Goal: Task Accomplishment & Management: Complete application form

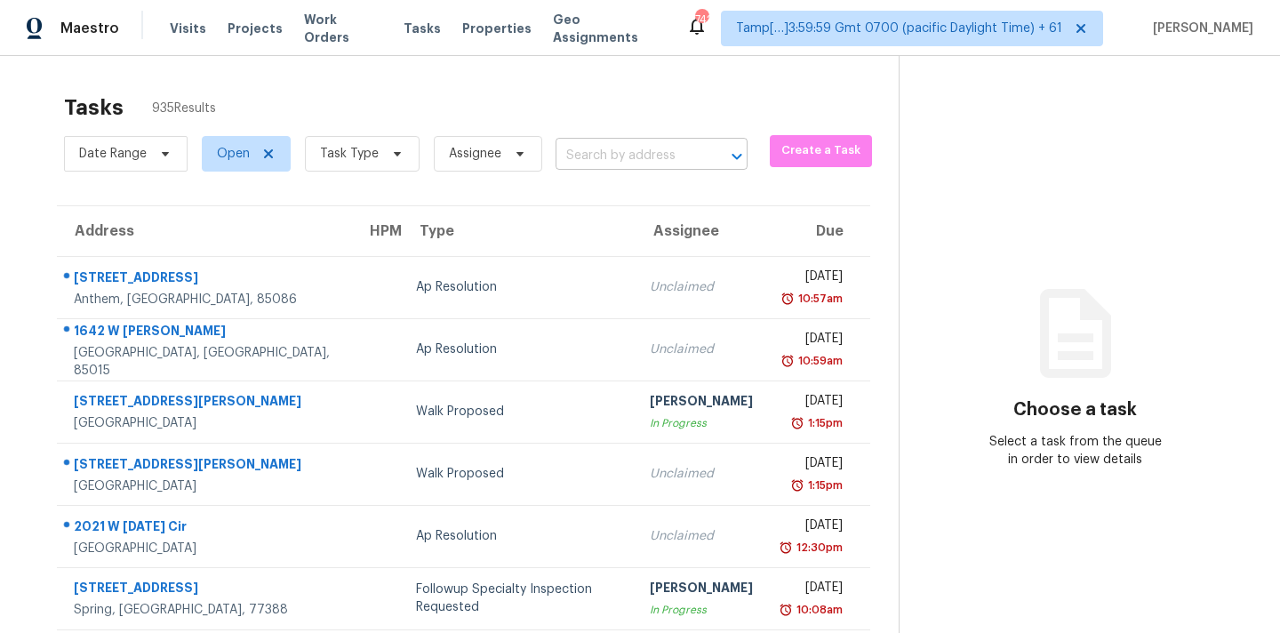
click at [584, 164] on input "text" at bounding box center [626, 156] width 142 height 28
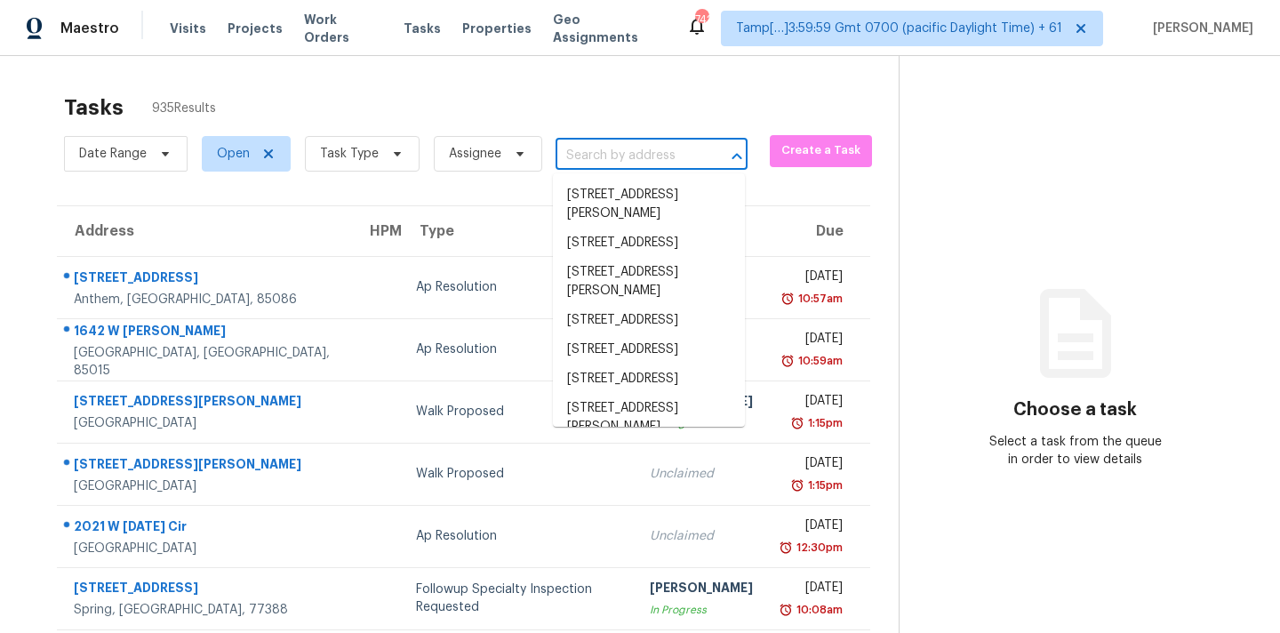
paste input "3476 Waldrop Trl Decatur, GA, 30034"
type input "3476 Waldrop Trl Decatur, GA, 30034"
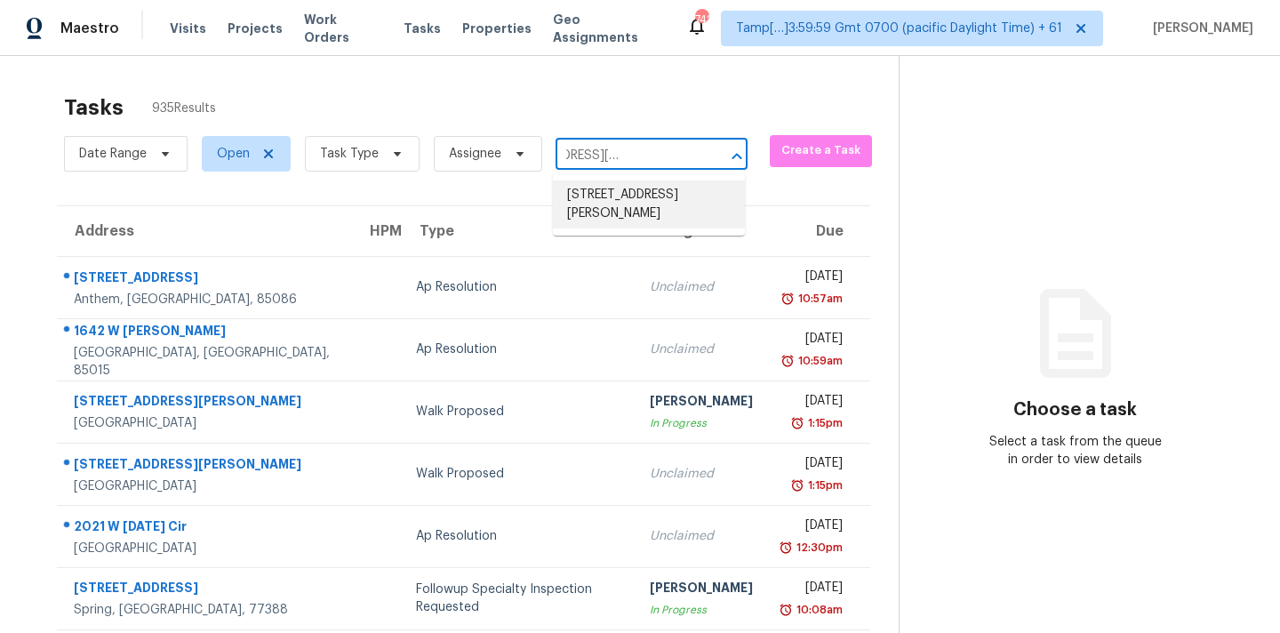
click at [613, 202] on li "3476 Waldrop Trl, Decatur, GA 30034" at bounding box center [649, 204] width 192 height 48
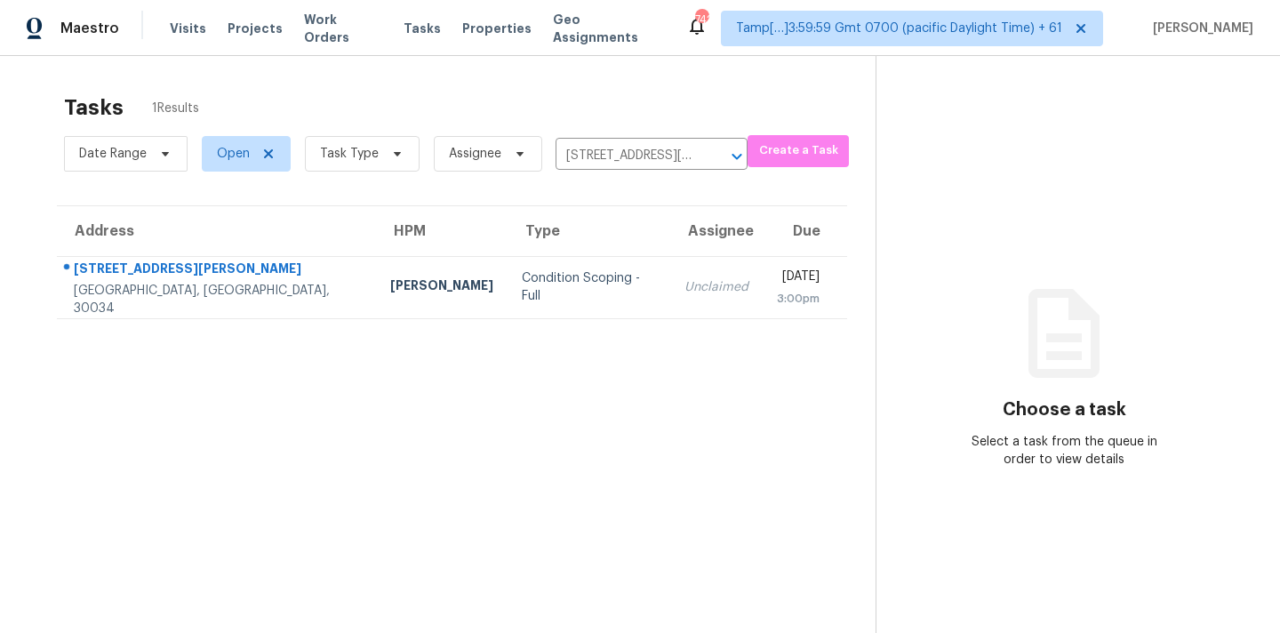
click at [684, 289] on div "Unclaimed" at bounding box center [716, 287] width 64 height 18
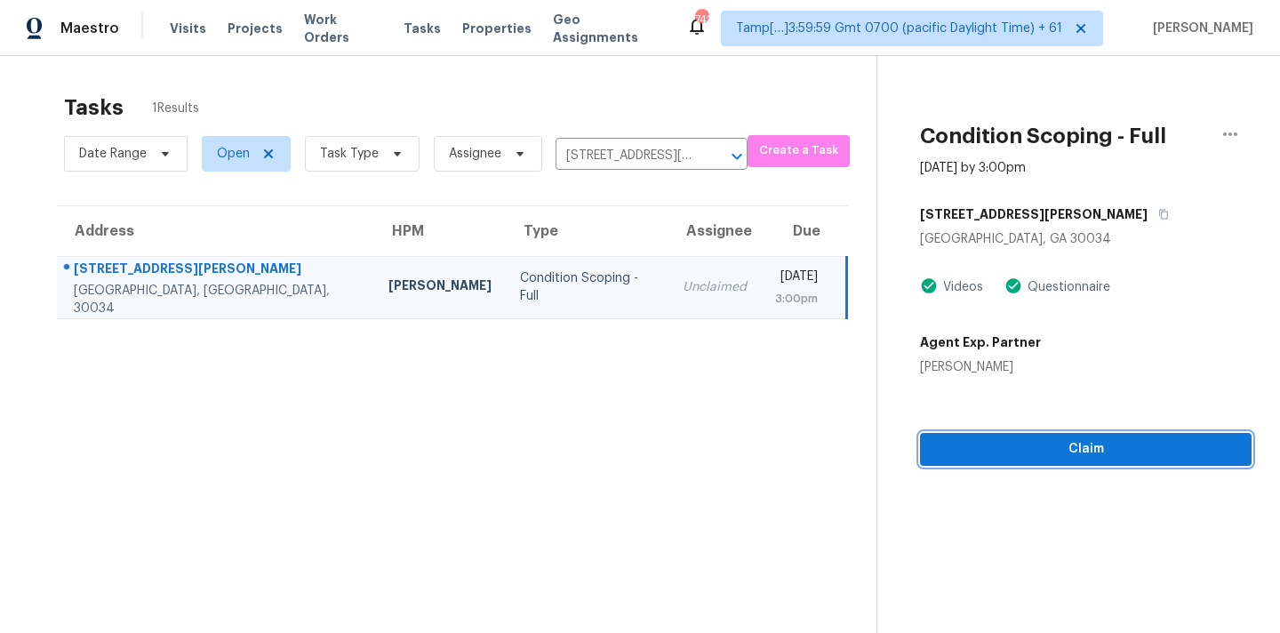
click at [1064, 443] on span "Claim" at bounding box center [1085, 449] width 303 height 22
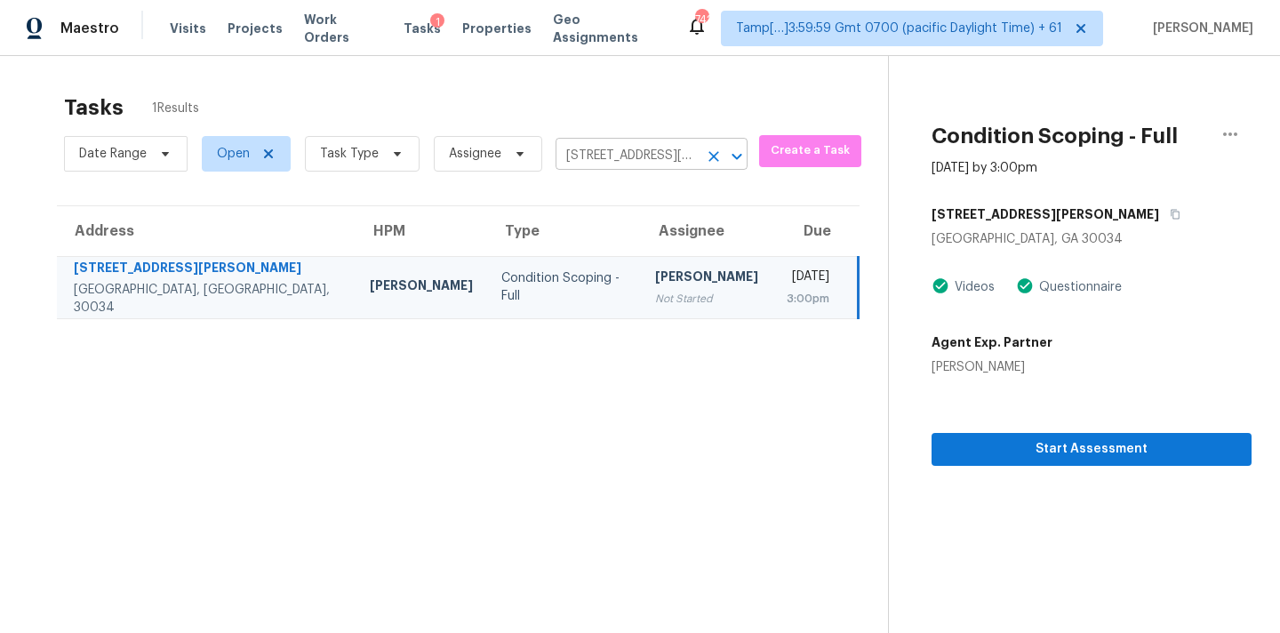
click at [616, 156] on input "3476 Waldrop Trl, Decatur, GA 30034" at bounding box center [626, 156] width 142 height 28
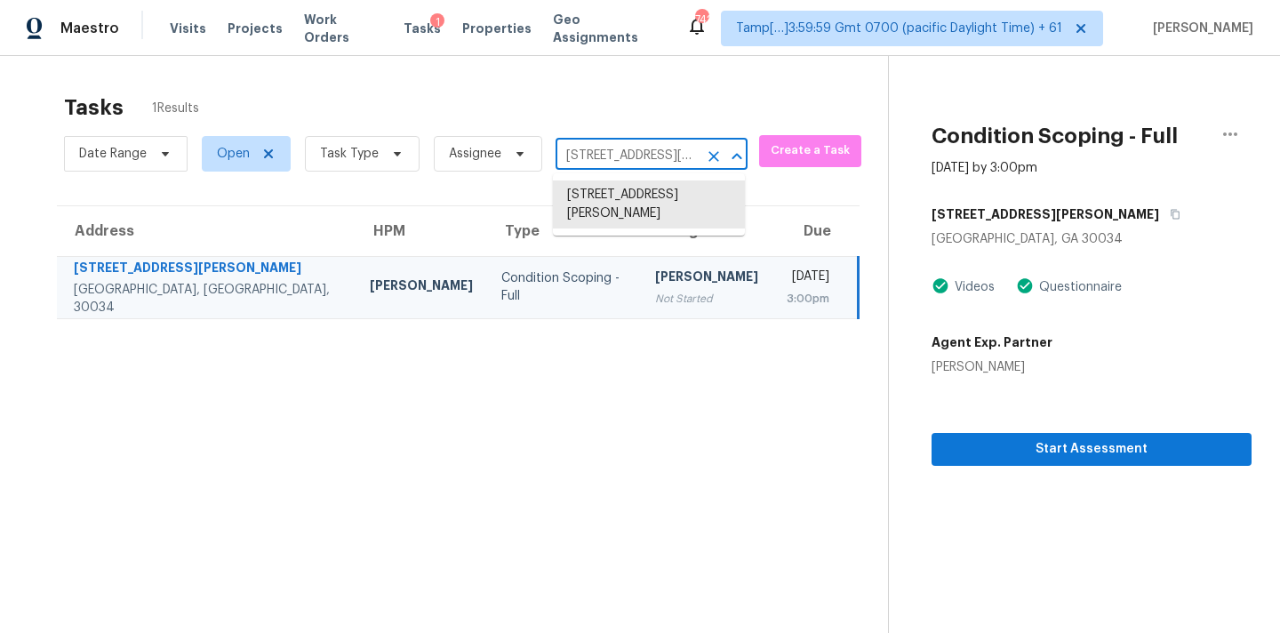
paste input "855 W 6th St Apt 1 Winston Salem, NC, 27101"
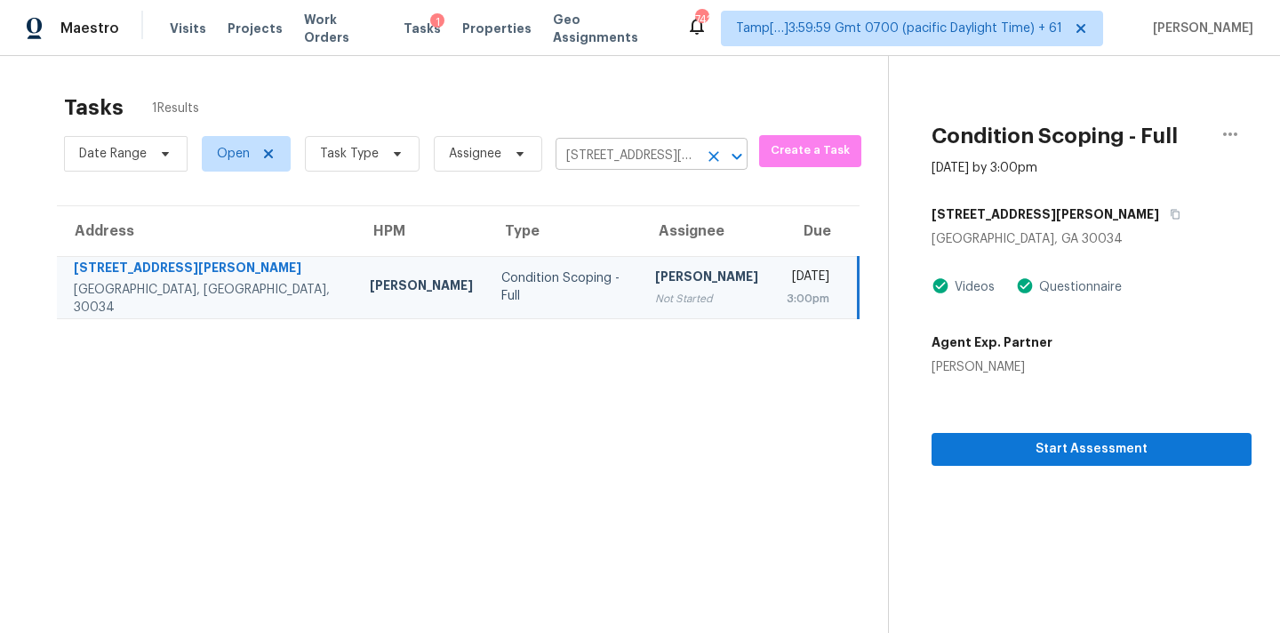
click at [619, 153] on input "3476 Waldrop Trl, Decatur, GA 30034" at bounding box center [626, 156] width 142 height 28
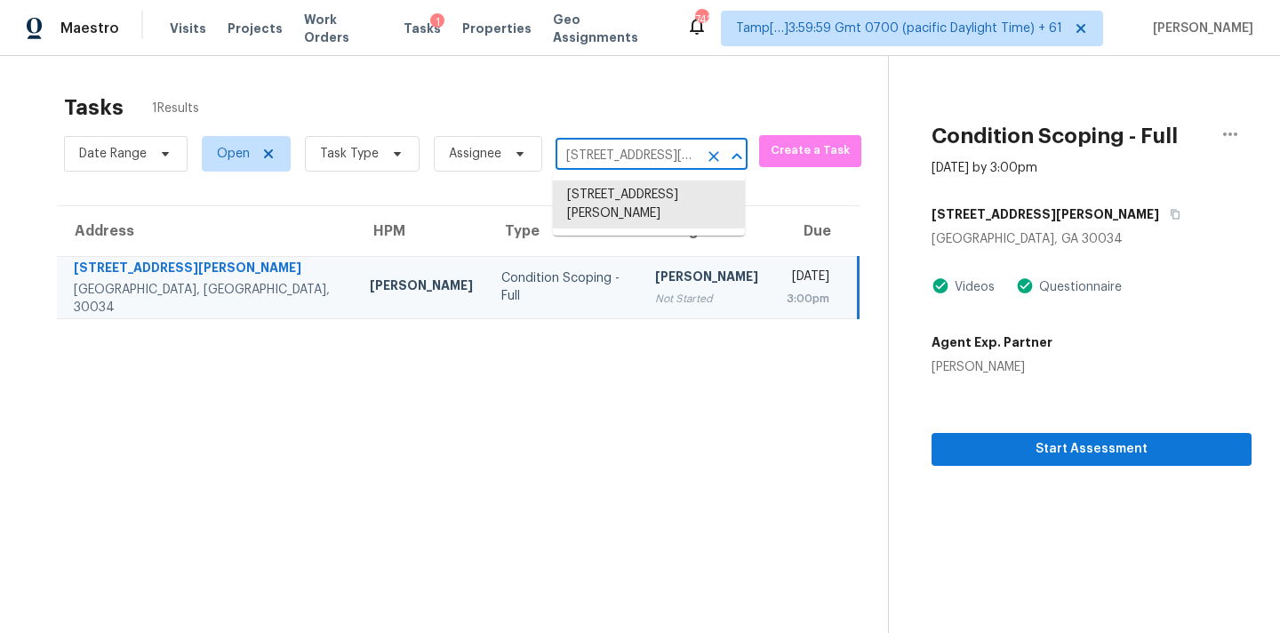
paste input "855 W 6th St Apt 1 Winston Salem, NC, 27101"
type input "855 W 6th St"
click at [610, 203] on li "855 W 6th St Apt 1, Winston Salem, NC 27101" at bounding box center [649, 194] width 192 height 29
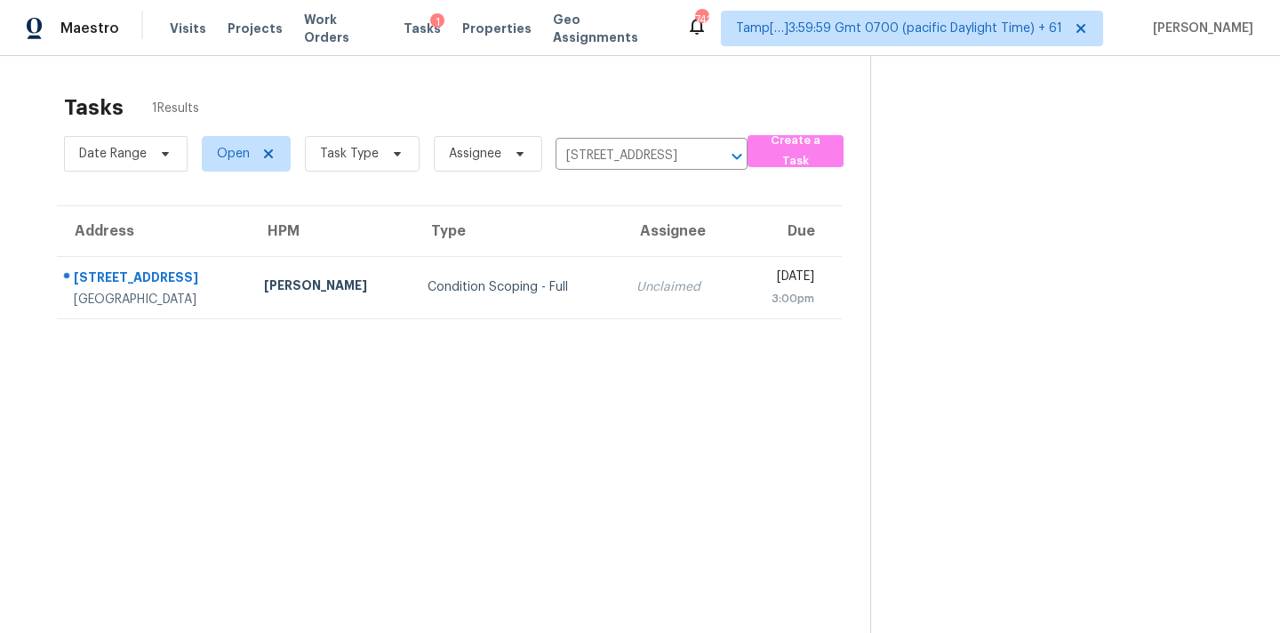
click at [636, 287] on div "Unclaimed" at bounding box center [679, 287] width 86 height 18
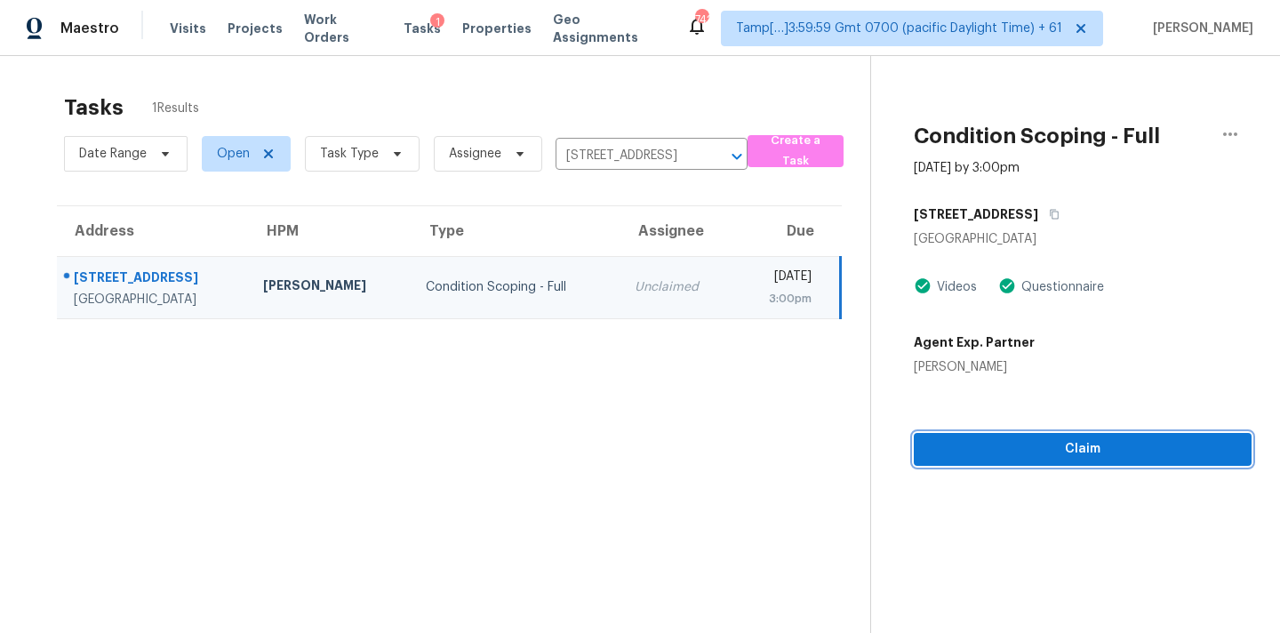
click at [1082, 447] on span "Claim" at bounding box center [1082, 449] width 309 height 22
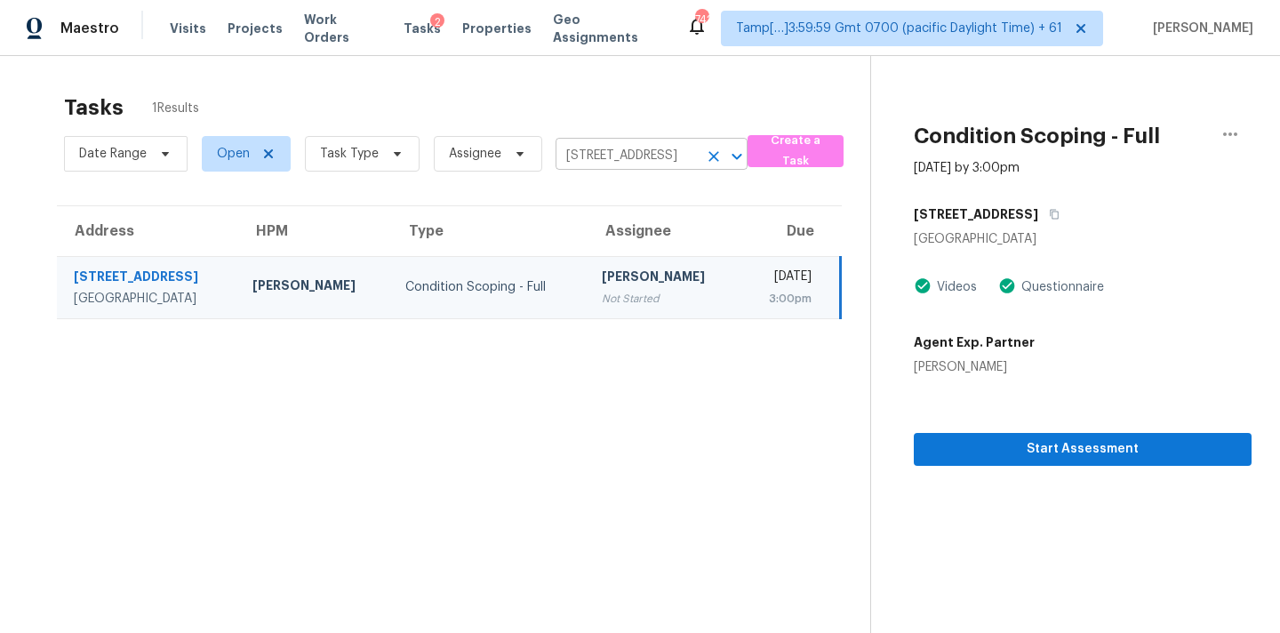
click at [646, 155] on input "855 W 6th St Apt 1, Winston Salem, NC 27101" at bounding box center [626, 156] width 142 height 28
paste input "9800 Treymore Dr Raleigh, NC, 27617"
type input "9800 Treymore Dr Raleigh, NC, 27617"
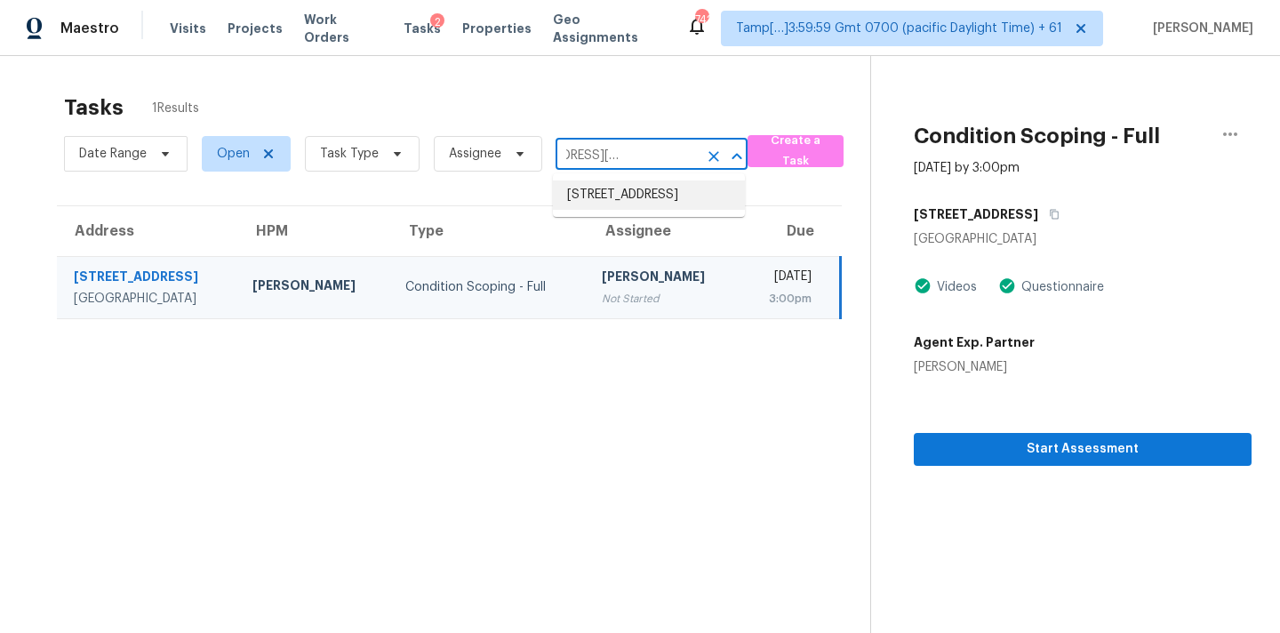
click at [646, 200] on li "9800 Treymore Dr, Raleigh, NC 27617" at bounding box center [649, 194] width 192 height 29
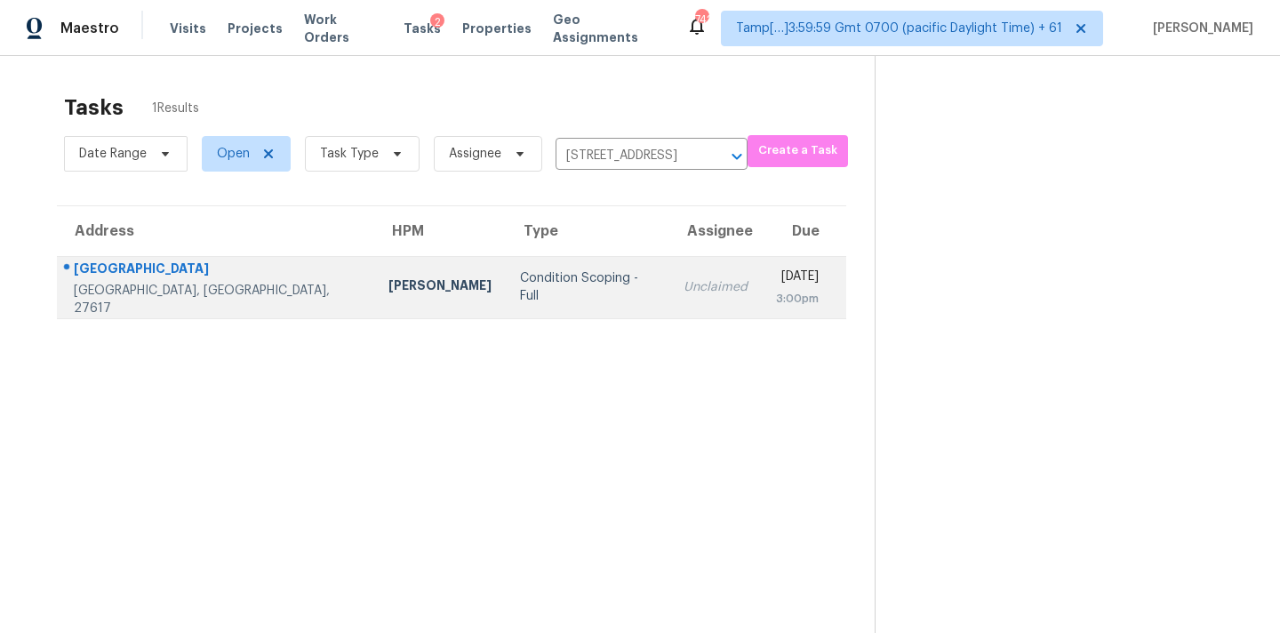
click at [669, 304] on td "Unclaimed" at bounding box center [715, 287] width 92 height 62
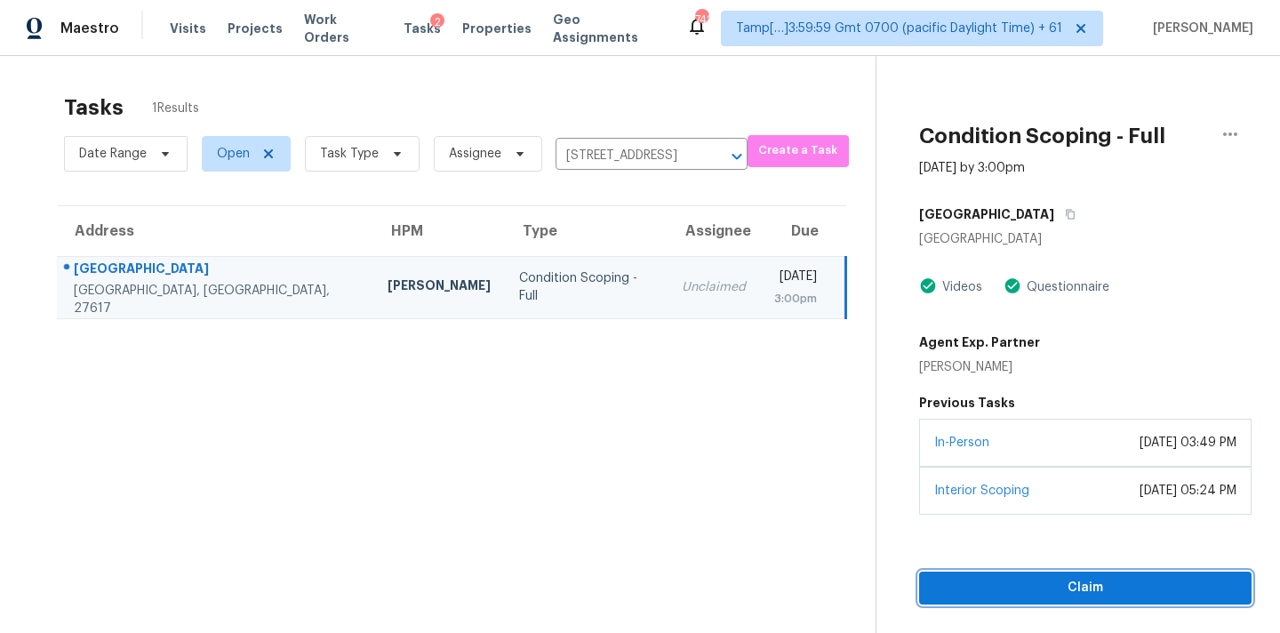
click at [1077, 577] on span "Claim" at bounding box center [1085, 588] width 304 height 22
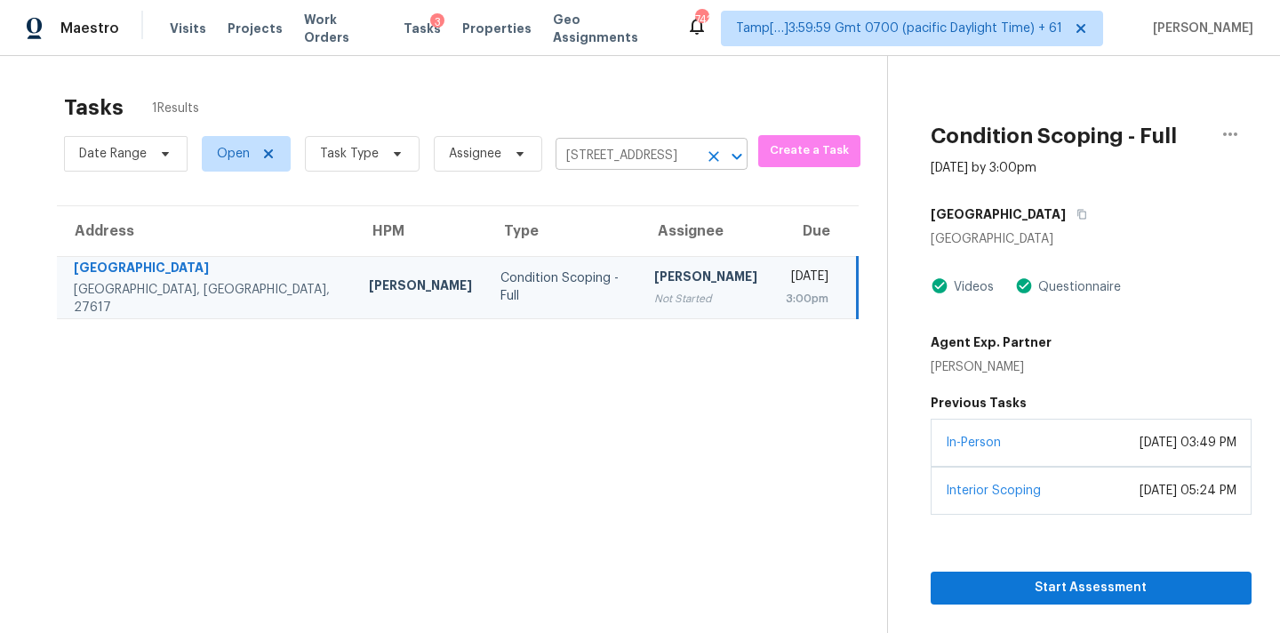
click at [618, 151] on input "9800 Treymore Dr, Raleigh, NC 27617" at bounding box center [626, 156] width 142 height 28
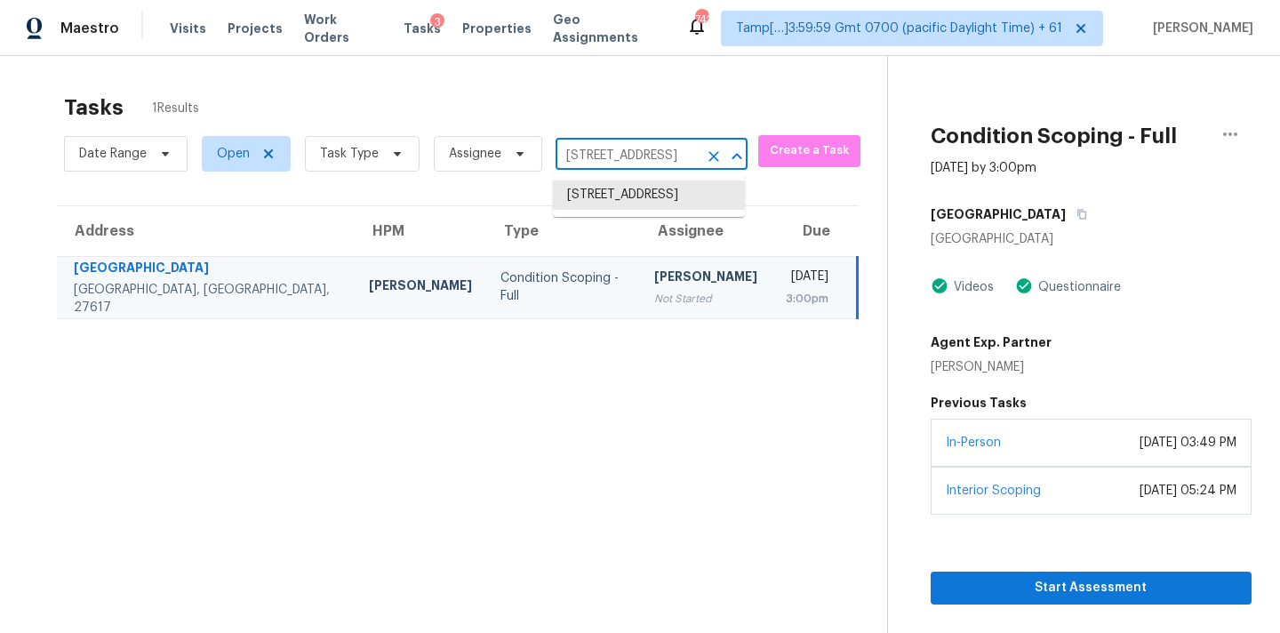
paste input "683 Brycewood Dr Burlington, NC, 27215"
type input "683 Brycewood Dr Burlington, NC, 27215"
click at [617, 200] on li "683 Brycewood Dr, Burlington, NC 27215" at bounding box center [649, 194] width 192 height 29
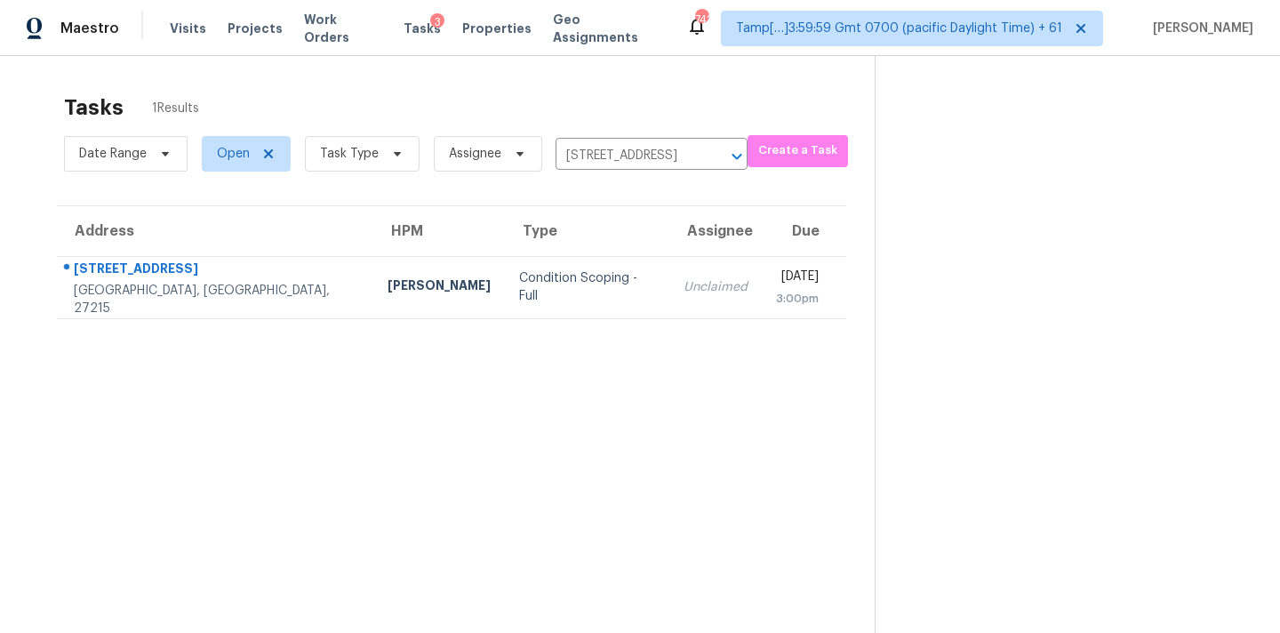
click at [669, 300] on td "Unclaimed" at bounding box center [715, 287] width 92 height 62
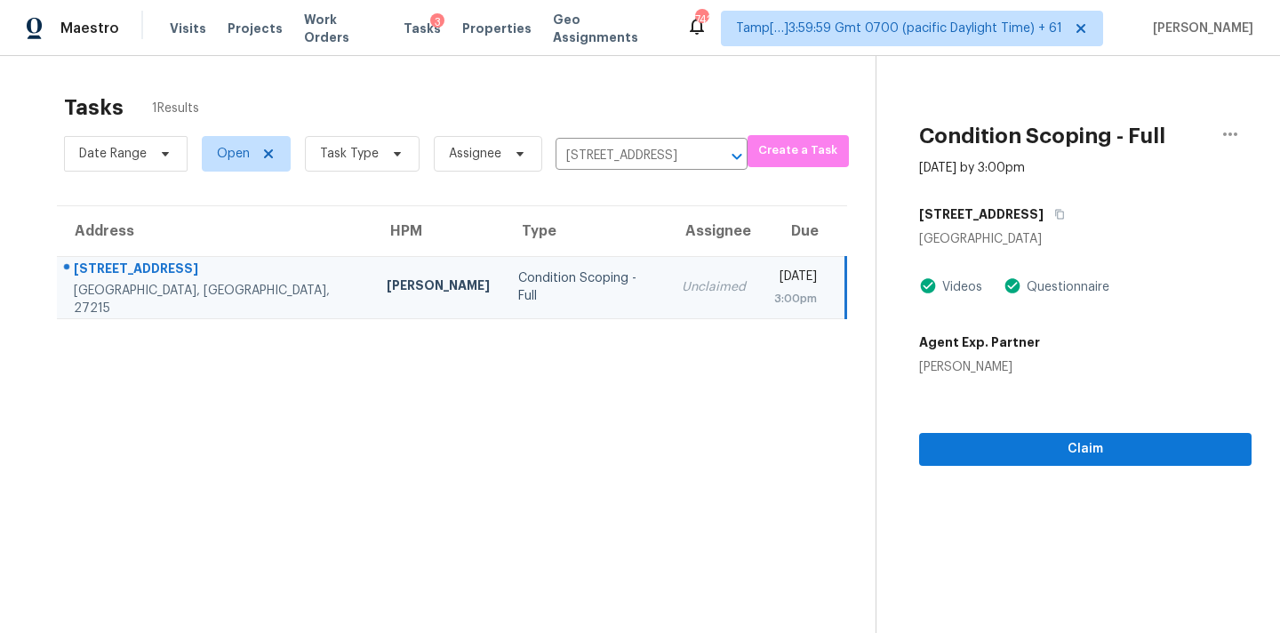
click at [1066, 466] on section "Condition Scoping - Full Aug 14th 2025 by 3:00pm 683 Brycewood Dr Burlington, N…" at bounding box center [1063, 372] width 376 height 633
click at [1074, 458] on span "Claim" at bounding box center [1085, 449] width 304 height 22
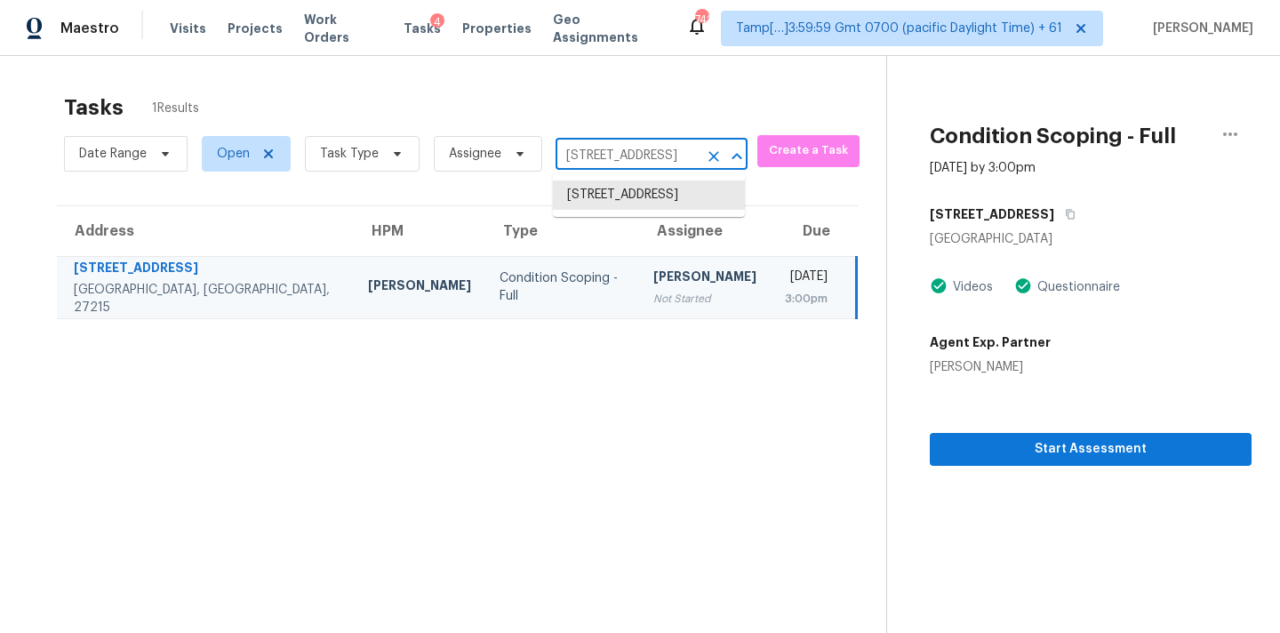
click at [657, 152] on input "683 Brycewood Dr, Burlington, NC 27215" at bounding box center [626, 156] width 142 height 28
paste input "320 W Orange St, Hillsborough, NC 27278"
type input "320 W Orange St, Hillsborough, NC 27278"
click at [640, 197] on li "320 W Orange St, Hillsborough, NC 27278" at bounding box center [649, 194] width 192 height 29
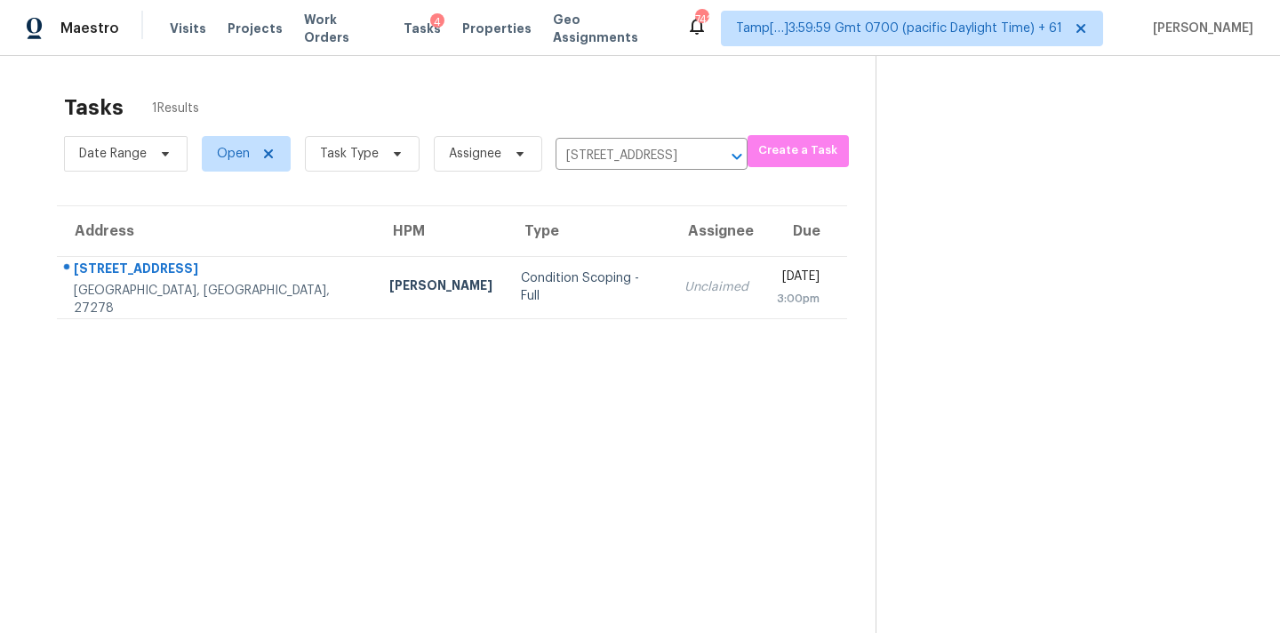
click at [684, 284] on div "Unclaimed" at bounding box center [716, 287] width 64 height 18
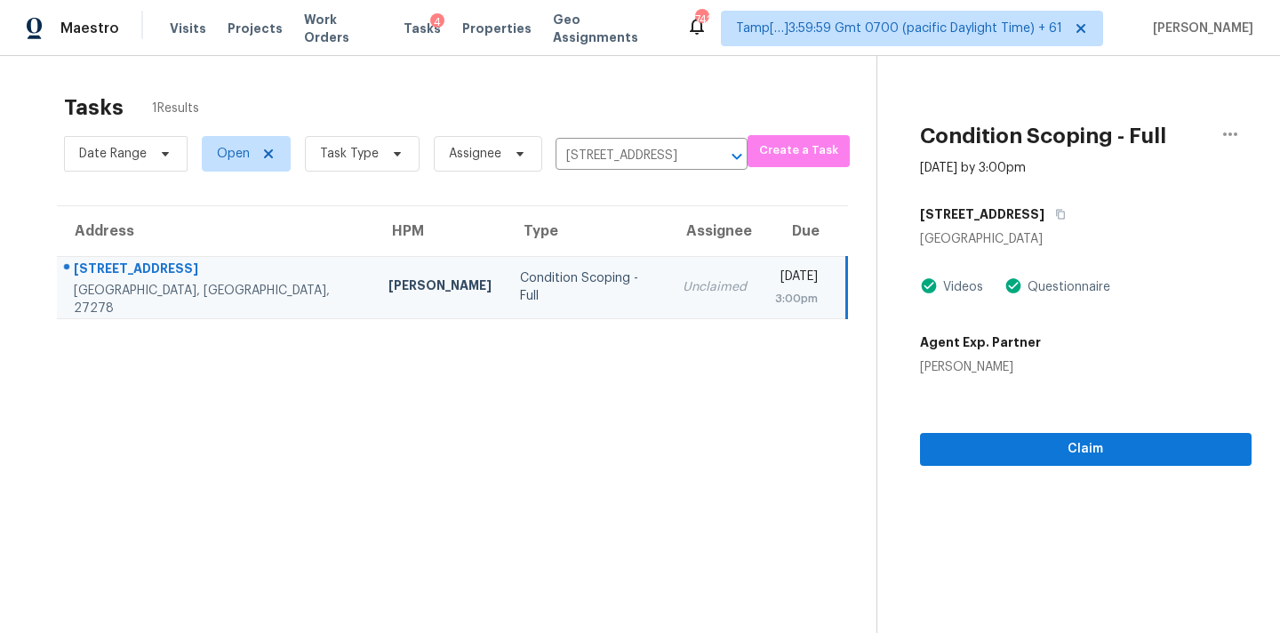
click at [1025, 469] on section "Condition Scoping - Full Aug 14th 2025 by 3:00pm 320 W Orange St Hillsborough, …" at bounding box center [1063, 372] width 375 height 633
click at [1048, 450] on span "Claim" at bounding box center [1085, 449] width 303 height 22
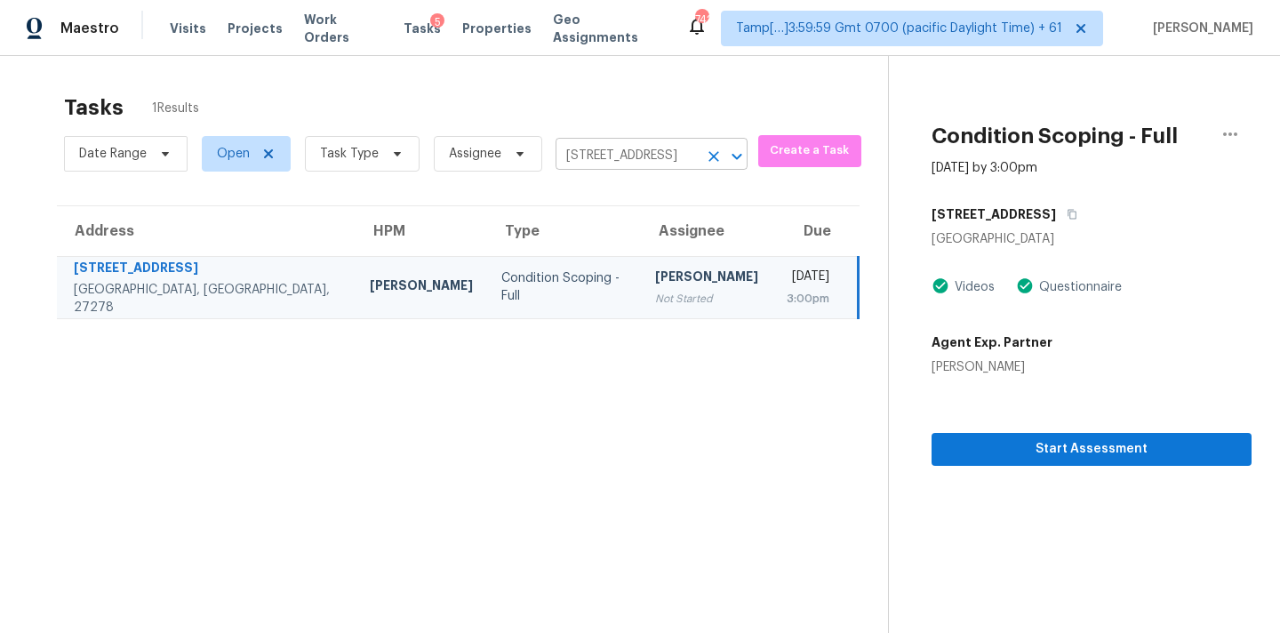
click at [595, 151] on input "320 W Orange St, Hillsborough, NC 27278" at bounding box center [626, 156] width 142 height 28
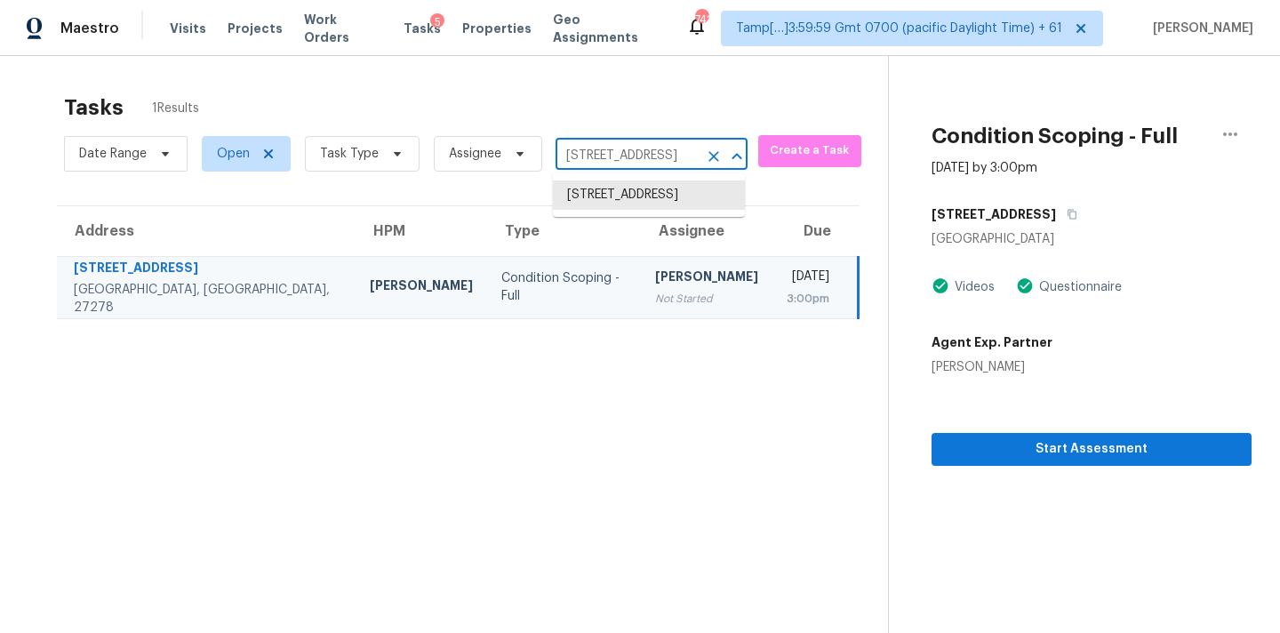
paste input "1002 Joseph St Pasadena, TX, 77506"
type input "1002 Joseph St Pasadena, TX, 77506"
click at [608, 204] on li "1002 Joseph St, Pasadena, TX 77506" at bounding box center [649, 204] width 192 height 48
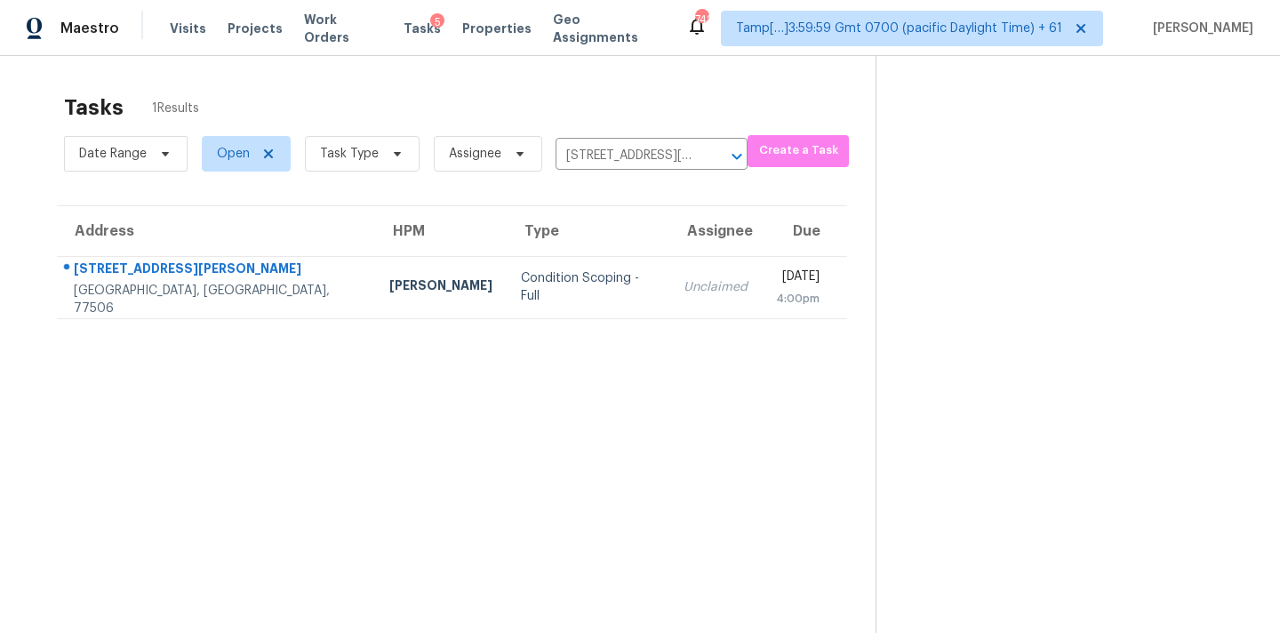
click at [669, 312] on td "Unclaimed" at bounding box center [715, 287] width 92 height 62
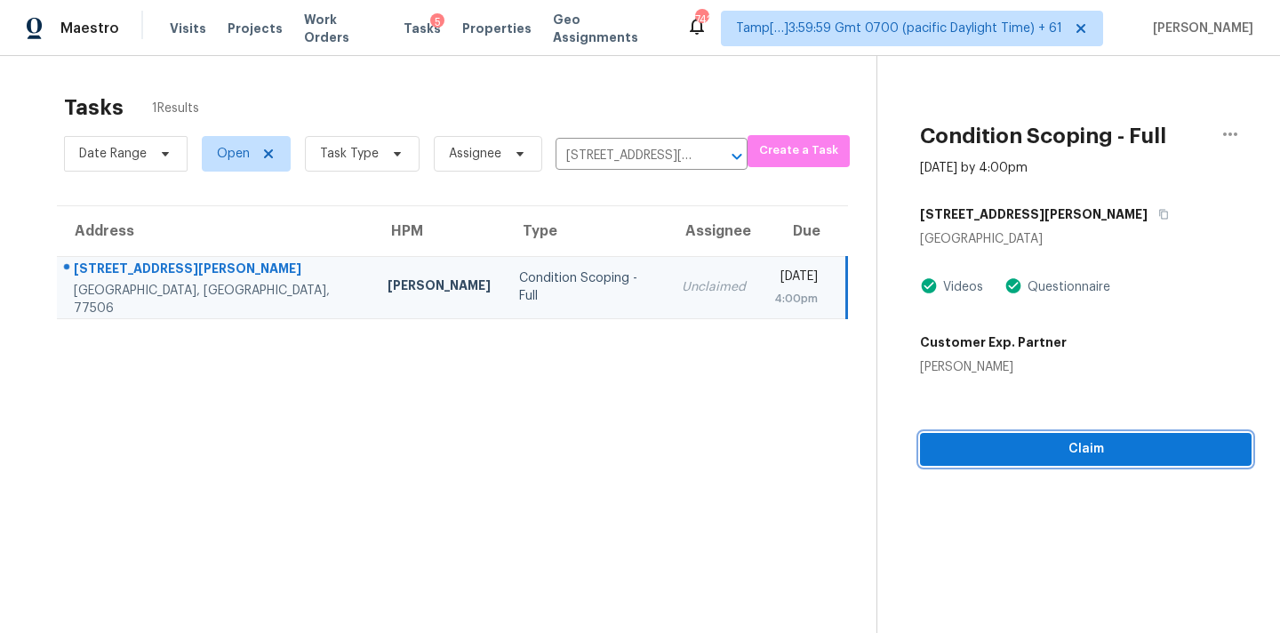
click at [1071, 452] on span "Claim" at bounding box center [1085, 449] width 303 height 22
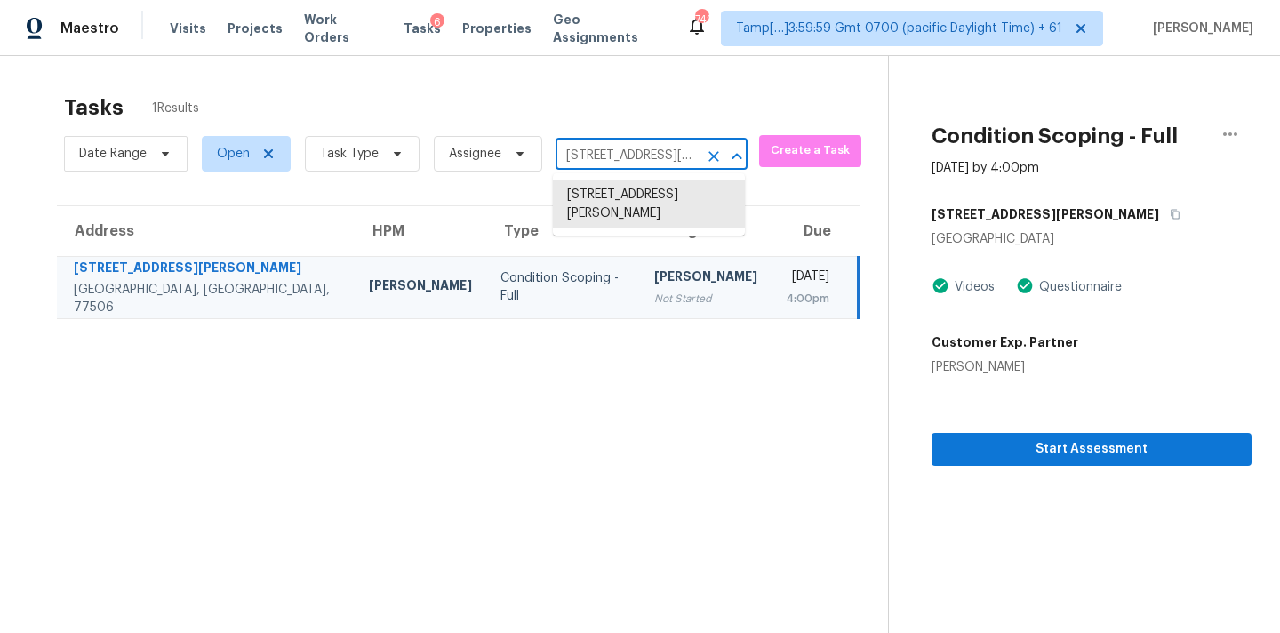
click at [642, 156] on input "1002 Joseph St, Pasadena, TX 77506" at bounding box center [626, 156] width 142 height 28
paste input "305 Hickory Pl Nashville, TN, 37214"
type input "305 Hickory Pl Nashville, TN, 37214"
click at [637, 193] on li "305 Hickory Pl, Nashville, TN 37214" at bounding box center [649, 194] width 192 height 29
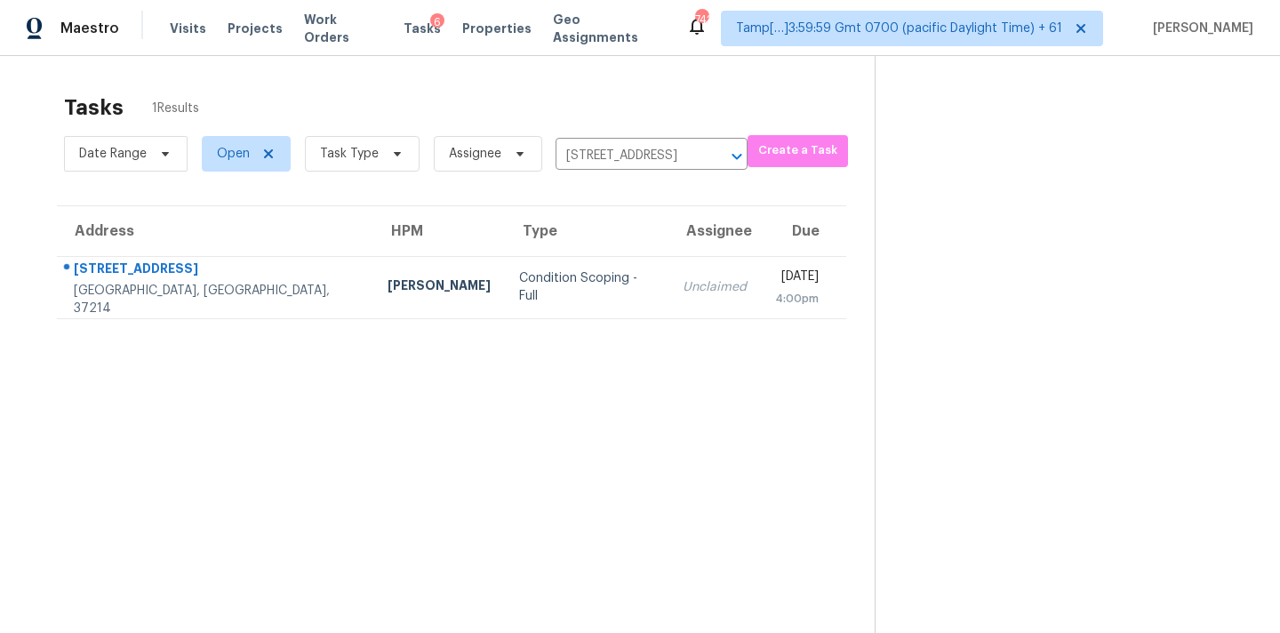
click at [668, 268] on td "Unclaimed" at bounding box center [714, 287] width 92 height 62
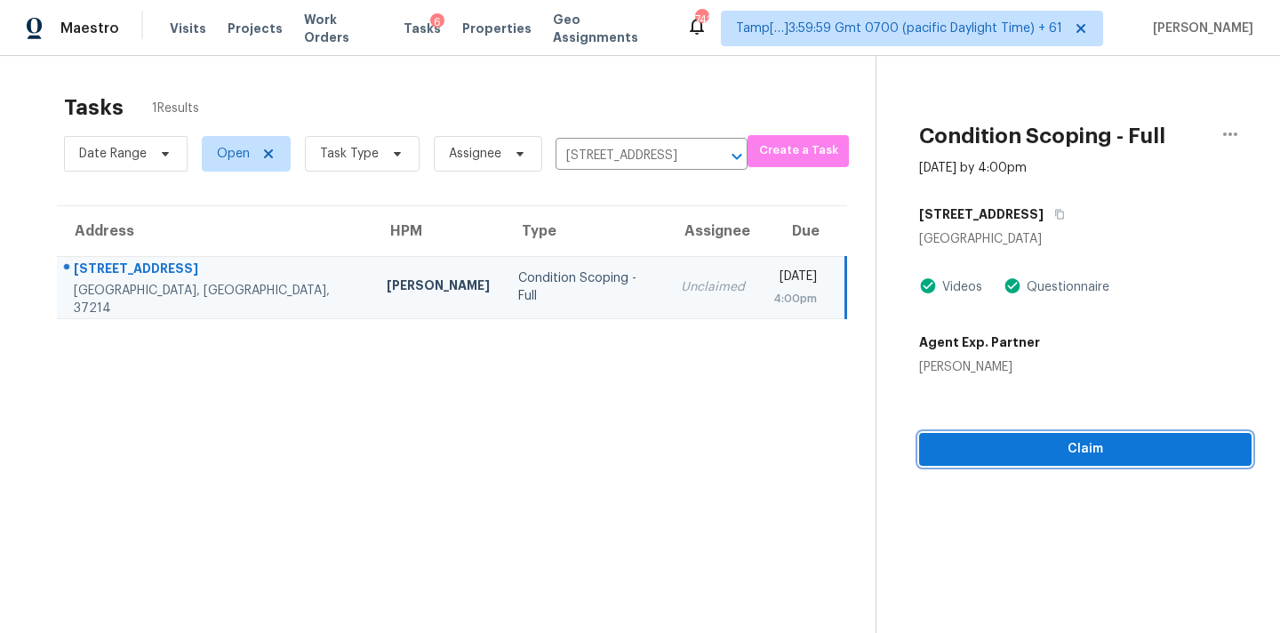
click at [1086, 441] on span "Claim" at bounding box center [1085, 449] width 304 height 22
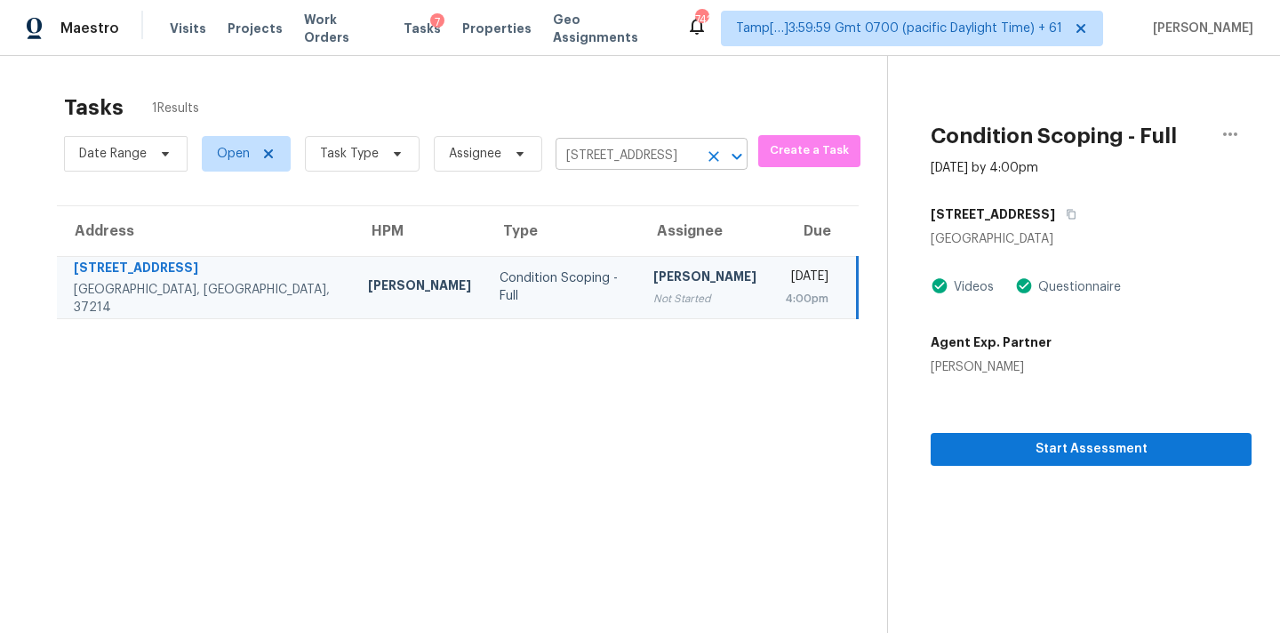
click at [595, 157] on input "305 Hickory Pl, Nashville, TN 37214" at bounding box center [626, 156] width 142 height 28
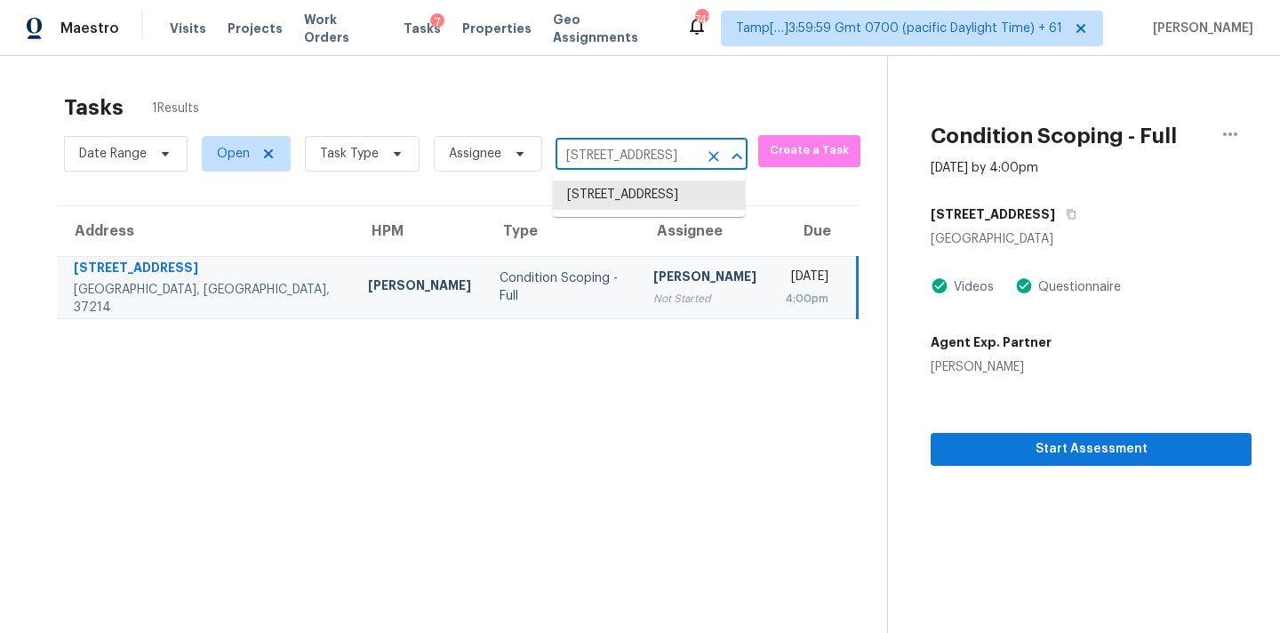
paste input "2840 Purgatory Dr Colorado Springs, CO, 80918"
type input "2840 Purgatory Dr Colorado Springs, CO, 80918"
click at [605, 193] on li "2840 Purgatory Dr, Colorado Springs, CO 80918" at bounding box center [649, 204] width 192 height 48
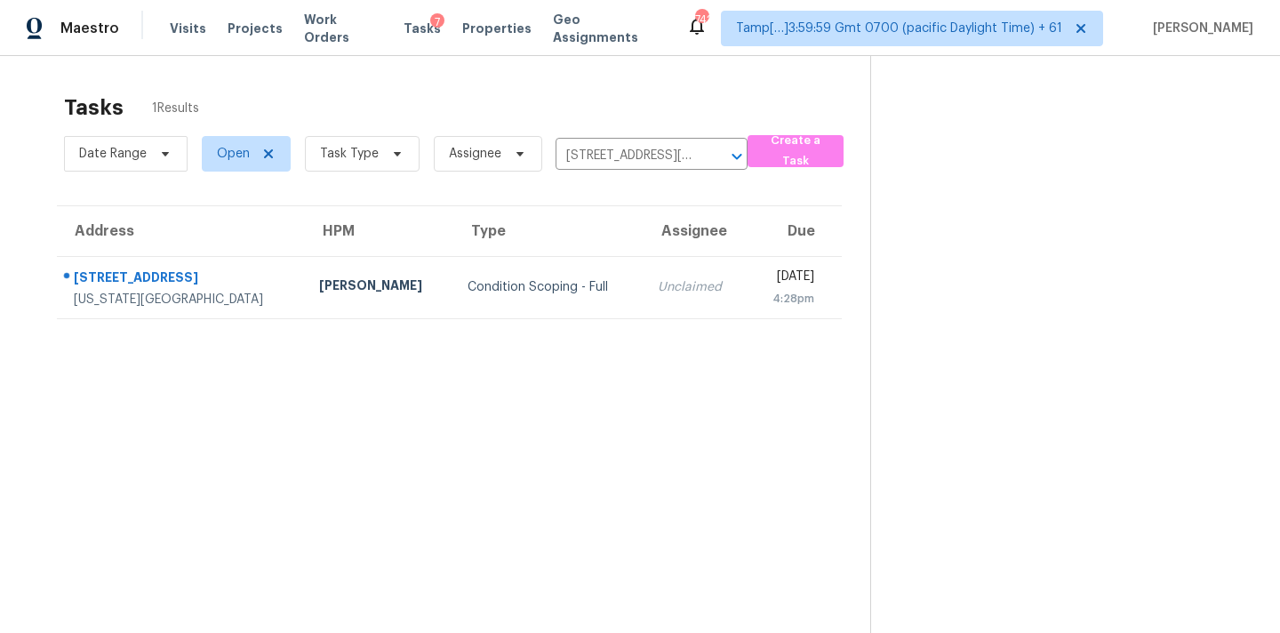
click at [643, 268] on td "Unclaimed" at bounding box center [695, 287] width 104 height 62
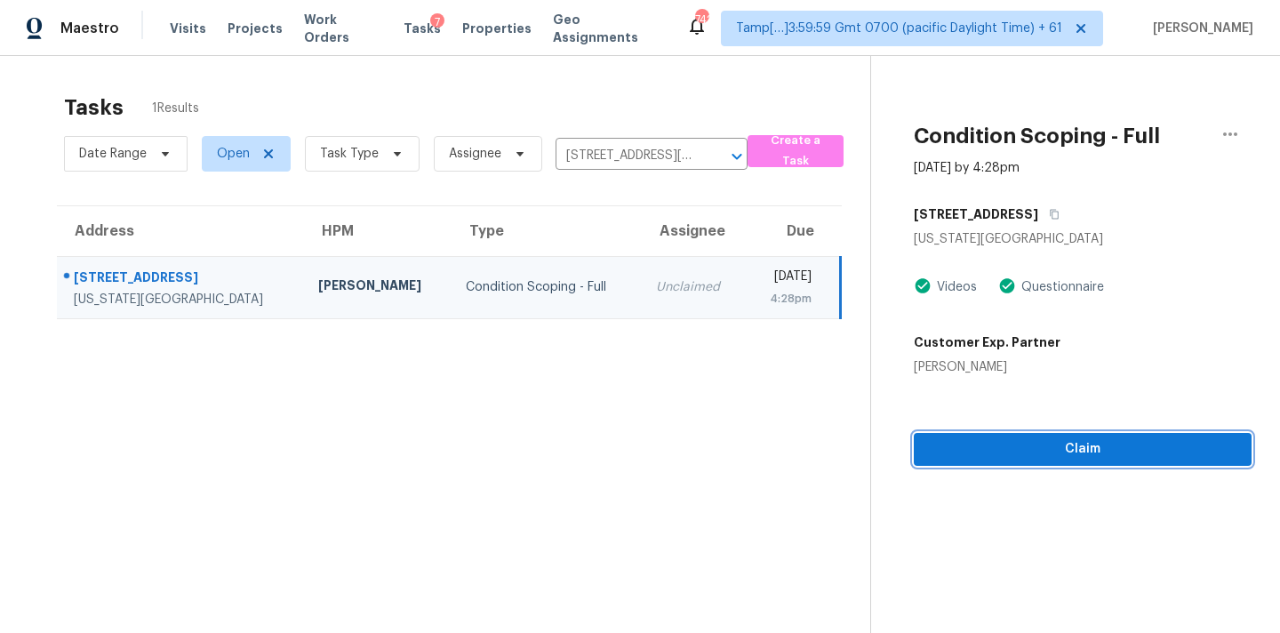
click at [1086, 457] on span "Claim" at bounding box center [1082, 449] width 309 height 22
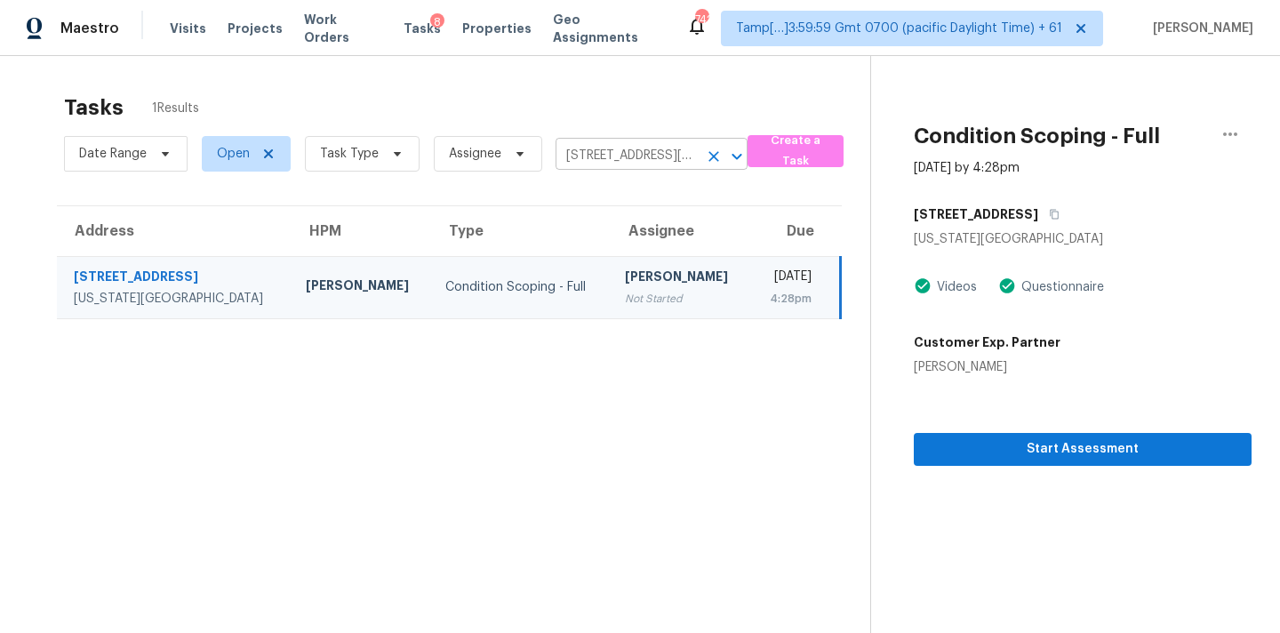
click at [668, 155] on input "2840 Purgatory Dr, Colorado Springs, CO 80918" at bounding box center [626, 156] width 142 height 28
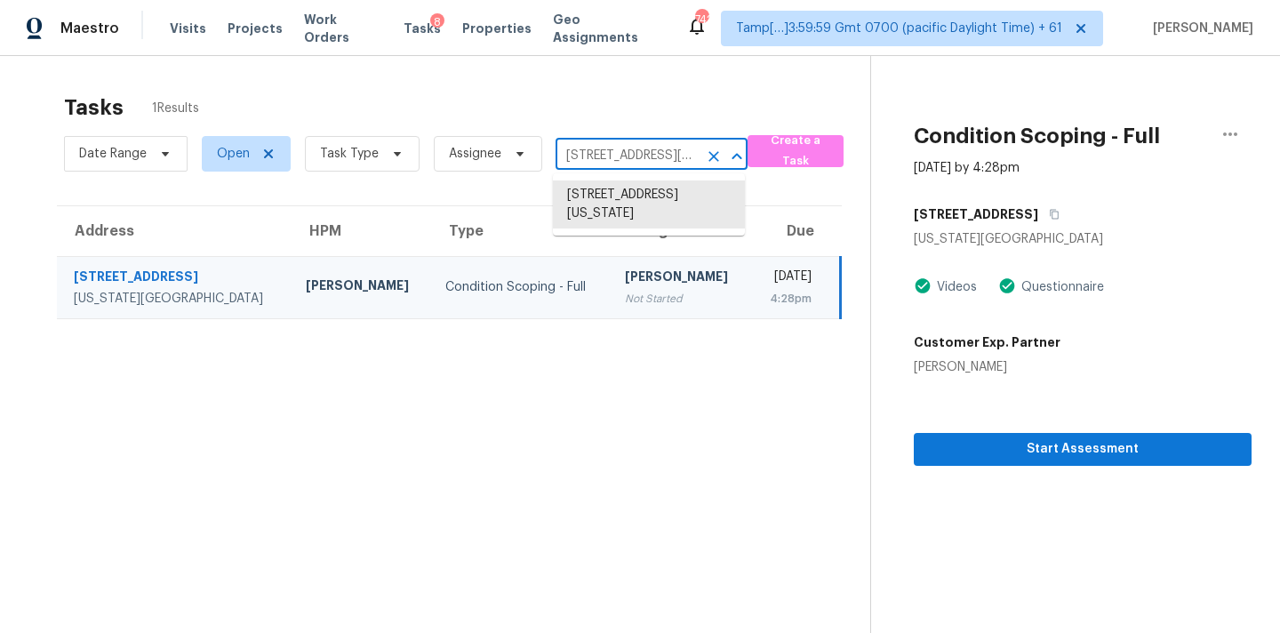
paste input "888 W Beach Ave Apt 2 Inglewood, CA, 90302"
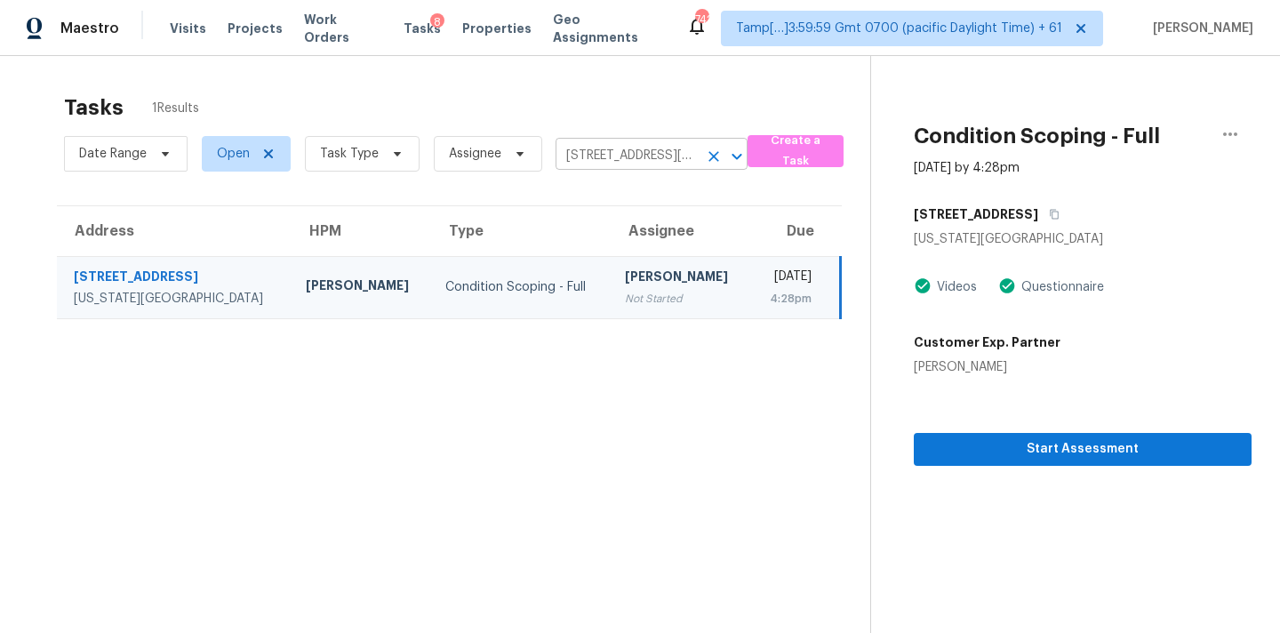
click at [621, 159] on input "2840 Purgatory Dr, Colorado Springs, CO 80918" at bounding box center [626, 156] width 142 height 28
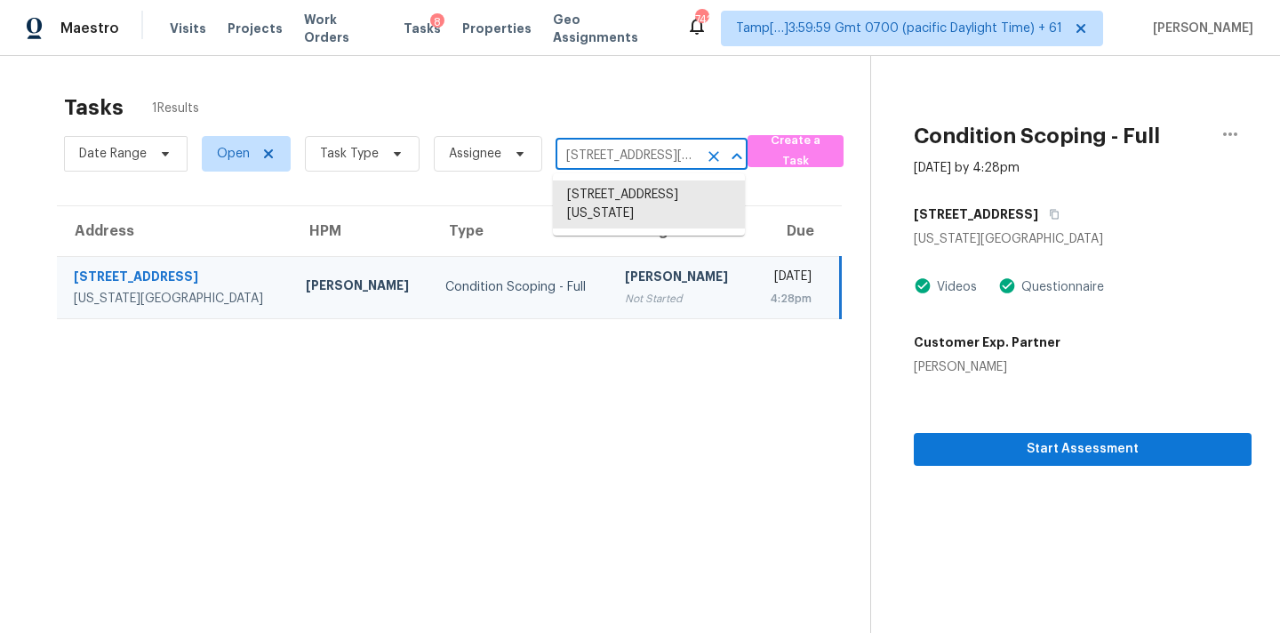
paste input "888 W Beach Ave Apt 2 Inglewood, CA, 90302"
type input "888 W Beach Ave"
click at [626, 195] on li "888 W Beach Ave Apt 2, Inglewood, CA 90302" at bounding box center [649, 194] width 192 height 29
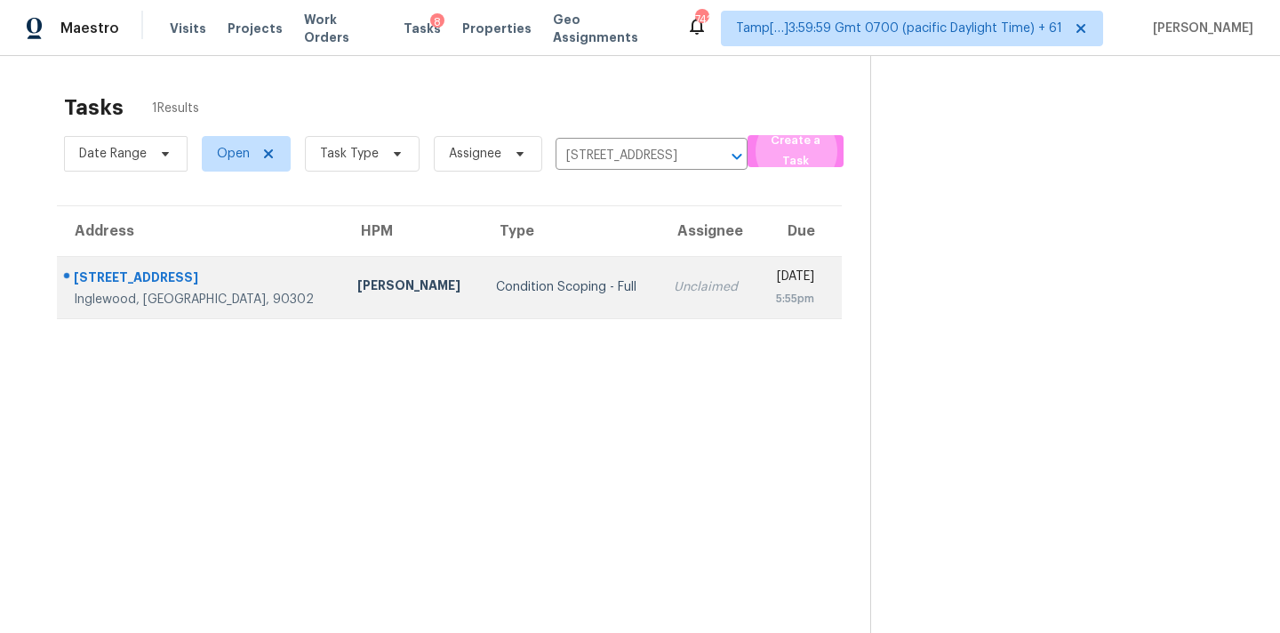
click at [659, 299] on td "Unclaimed" at bounding box center [708, 287] width 98 height 62
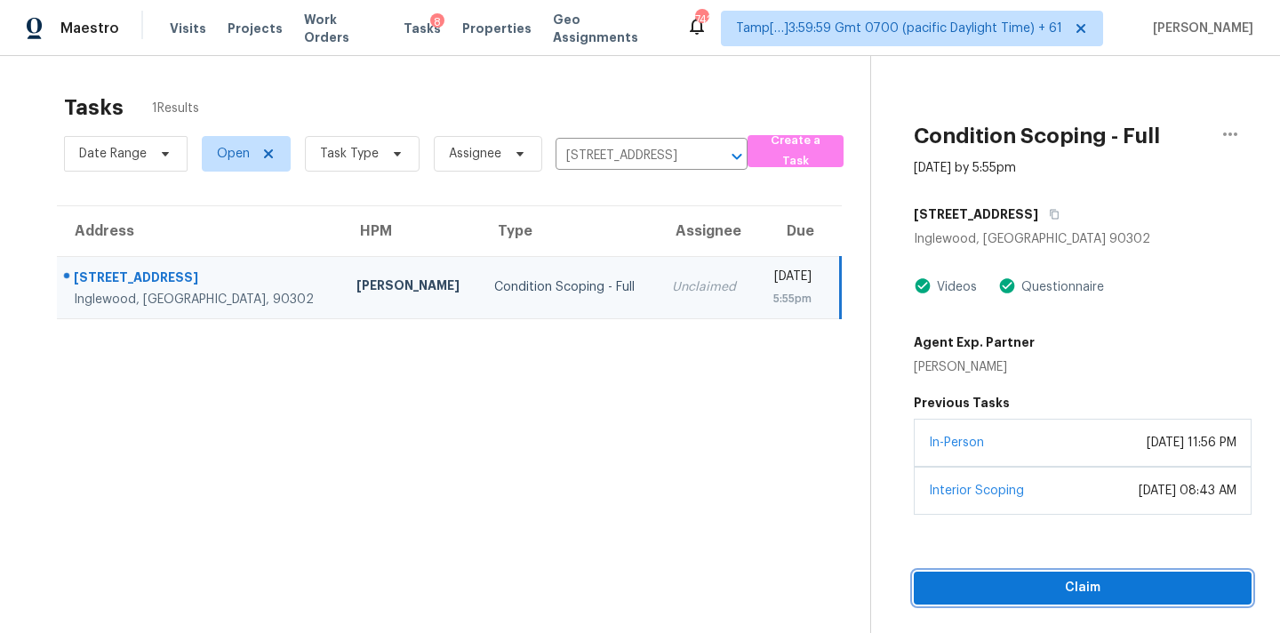
click at [1106, 584] on span "Claim" at bounding box center [1082, 588] width 309 height 22
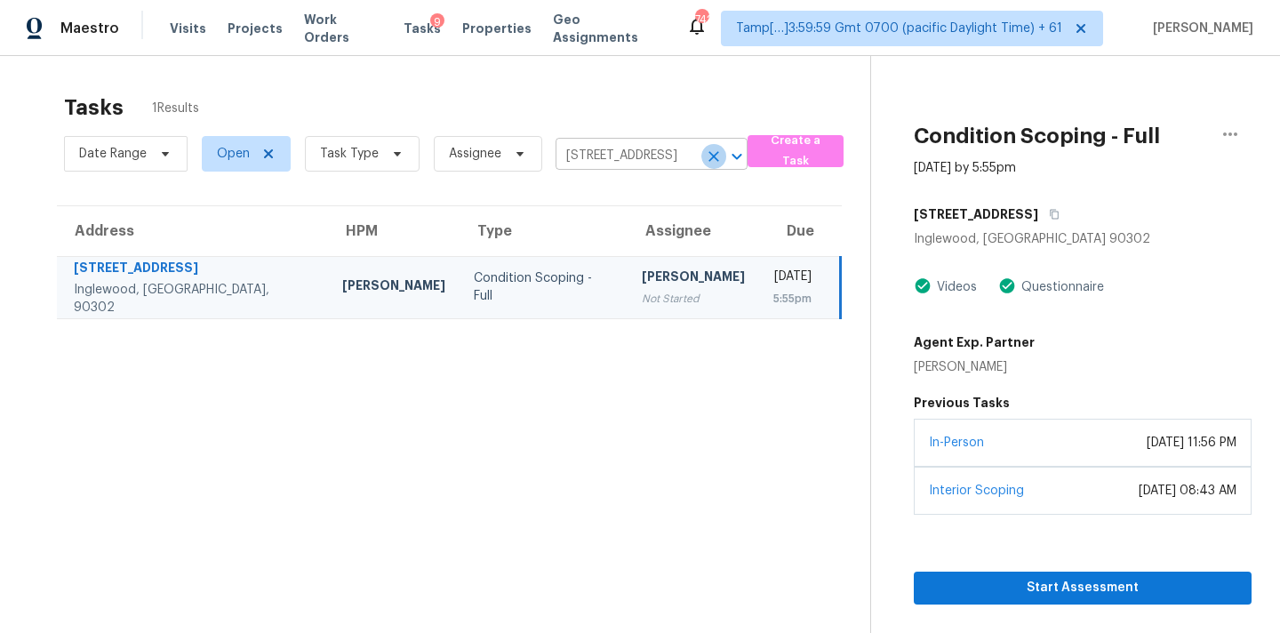
click at [707, 150] on icon "Clear" at bounding box center [714, 157] width 18 height 18
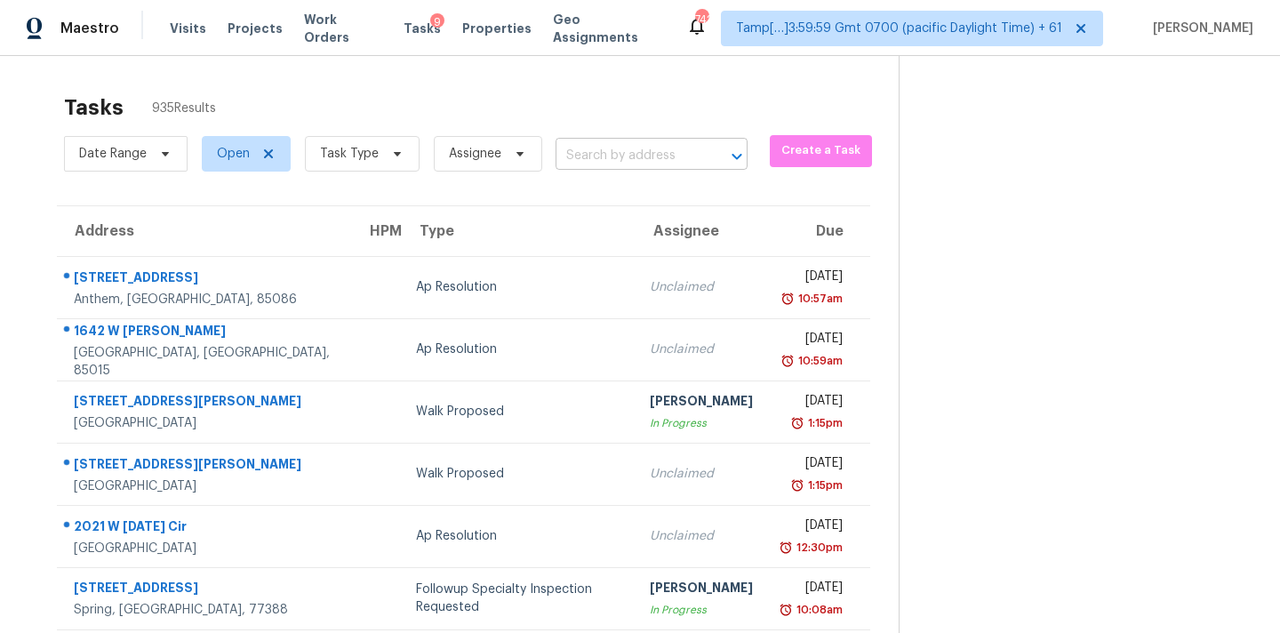
click at [617, 155] on input "text" at bounding box center [626, 156] width 142 height 28
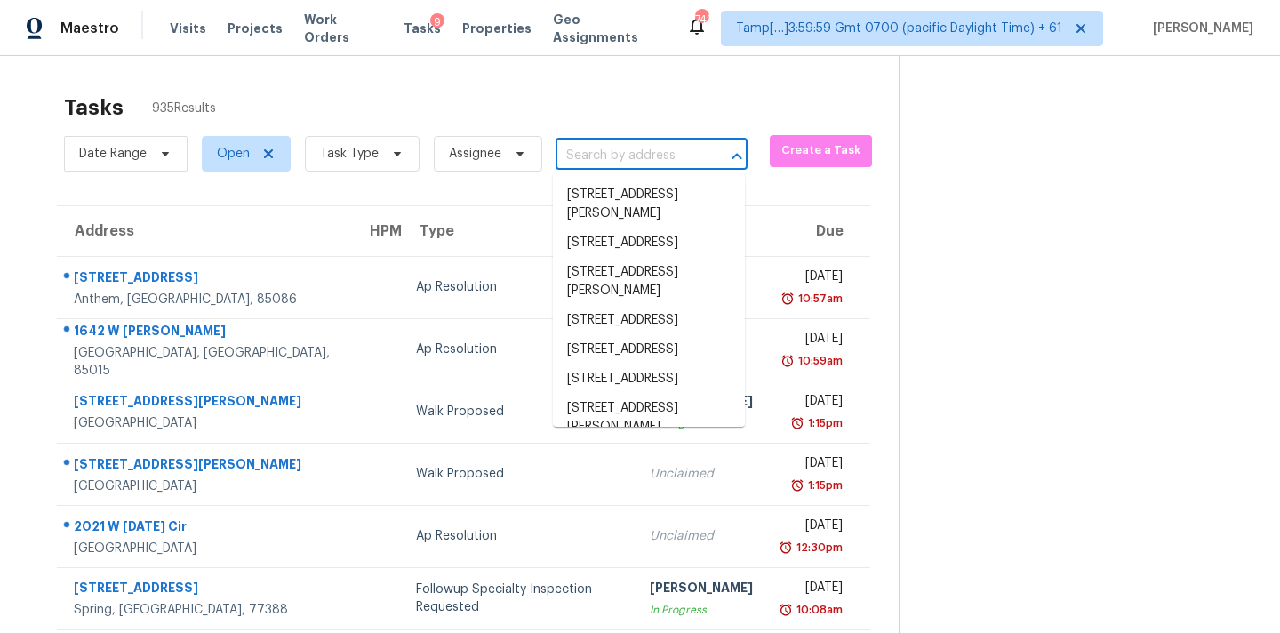
paste input "3476 Waldrop Trl Decatur, GA, 30034"
type input "3476 Waldrop Trl Decatur, GA, 30034"
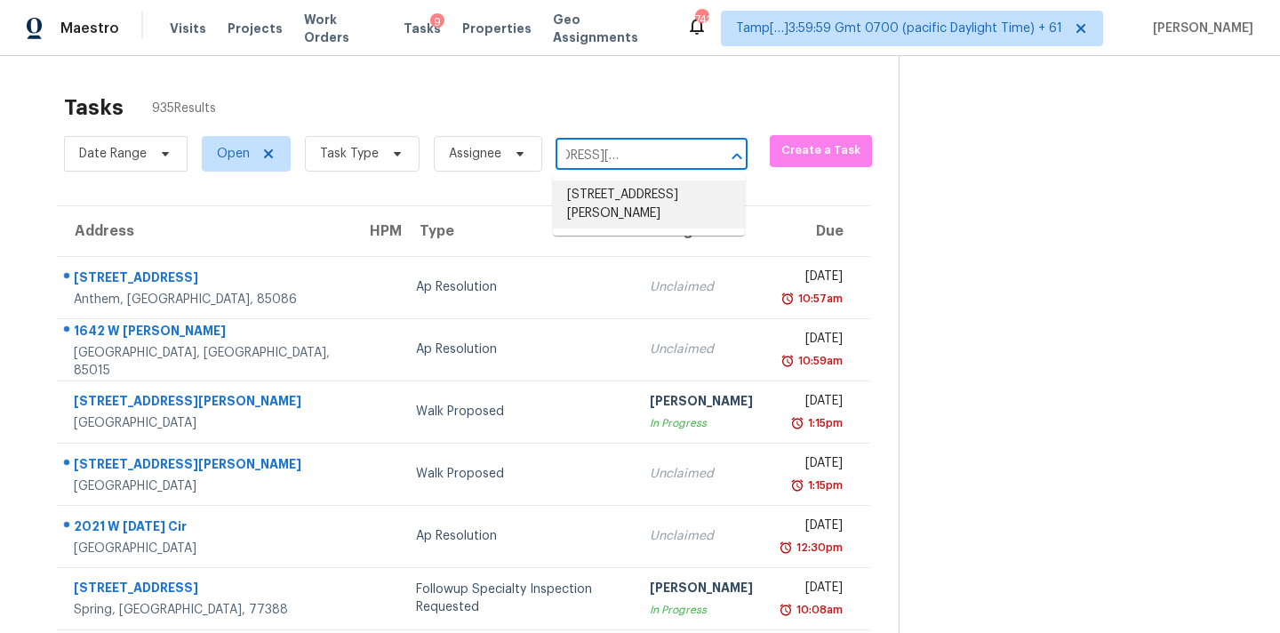
click at [618, 195] on li "3476 Waldrop Trl, Decatur, GA 30034" at bounding box center [649, 204] width 192 height 48
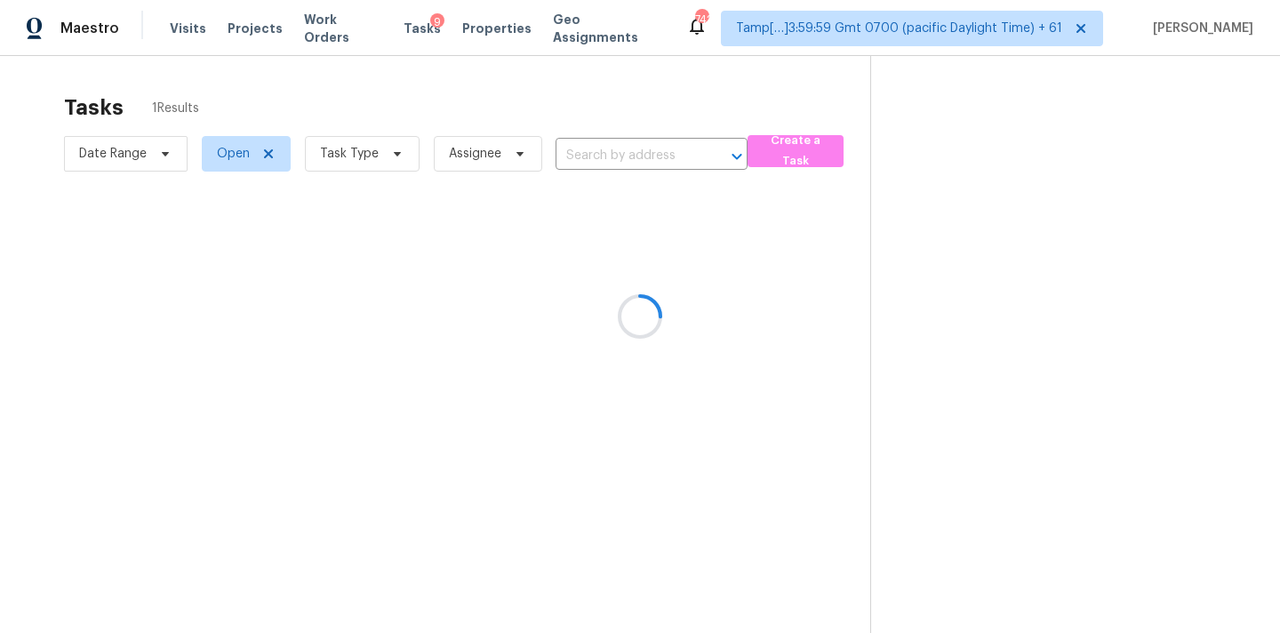
type input "3476 Waldrop Trl, Decatur, GA 30034"
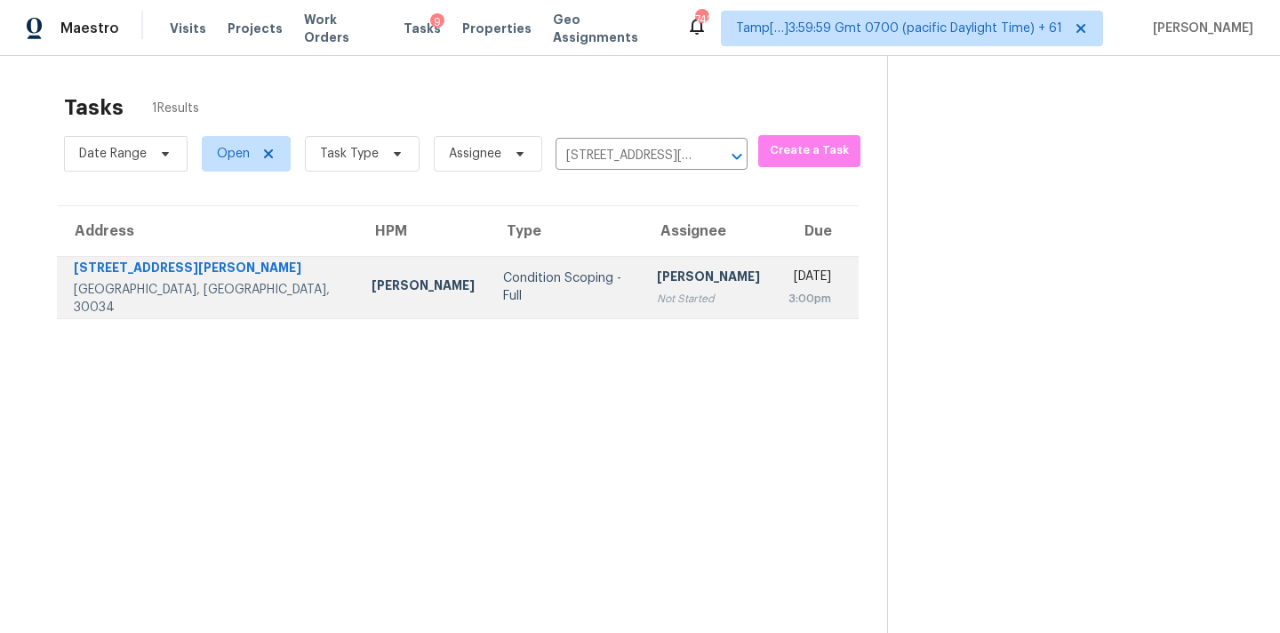
click at [657, 286] on div "[PERSON_NAME]" at bounding box center [708, 279] width 103 height 22
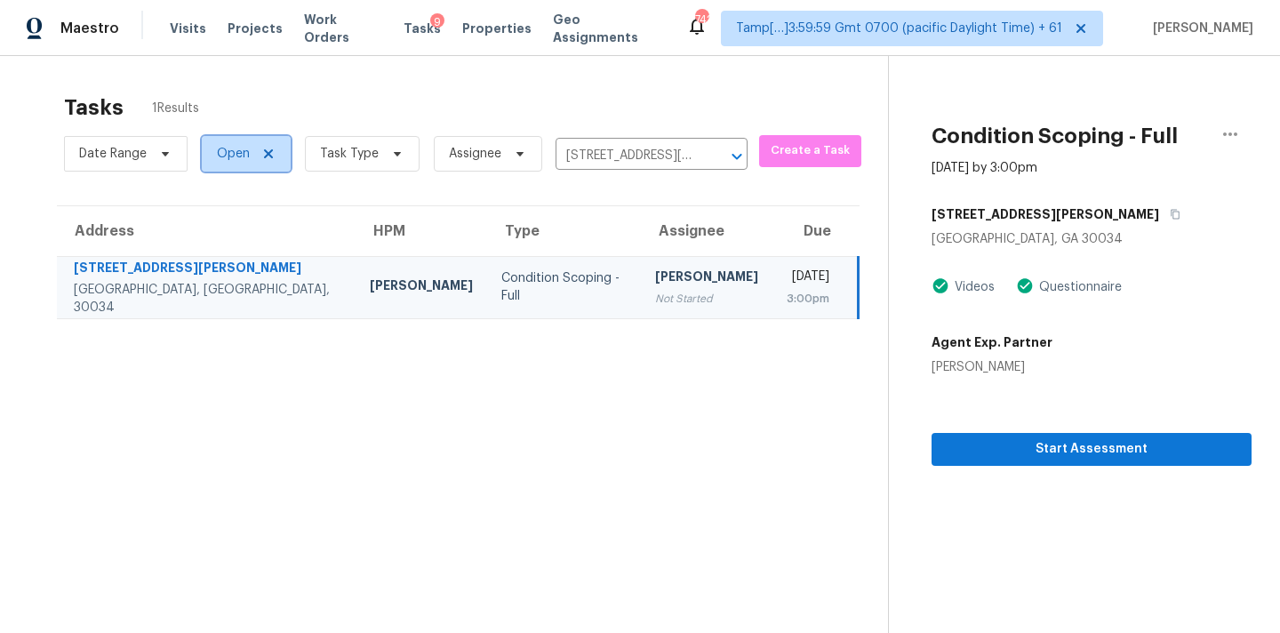
click at [244, 164] on span "Open" at bounding box center [246, 154] width 89 height 36
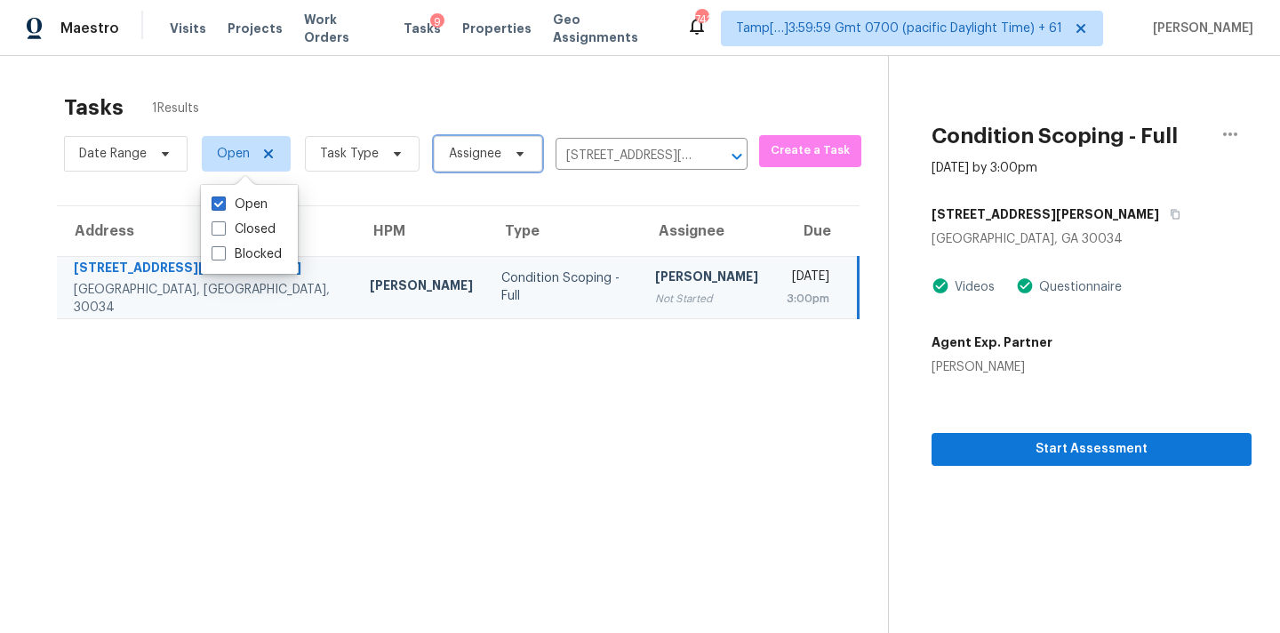
click at [479, 159] on span "Assignee" at bounding box center [475, 154] width 52 height 18
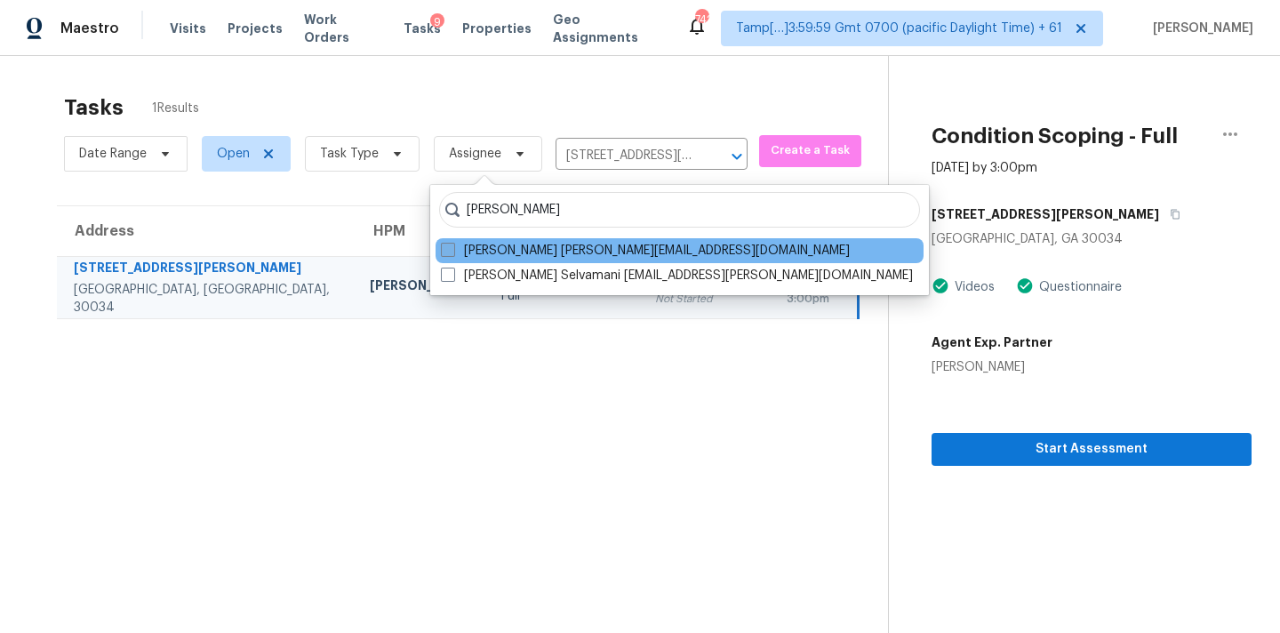
type input "pavithran"
click at [577, 255] on label "Pavithran Omsekar pavithran.omsekar@opendoor.com" at bounding box center [645, 251] width 409 height 18
click at [452, 253] on input "Pavithran Omsekar pavithran.omsekar@opendoor.com" at bounding box center [447, 248] width 12 height 12
checkbox input "true"
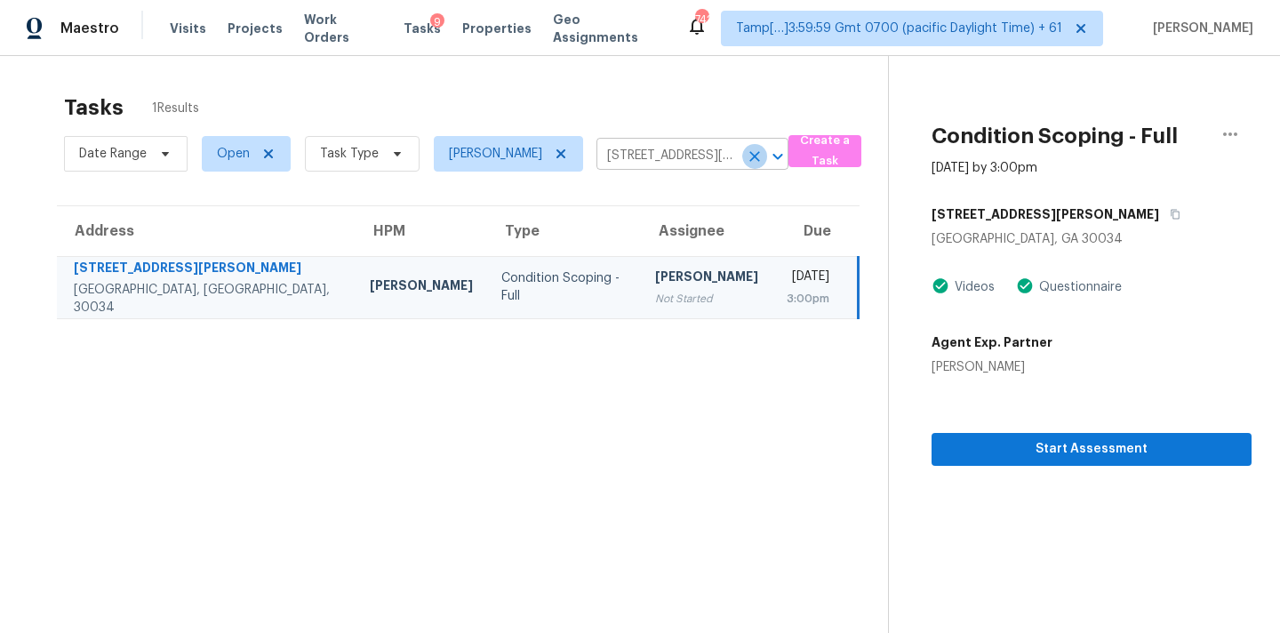
click at [760, 158] on icon "Clear" at bounding box center [754, 156] width 11 height 11
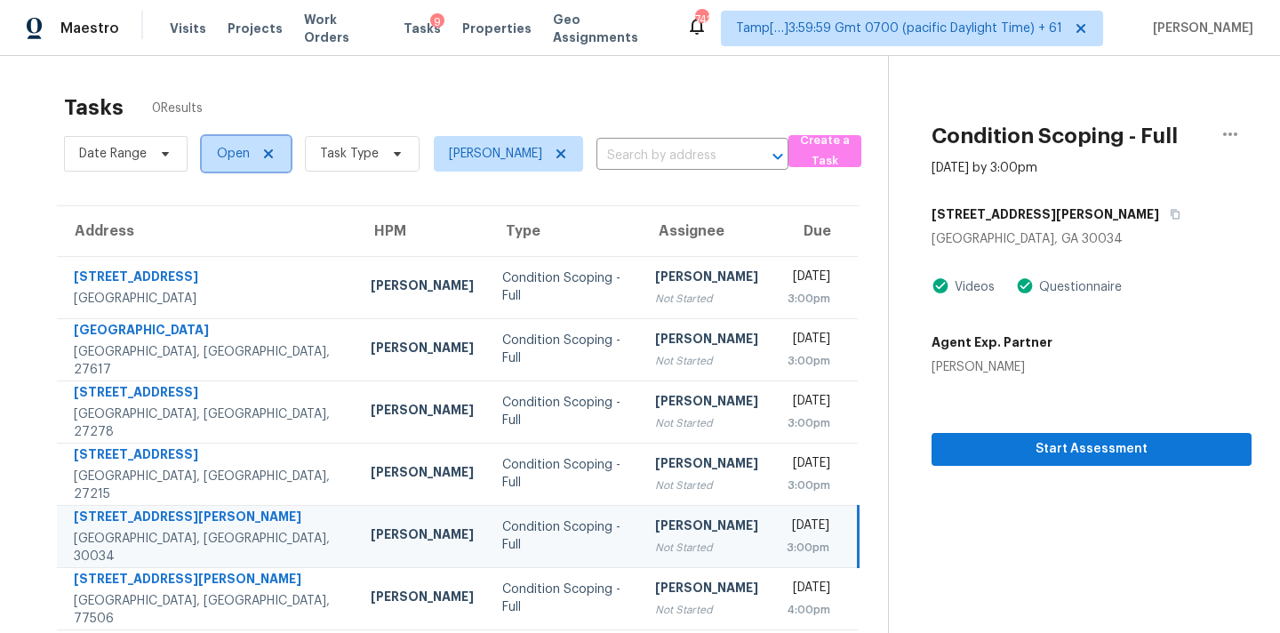
click at [226, 164] on span "Open" at bounding box center [246, 154] width 89 height 36
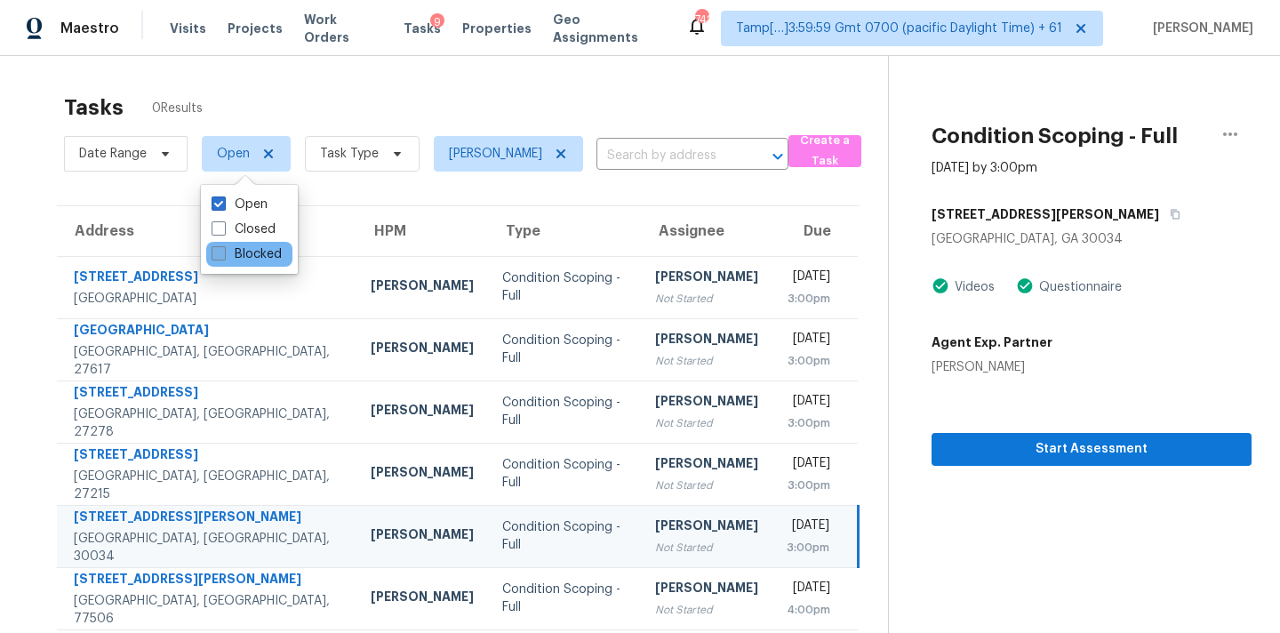
click at [235, 256] on label "Blocked" at bounding box center [247, 254] width 70 height 18
click at [223, 256] on input "Blocked" at bounding box center [218, 251] width 12 height 12
checkbox input "true"
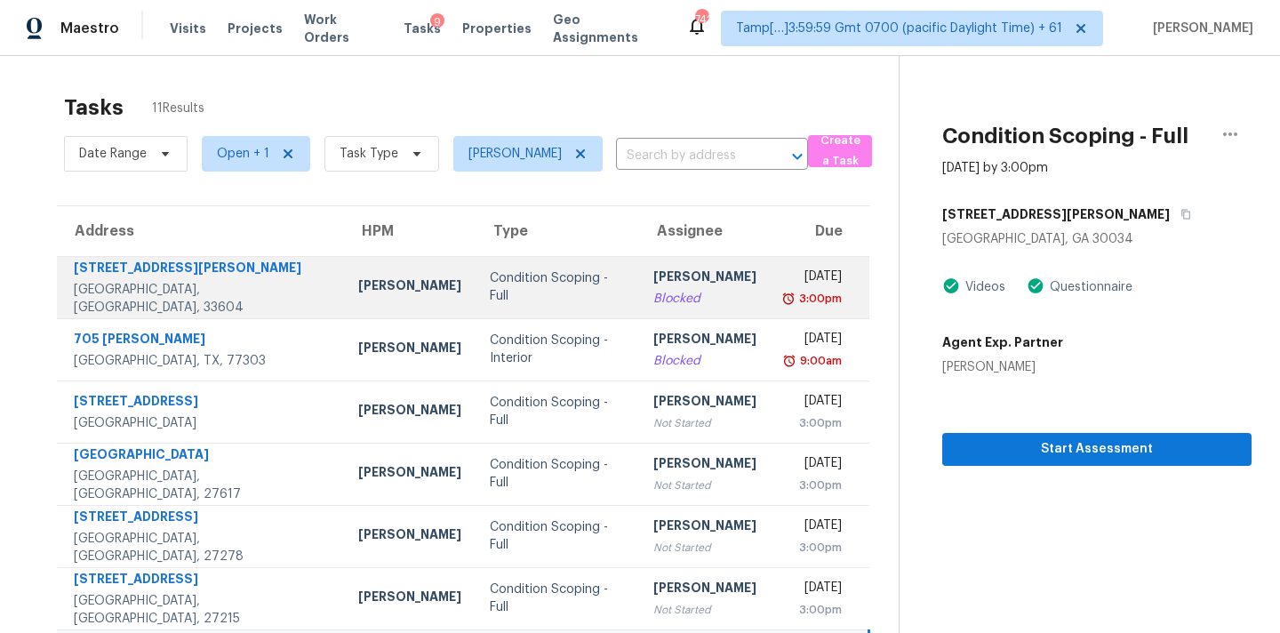
click at [557, 292] on td "Condition Scoping - Full" at bounding box center [557, 287] width 164 height 62
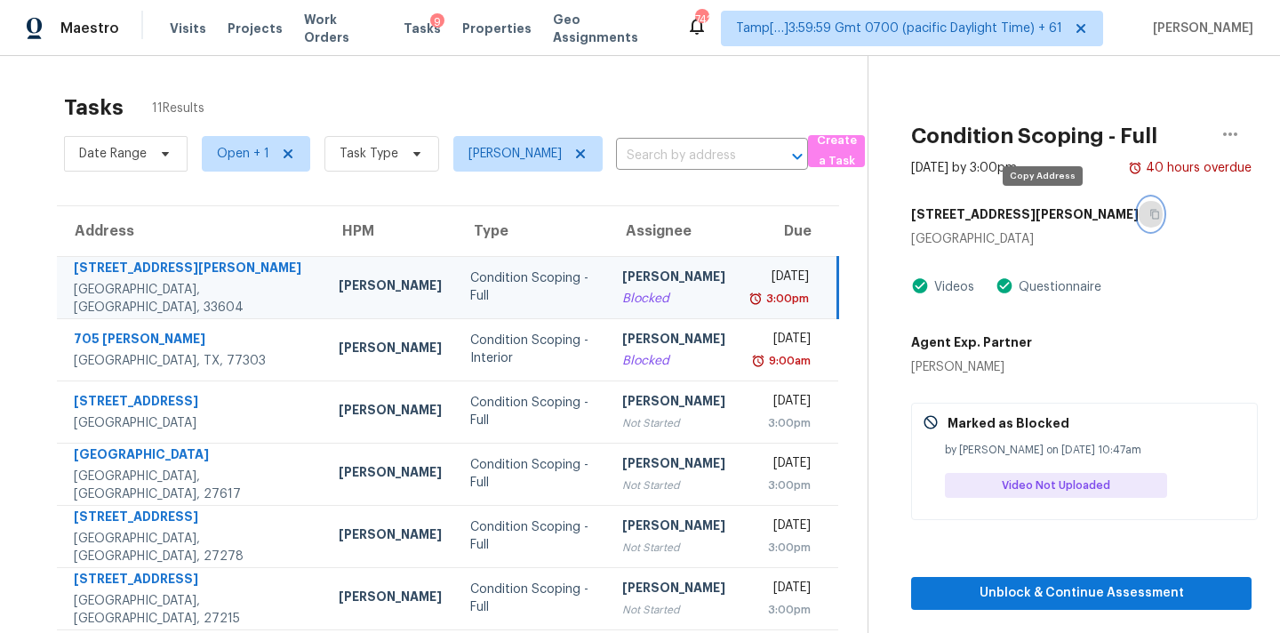
click at [1149, 213] on icon "button" at bounding box center [1154, 214] width 11 height 11
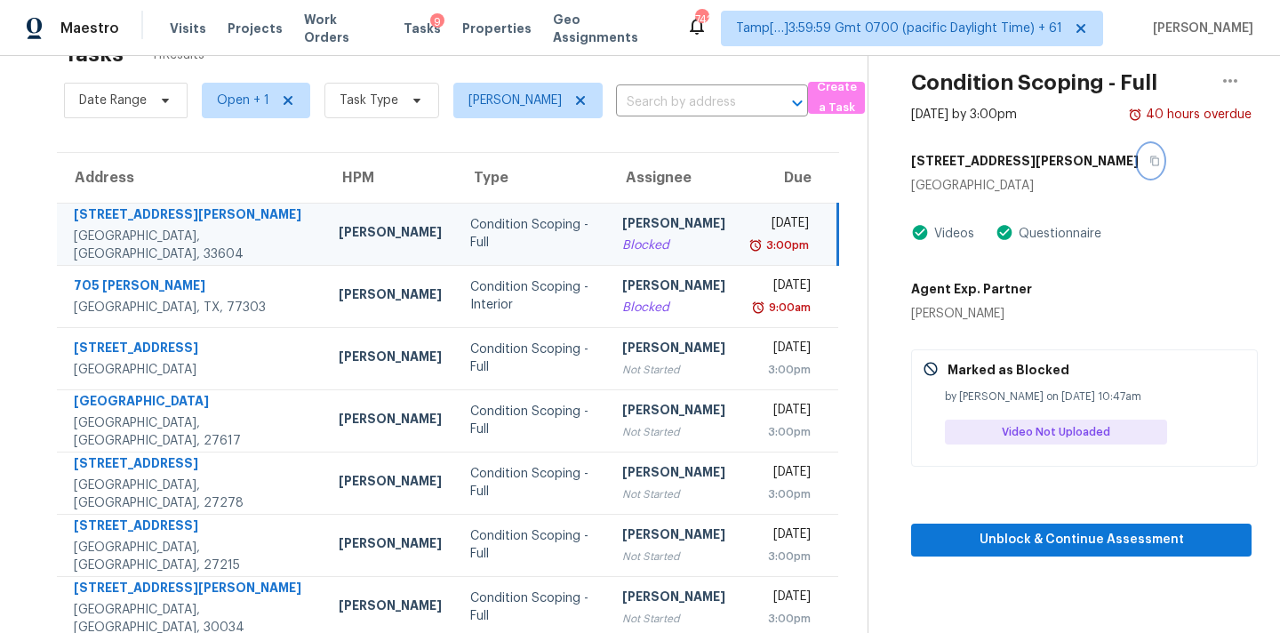
scroll to position [55, 0]
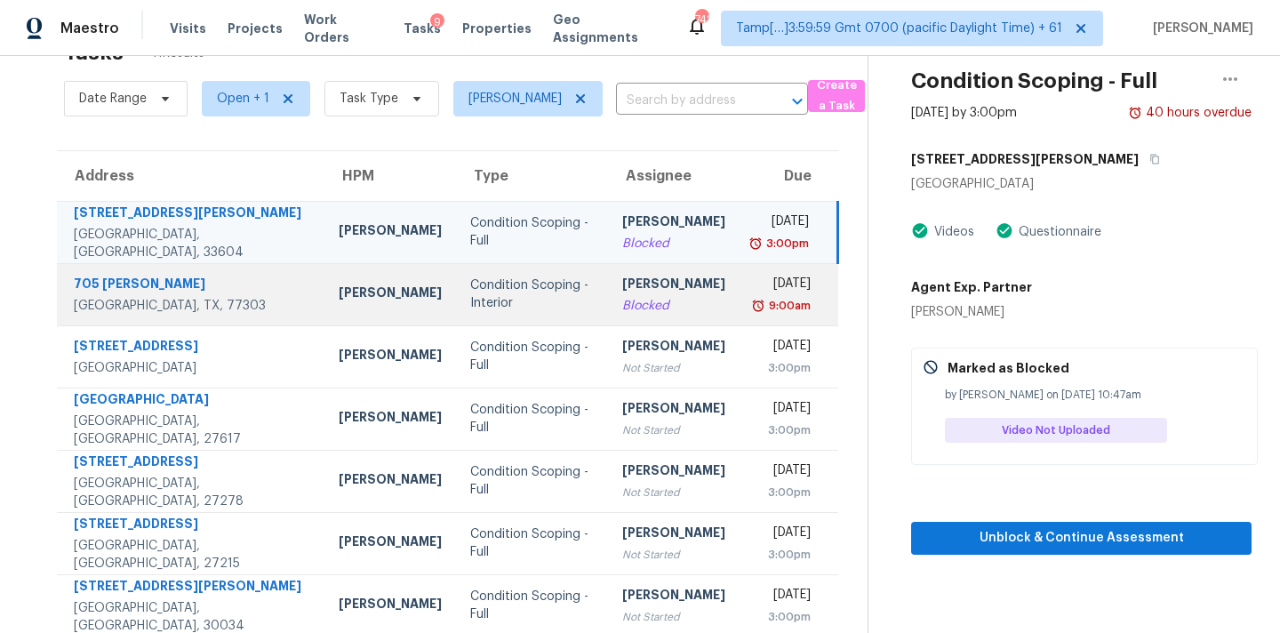
click at [622, 284] on div "[PERSON_NAME]" at bounding box center [673, 286] width 103 height 22
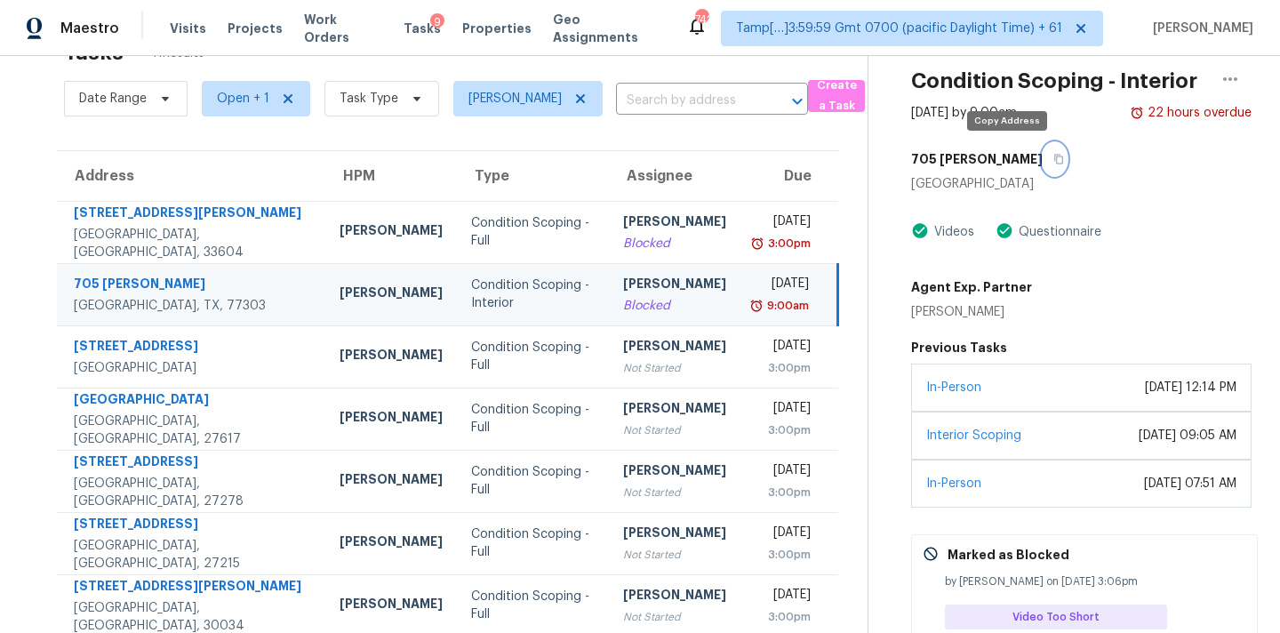
click at [1053, 160] on icon "button" at bounding box center [1058, 159] width 11 height 11
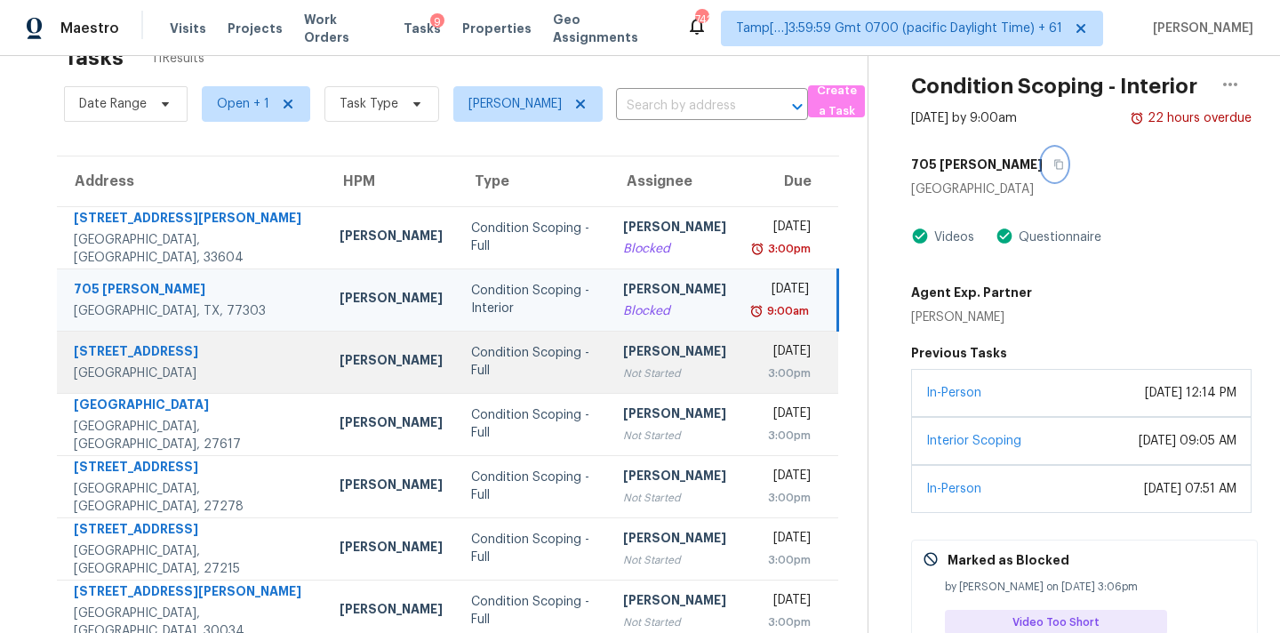
scroll to position [0, 0]
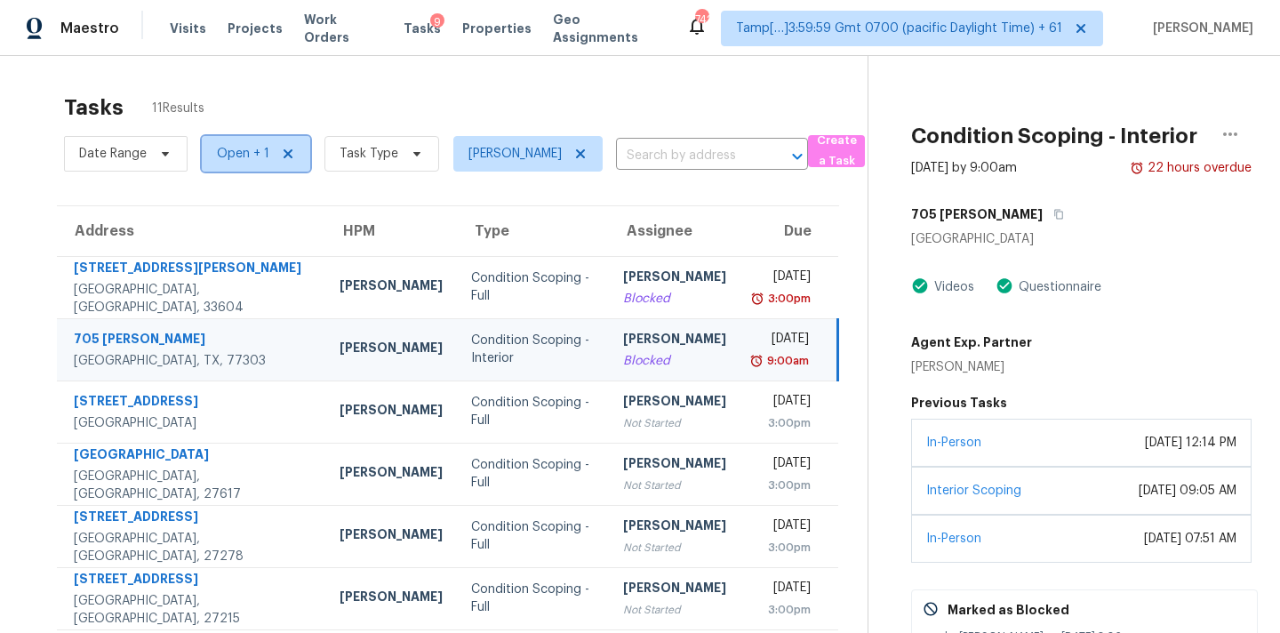
click at [248, 156] on span "Open + 1" at bounding box center [243, 154] width 52 height 18
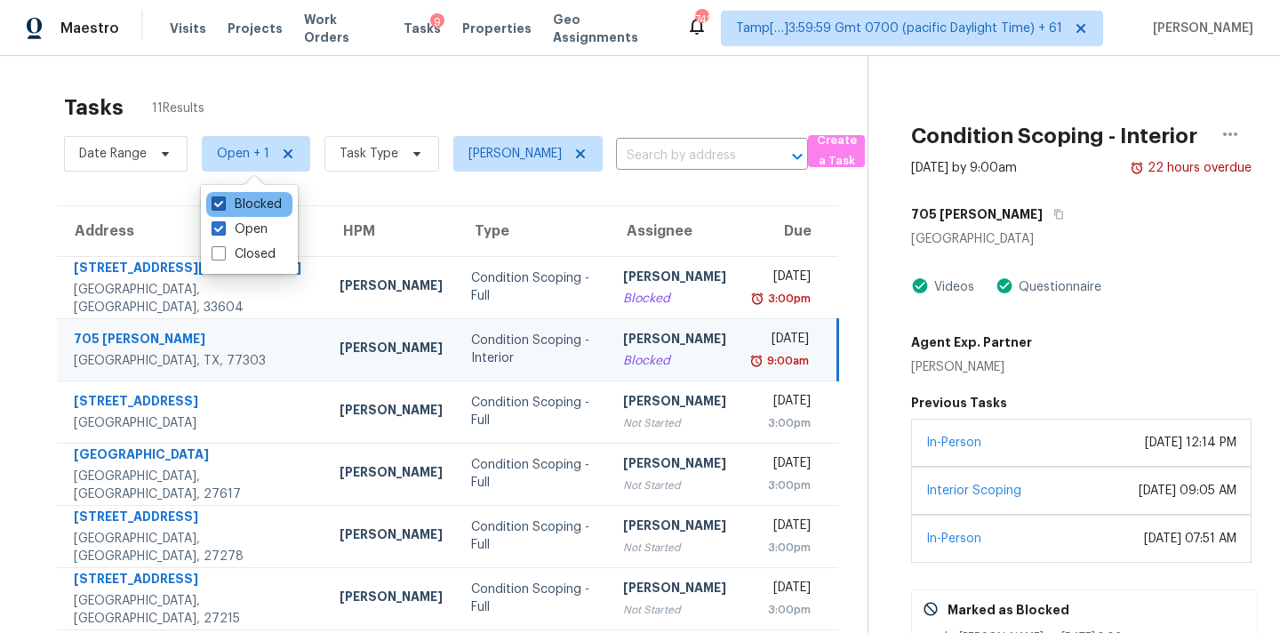
click at [258, 206] on label "Blocked" at bounding box center [247, 205] width 70 height 18
click at [223, 206] on input "Blocked" at bounding box center [218, 202] width 12 height 12
checkbox input "false"
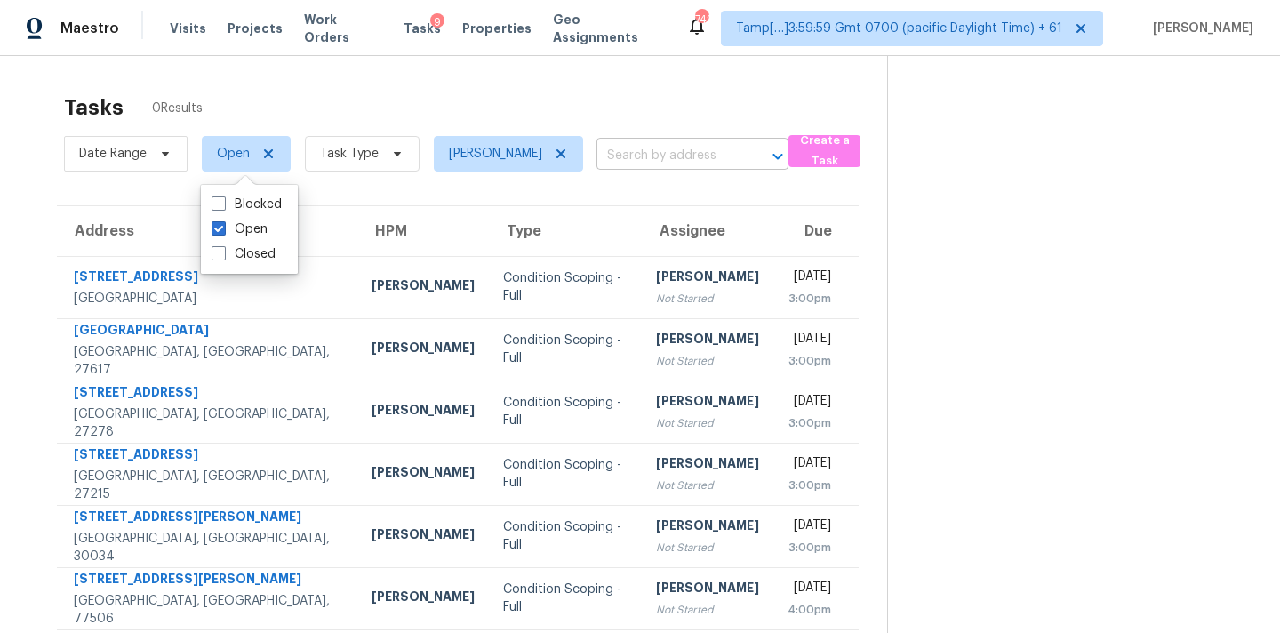
click at [639, 156] on input "text" at bounding box center [667, 156] width 142 height 28
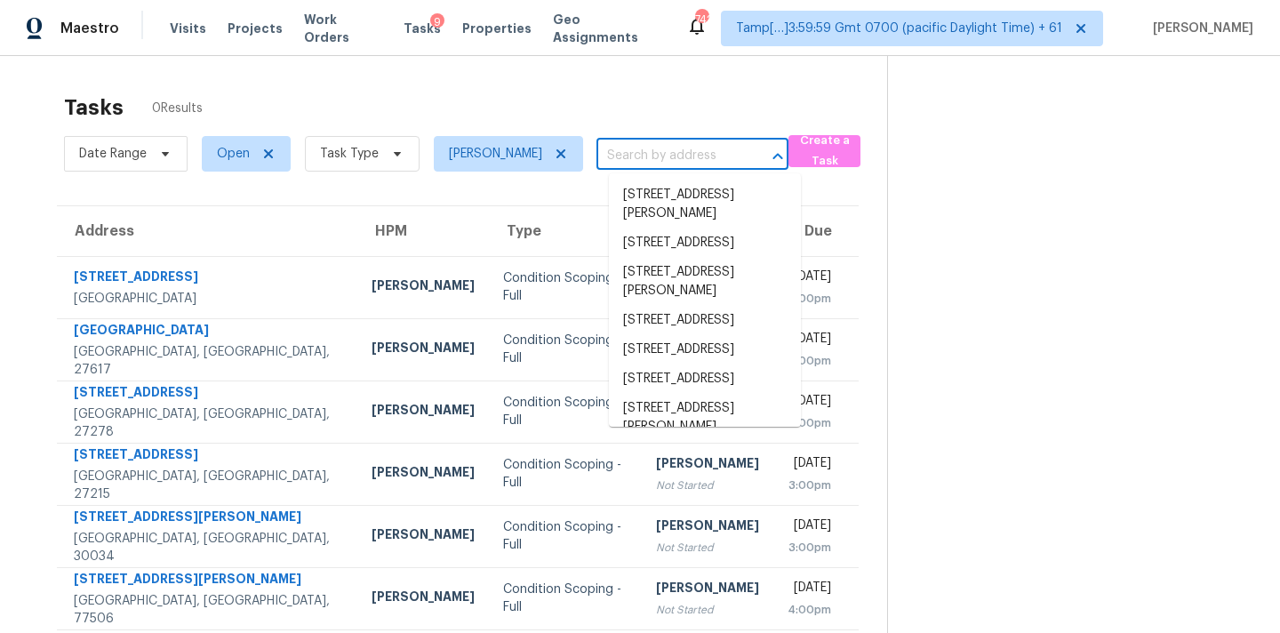
paste input "3476 Waldrop Trl Decatur, GA, 30034"
type input "3476 Waldrop Trl Decatur, GA, 30034"
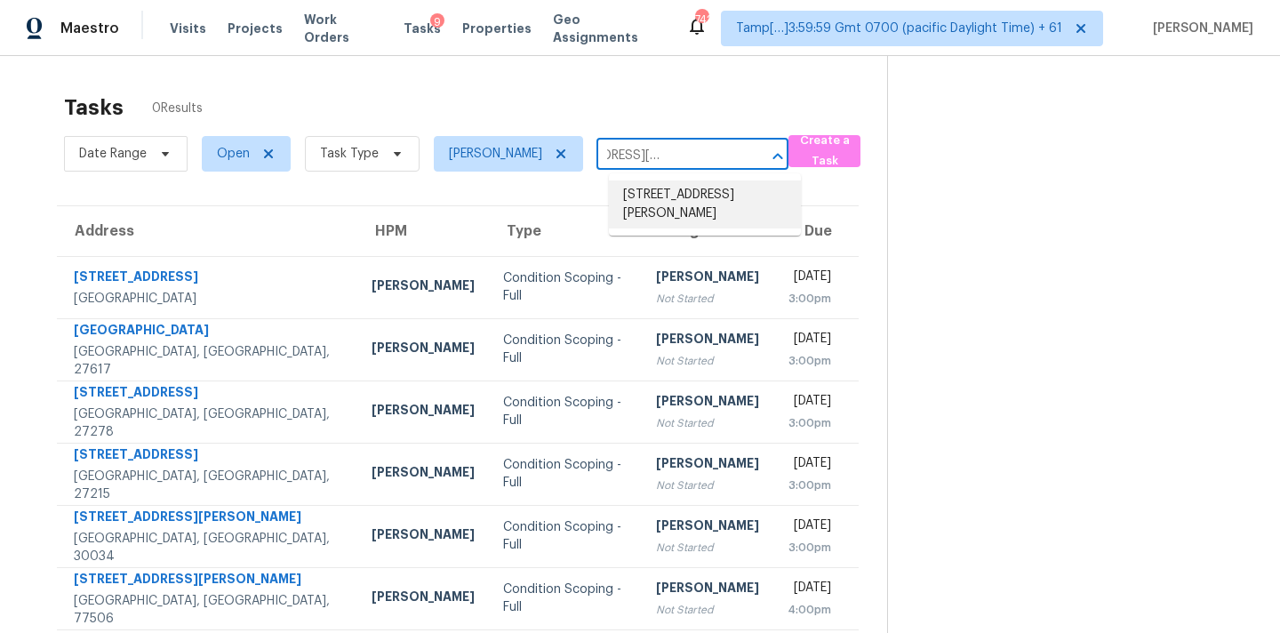
click at [659, 198] on li "3476 Waldrop Trl, Decatur, GA 30034" at bounding box center [705, 204] width 192 height 48
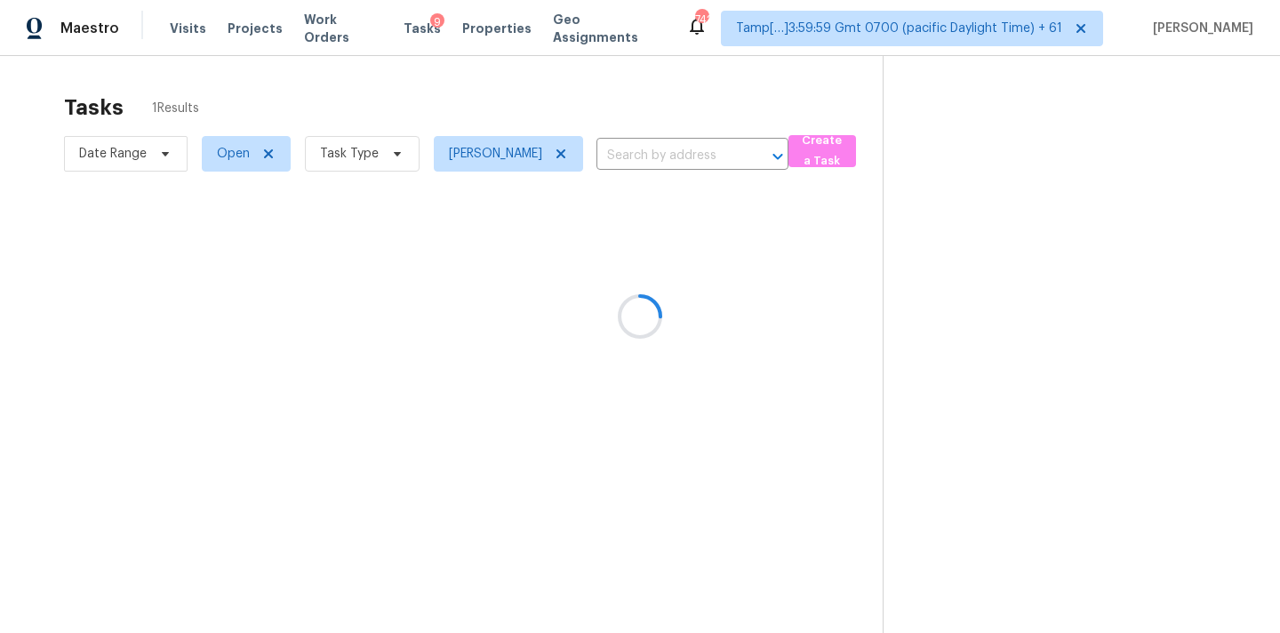
type input "3476 Waldrop Trl, Decatur, GA 30034"
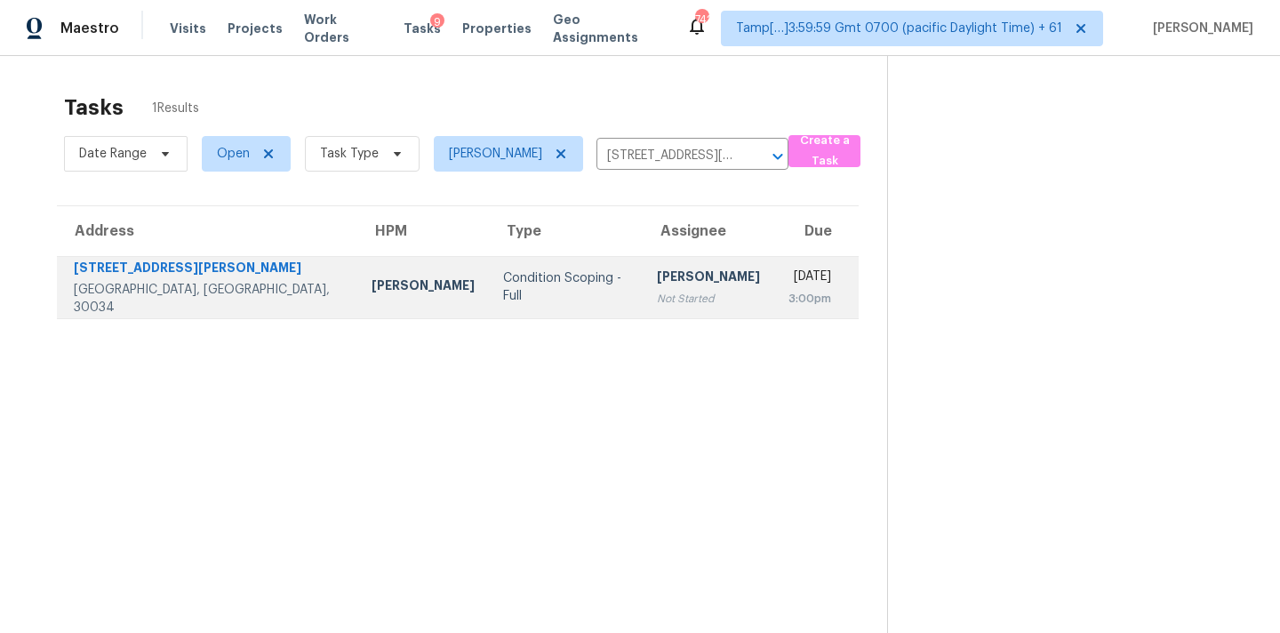
click at [657, 284] on div "[PERSON_NAME]" at bounding box center [708, 279] width 103 height 22
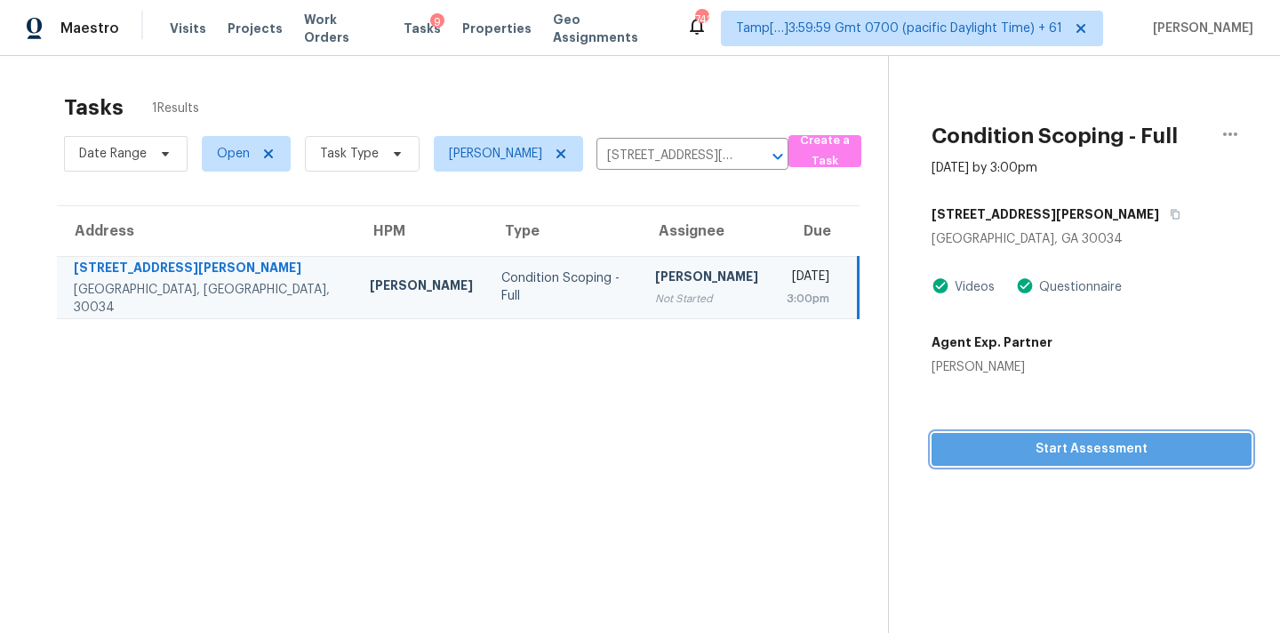
click at [1001, 449] on span "Start Assessment" at bounding box center [1092, 449] width 292 height 22
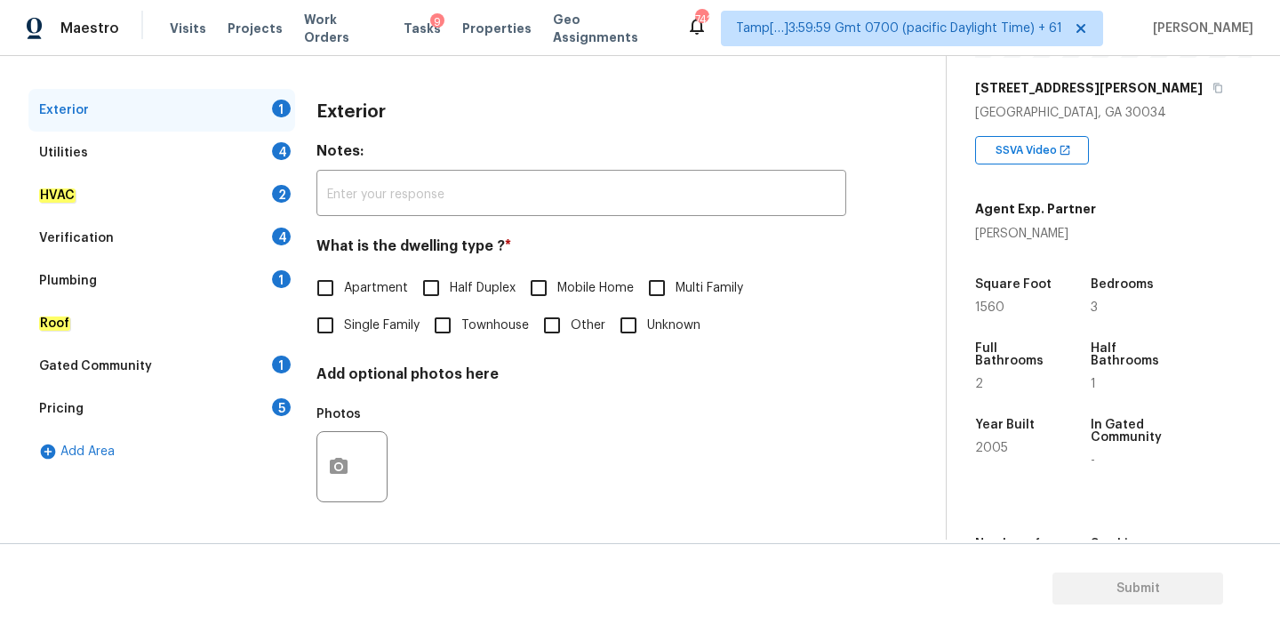
scroll to position [276, 0]
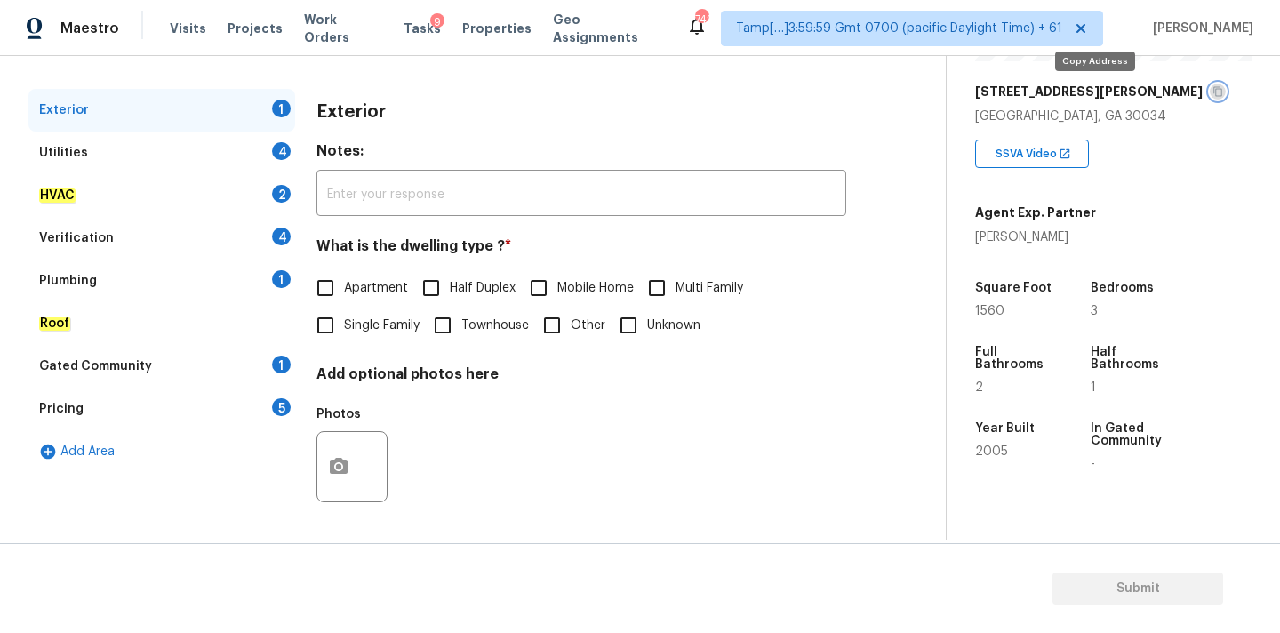
click at [1212, 91] on icon "button" at bounding box center [1217, 91] width 11 height 11
click at [485, 328] on span "Townhouse" at bounding box center [495, 325] width 68 height 19
click at [461, 328] on input "Townhouse" at bounding box center [442, 325] width 37 height 37
checkbox input "true"
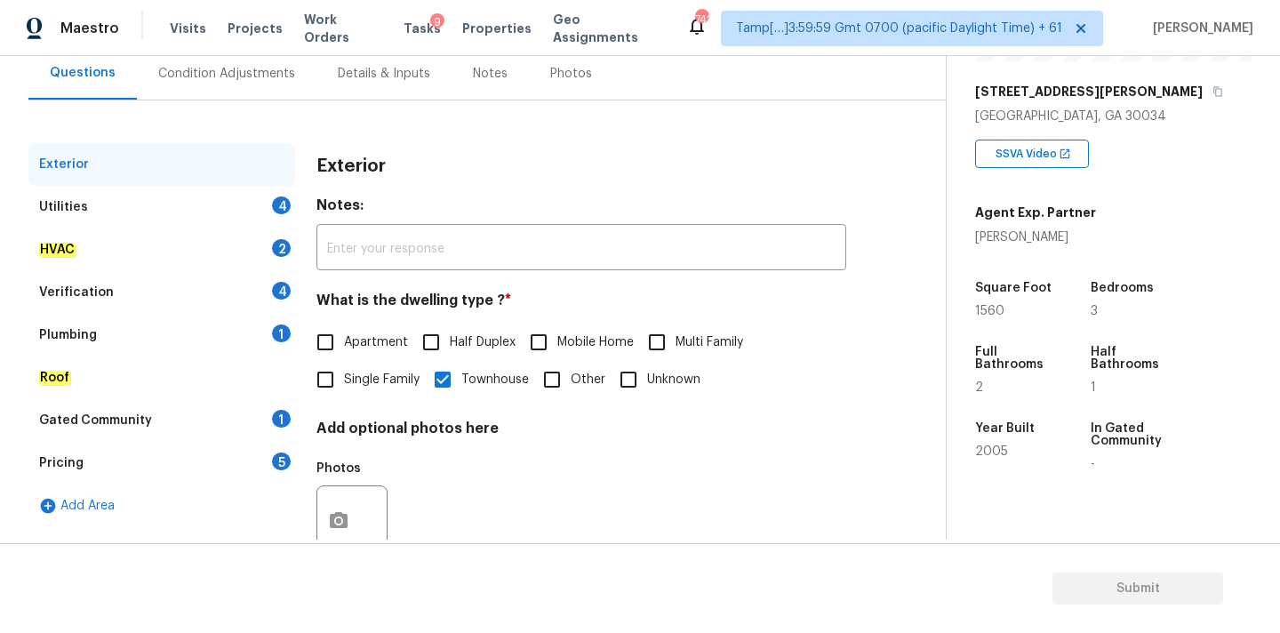
click at [233, 78] on div "Condition Adjustments" at bounding box center [226, 74] width 137 height 18
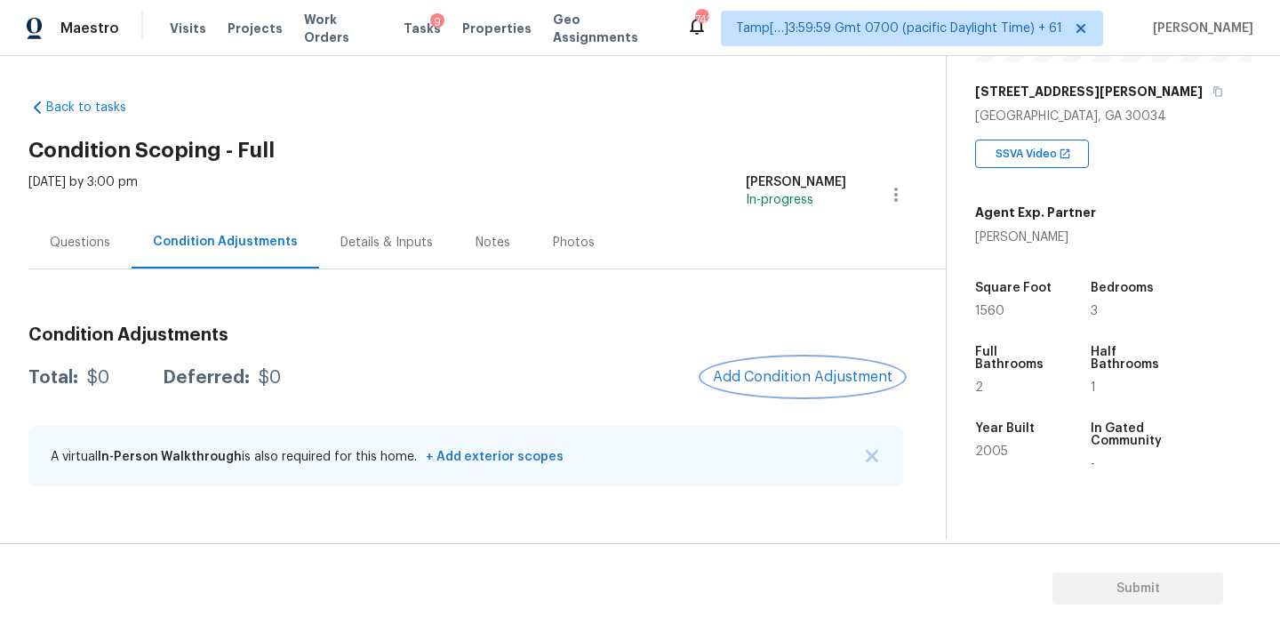
click at [764, 365] on button "Add Condition Adjustment" at bounding box center [802, 376] width 201 height 37
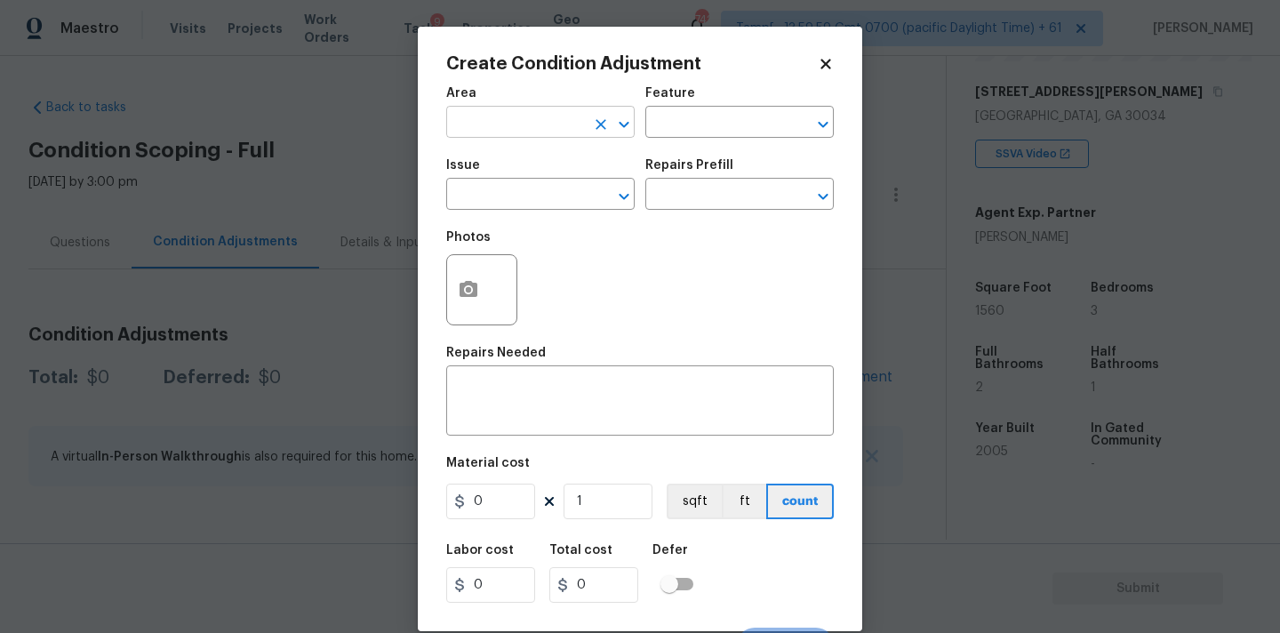
click at [539, 125] on input "text" at bounding box center [515, 124] width 139 height 28
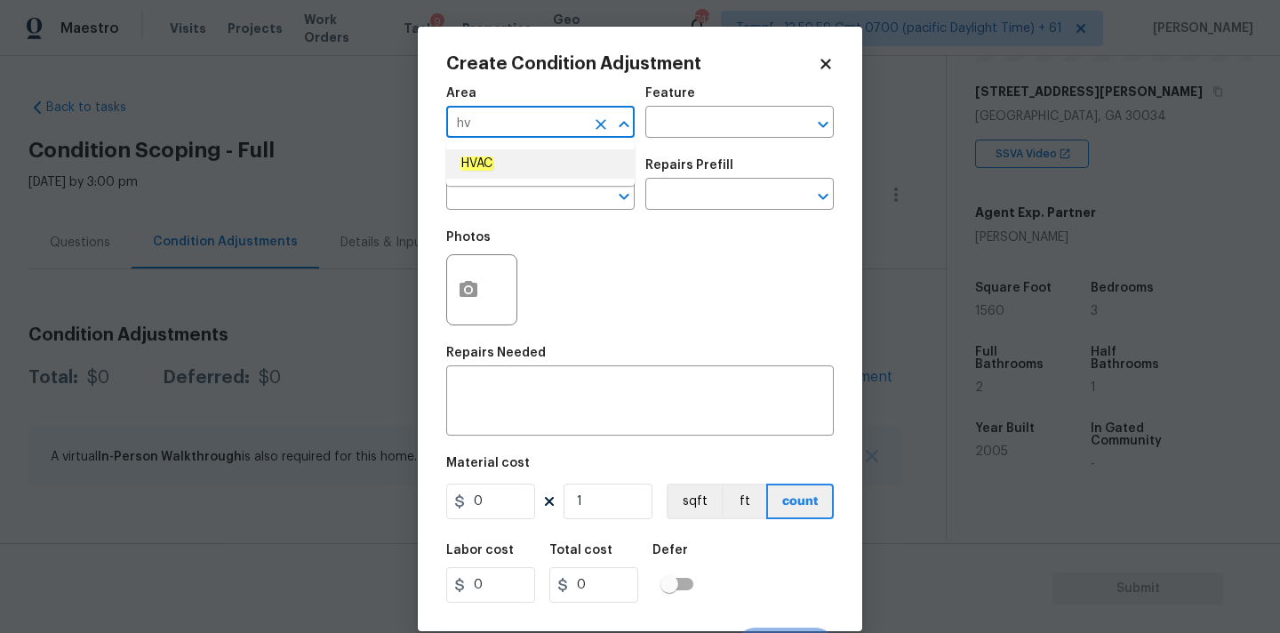
click at [535, 165] on li "HVAC" at bounding box center [540, 163] width 188 height 29
type input "HVAC"
click at [535, 191] on input "text" at bounding box center [515, 196] width 139 height 28
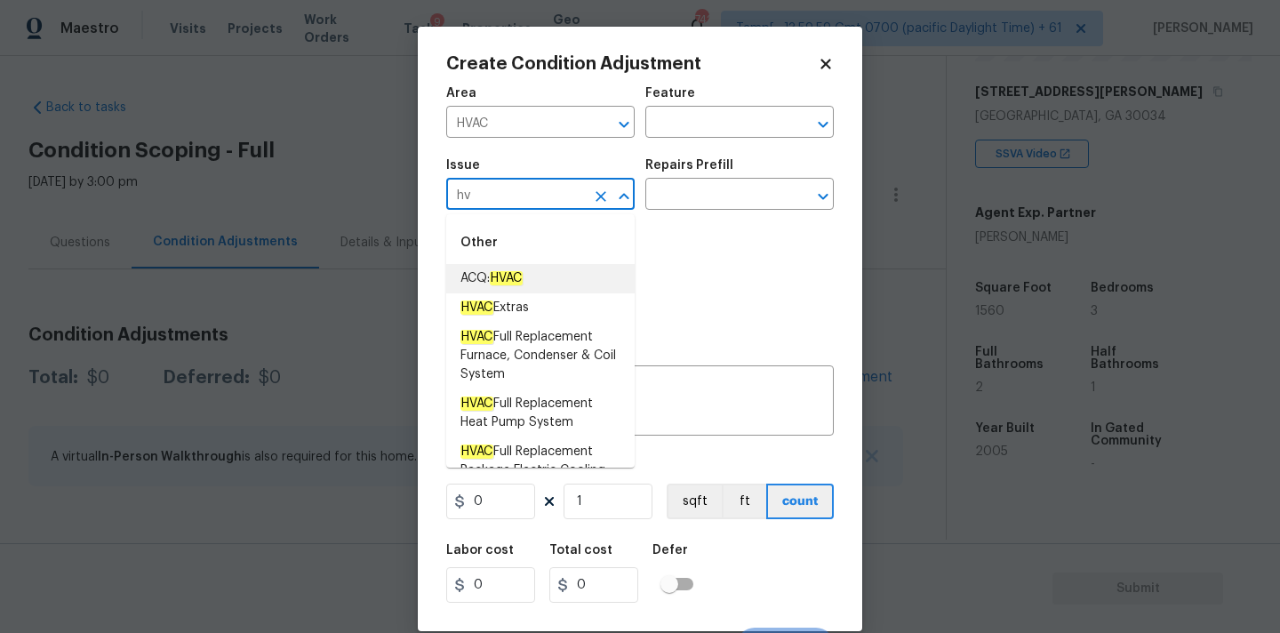
click at [542, 275] on li "ACQ: HVAC" at bounding box center [540, 278] width 188 height 29
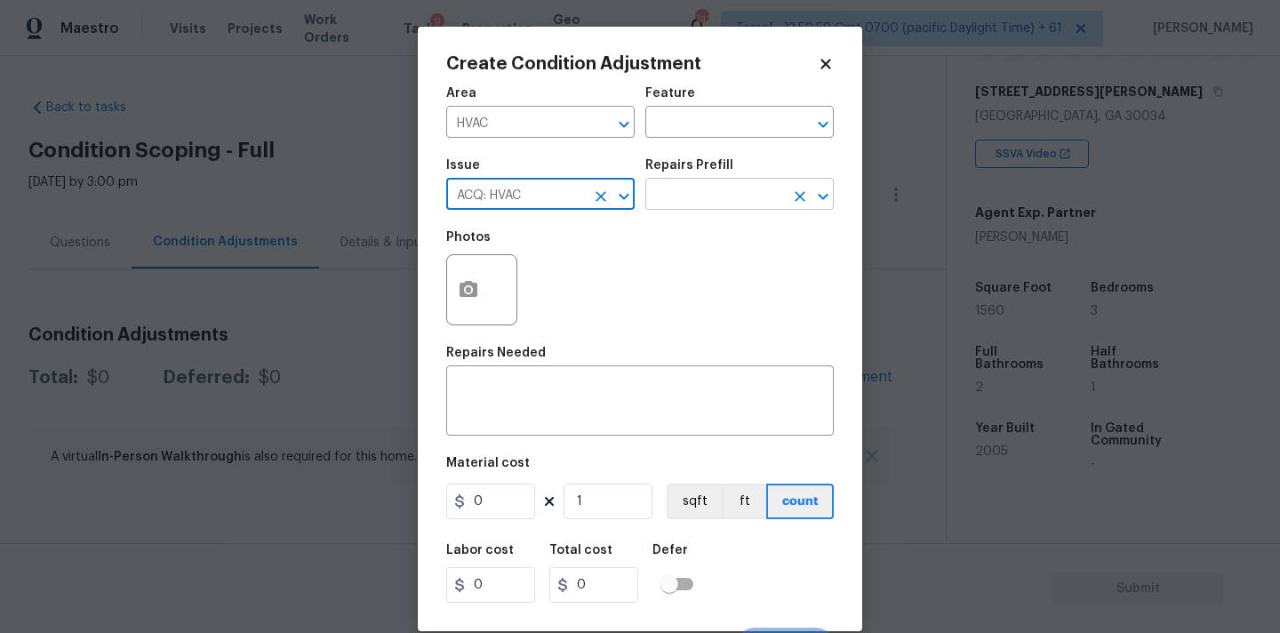
type input "ACQ: HVAC"
click at [704, 194] on input "text" at bounding box center [714, 196] width 139 height 28
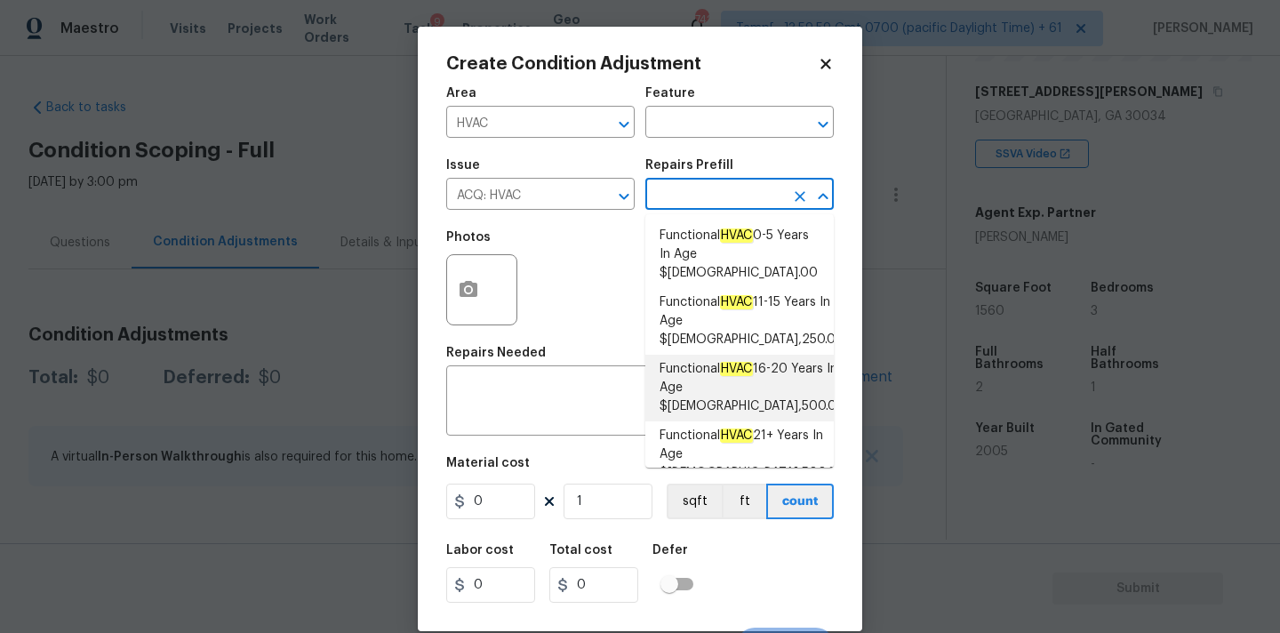
click at [759, 360] on span "Functional HVAC 16-20 Years In Age $6,500.00" at bounding box center [752, 388] width 186 height 56
type input "Acquisition"
type textarea "Acquisition Scope: Functional HVAC 16-20 years"
type input "6500"
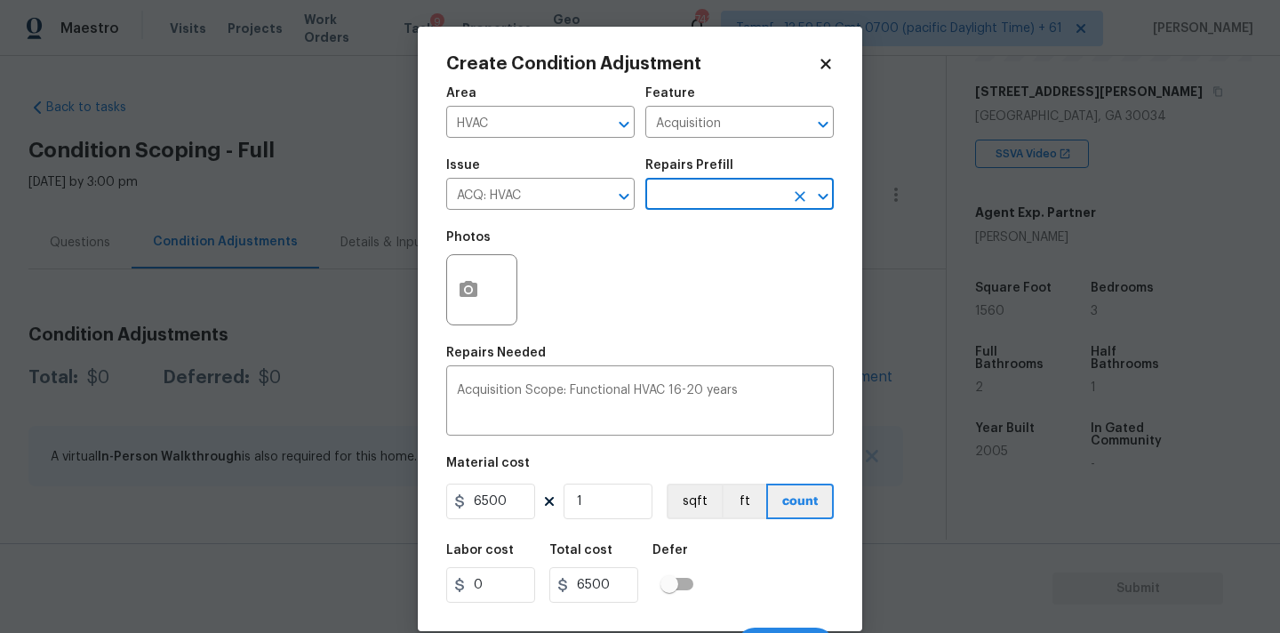
scroll to position [31, 0]
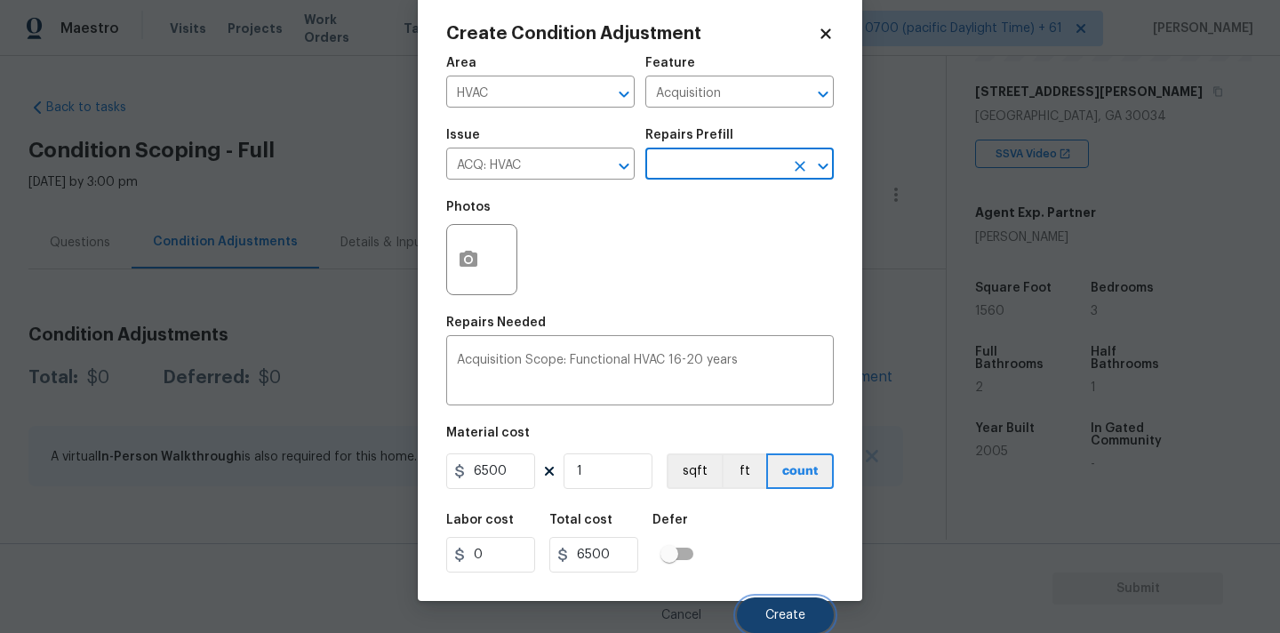
click at [784, 611] on span "Create" at bounding box center [785, 615] width 40 height 13
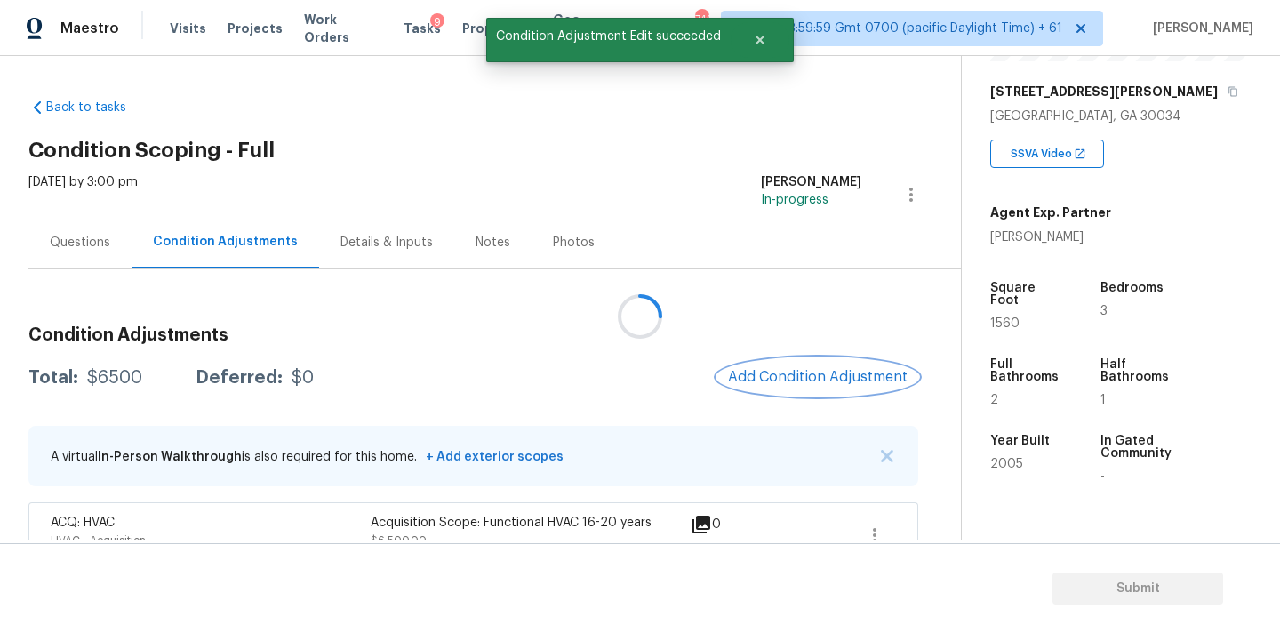
scroll to position [0, 0]
click at [790, 378] on span "Add Condition Adjustment" at bounding box center [818, 377] width 180 height 16
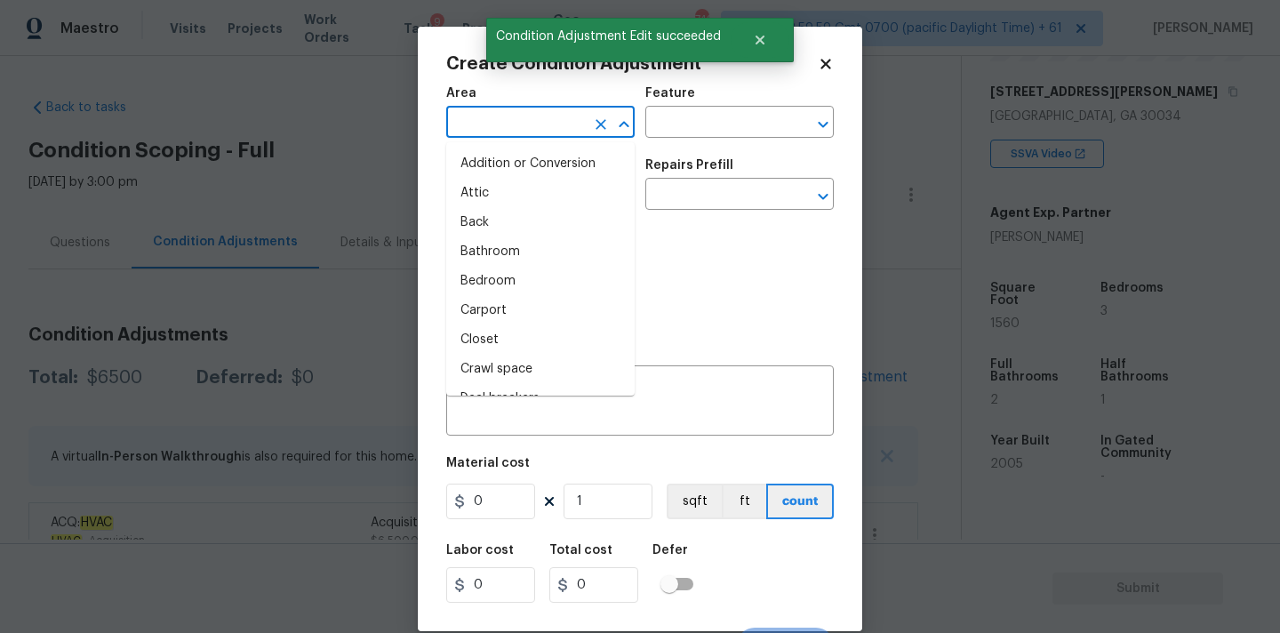
click at [522, 129] on input "text" at bounding box center [515, 124] width 139 height 28
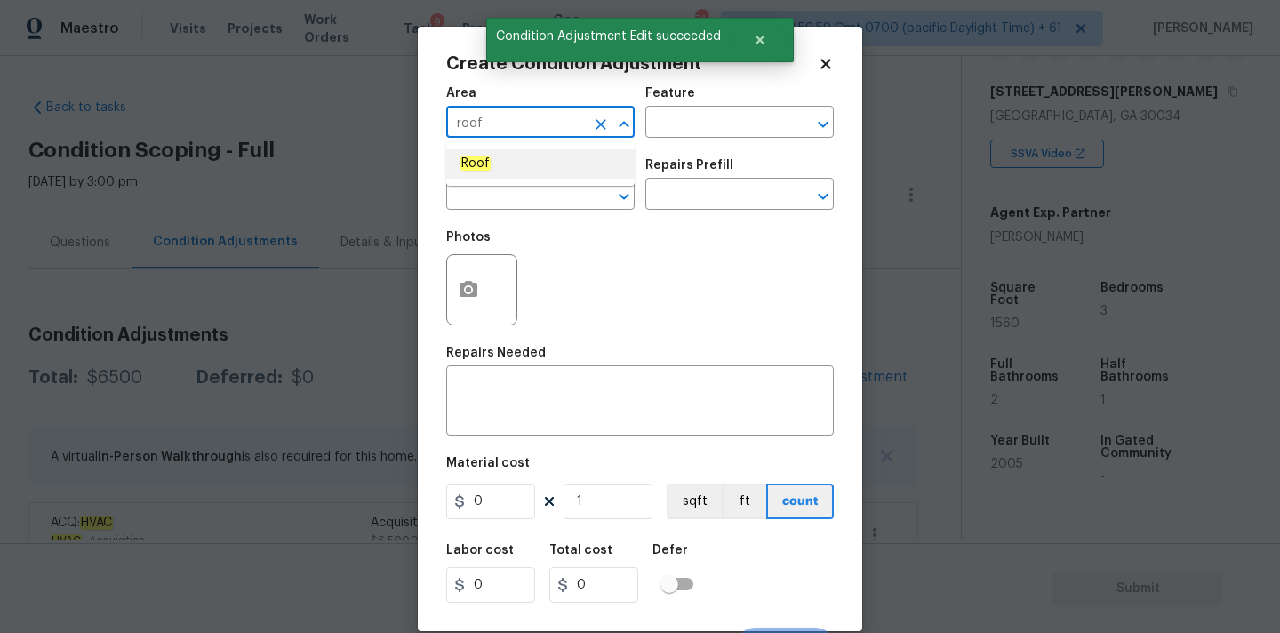
click at [509, 156] on li "Roof" at bounding box center [540, 163] width 188 height 29
type input "Roof"
click at [509, 196] on input "text" at bounding box center [515, 196] width 139 height 28
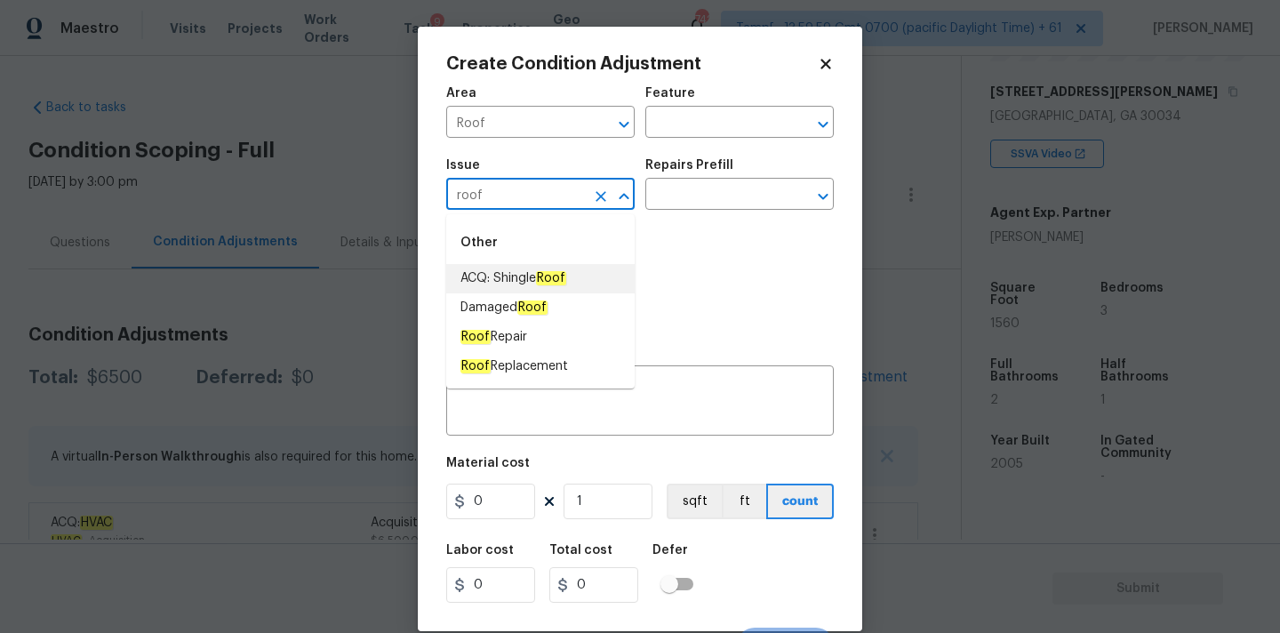
click at [532, 277] on span "ACQ: Shingle Roof" at bounding box center [513, 278] width 106 height 19
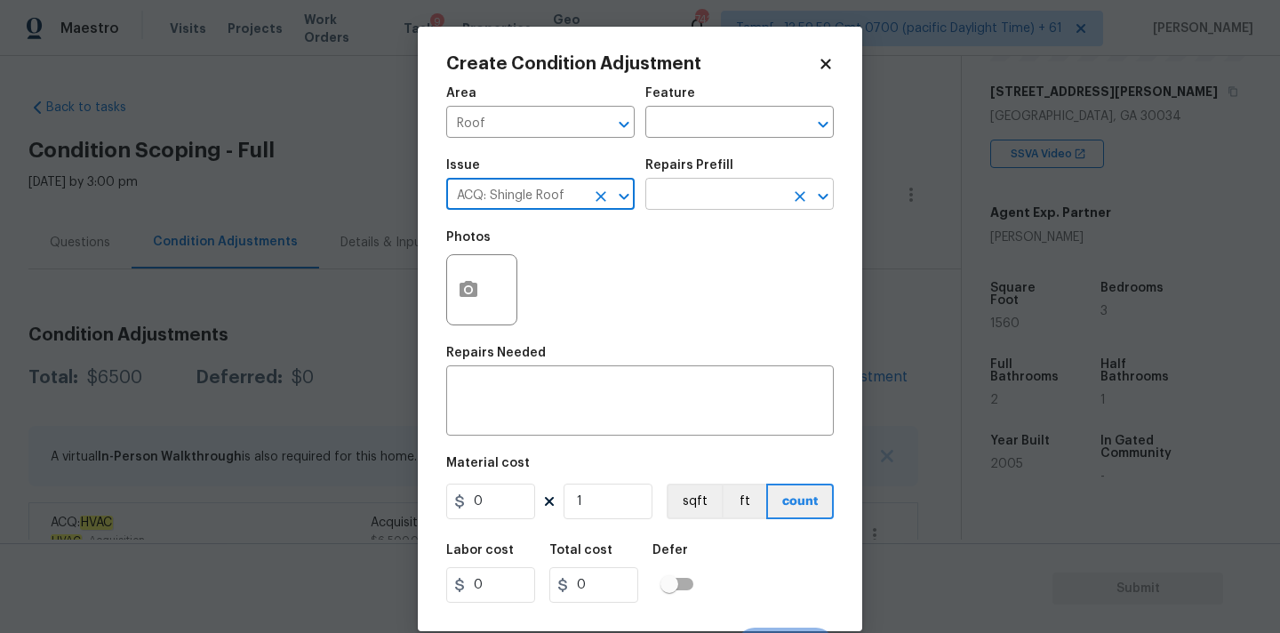
type input "ACQ: Shingle Roof"
click at [715, 202] on input "text" at bounding box center [714, 196] width 139 height 28
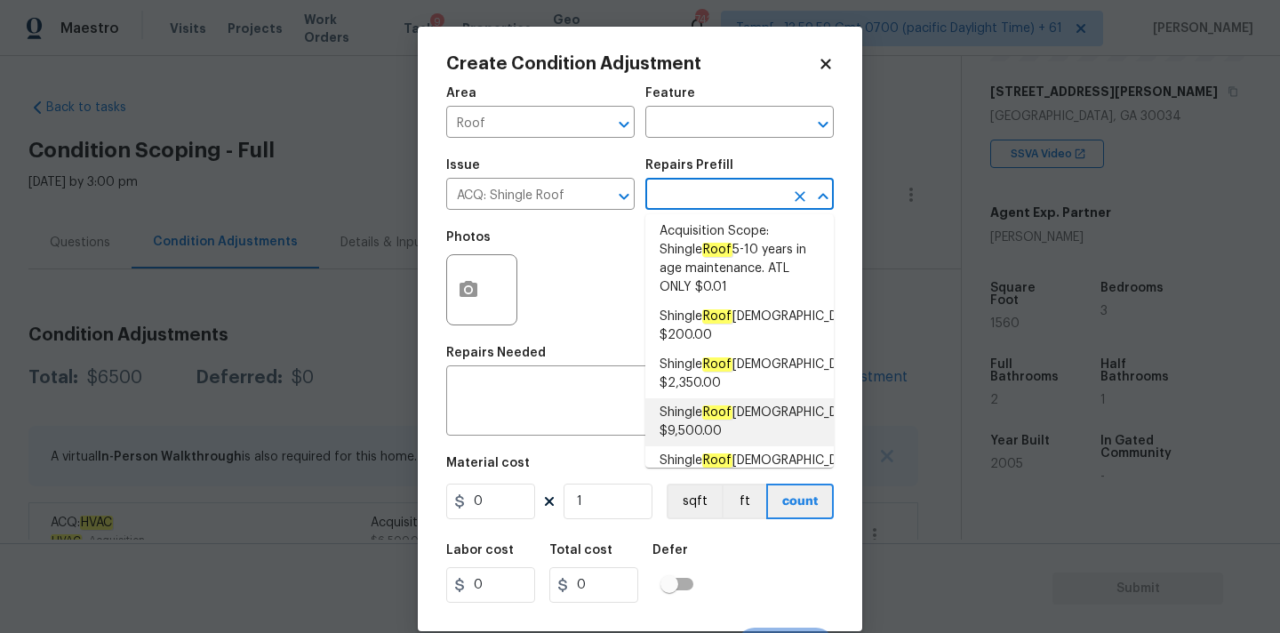
scroll to position [8, 0]
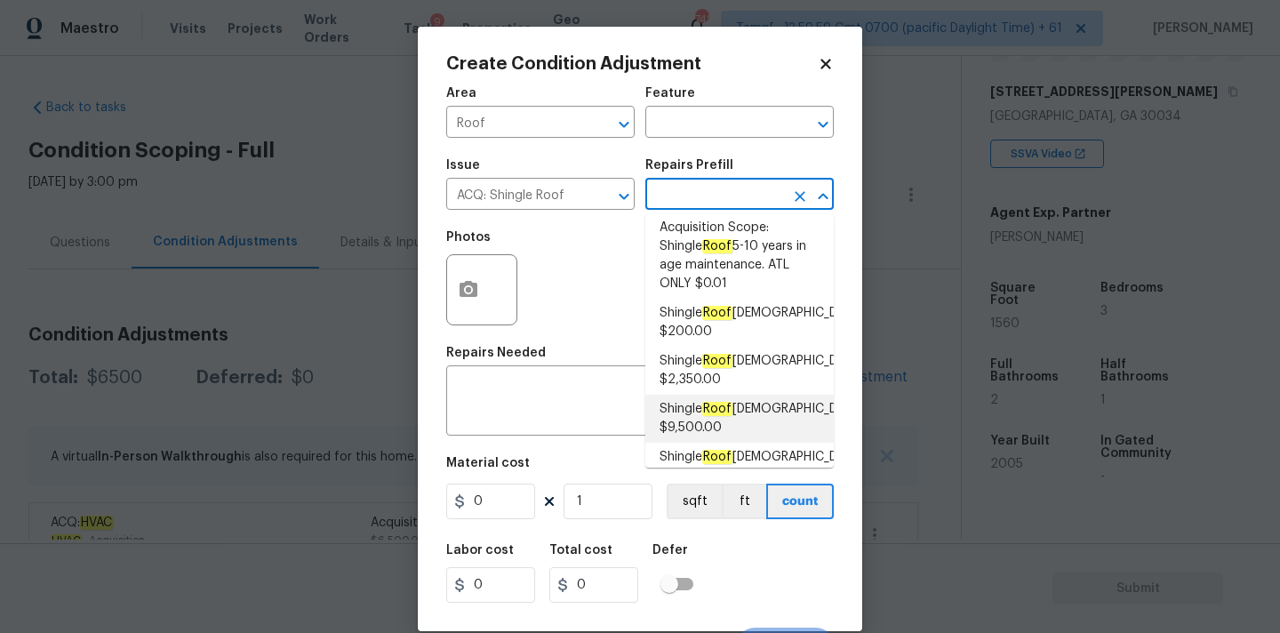
click at [723, 420] on span "Shingle Roof 16-20 Years Old $9,500.00" at bounding box center [761, 418] width 204 height 37
type input "Acquisition"
type textarea "Acquisition Scope: Shingle Roof 16-20 years in age maintenance."
type input "9500"
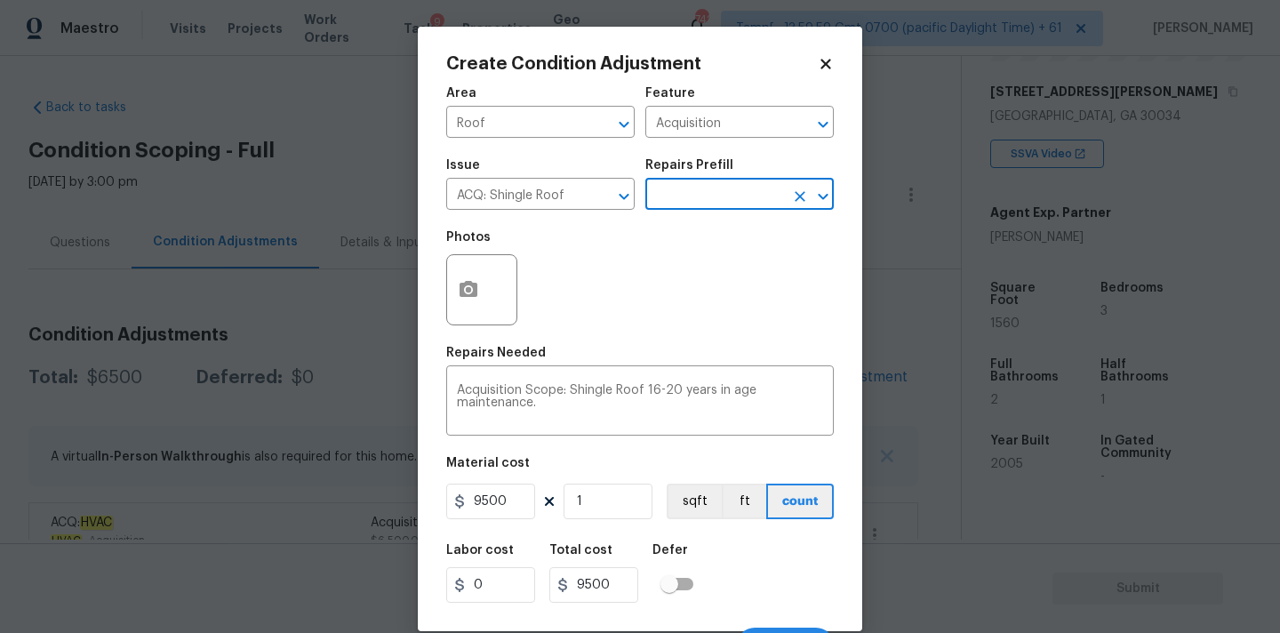
scroll to position [31, 0]
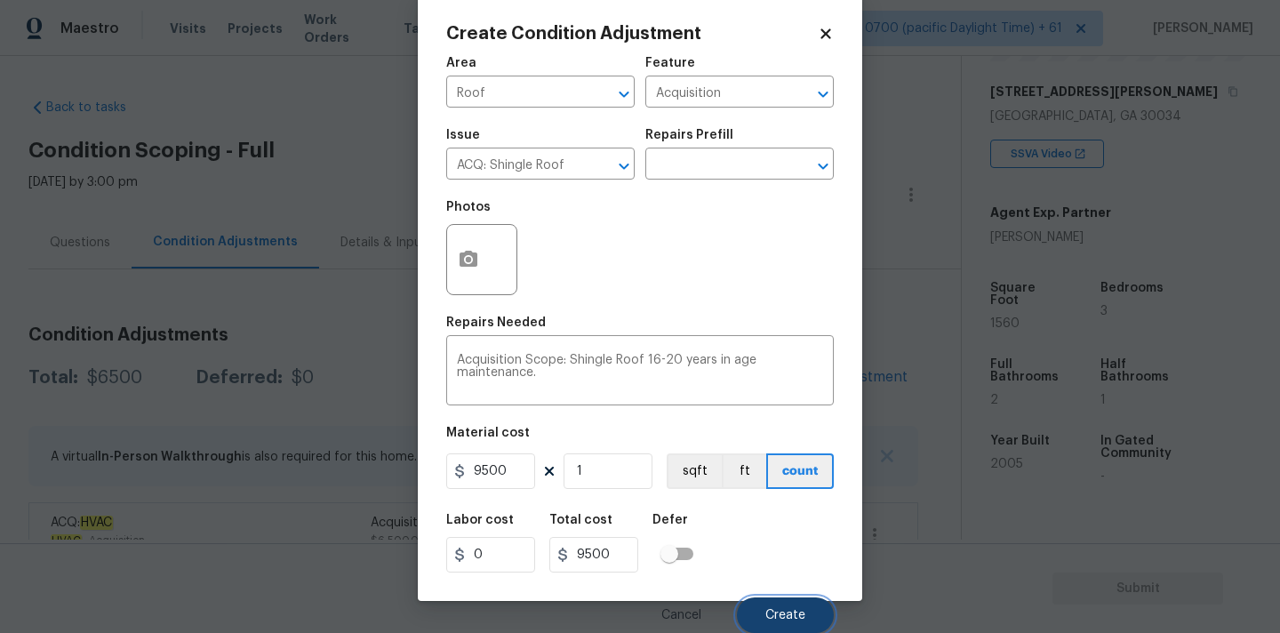
click at [780, 614] on span "Create" at bounding box center [785, 615] width 40 height 13
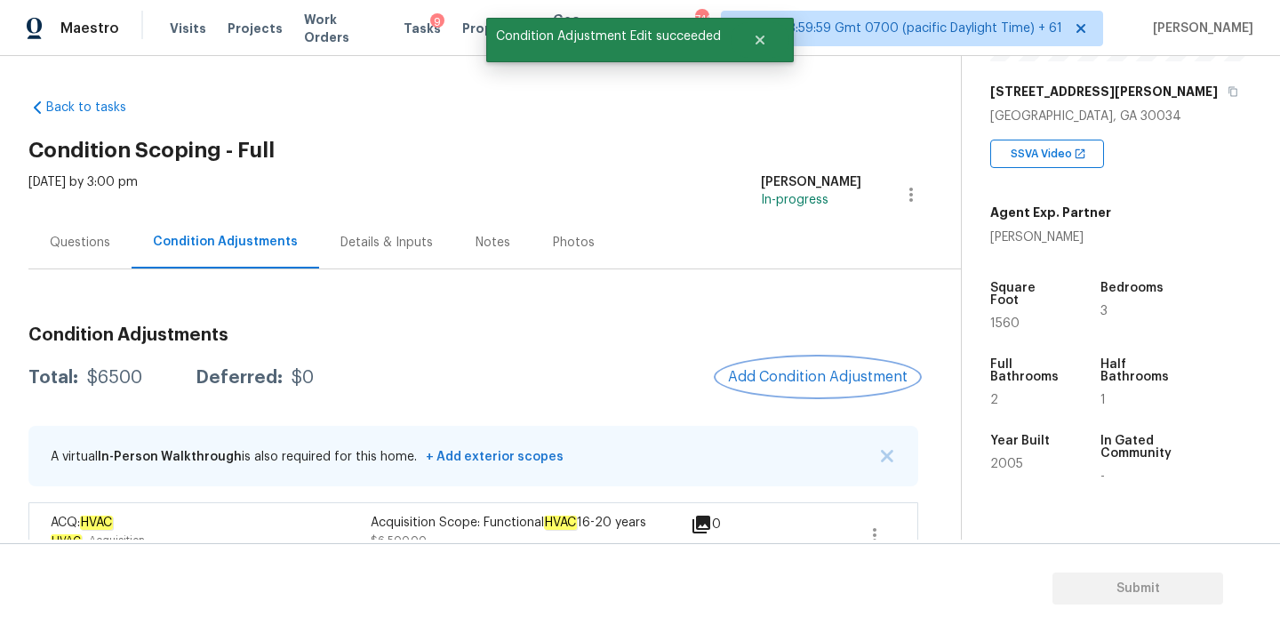
scroll to position [0, 0]
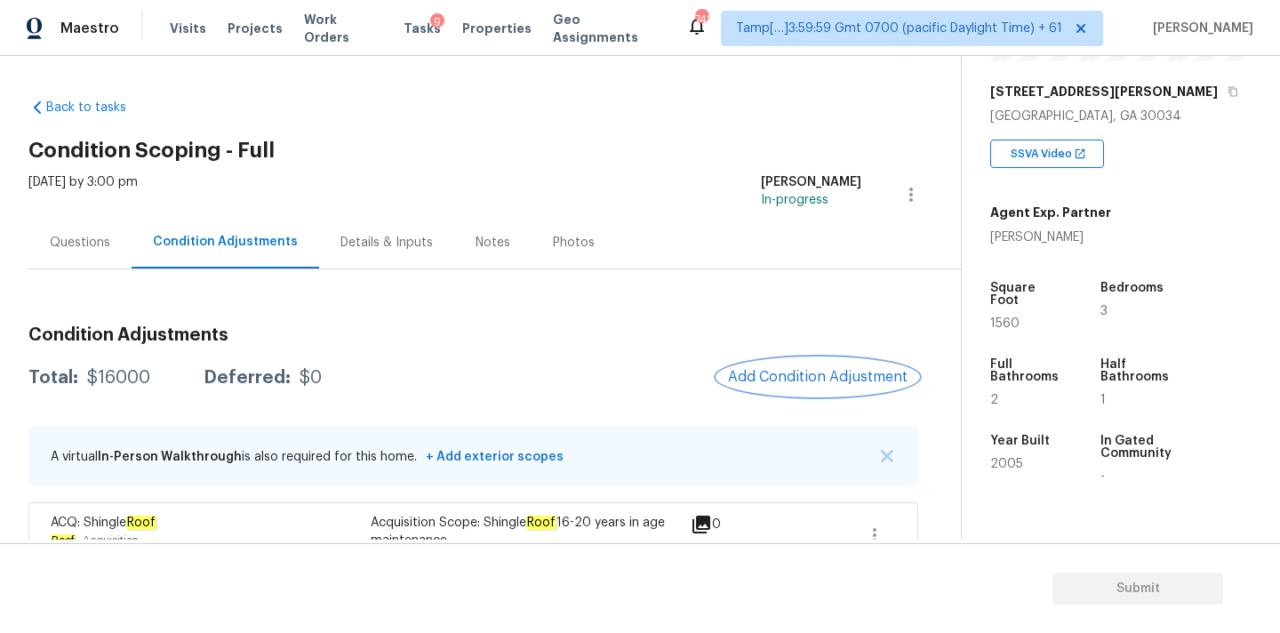
click at [843, 376] on span "Add Condition Adjustment" at bounding box center [818, 377] width 180 height 16
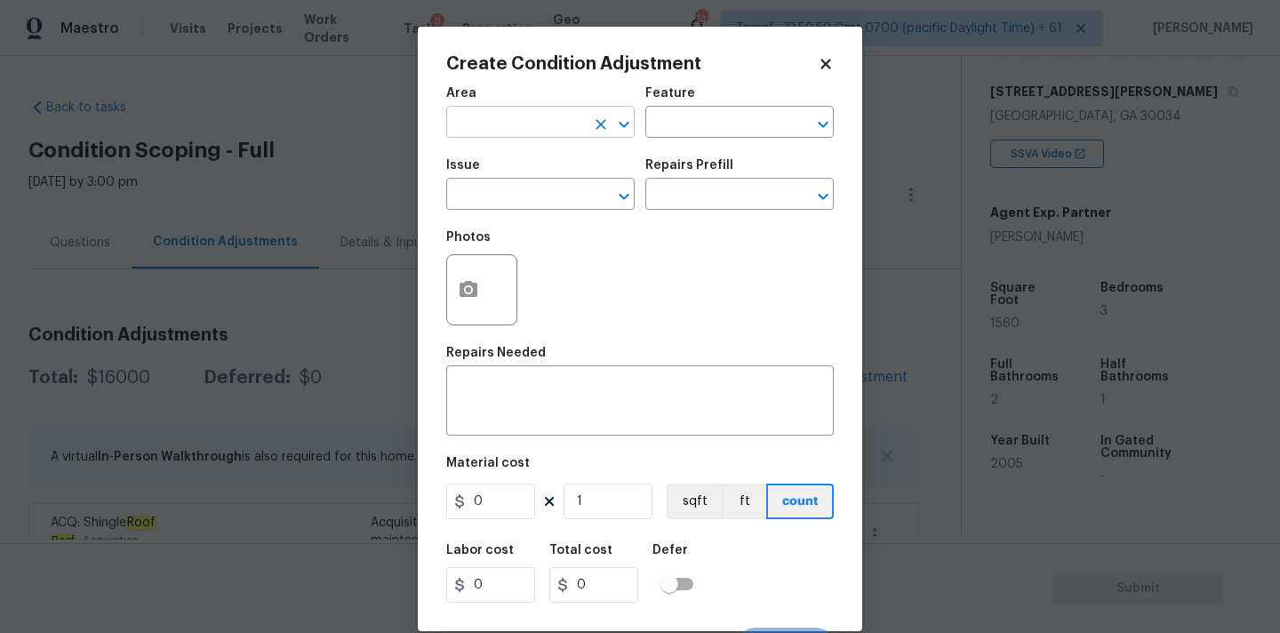
click at [535, 132] on input "text" at bounding box center [515, 124] width 139 height 28
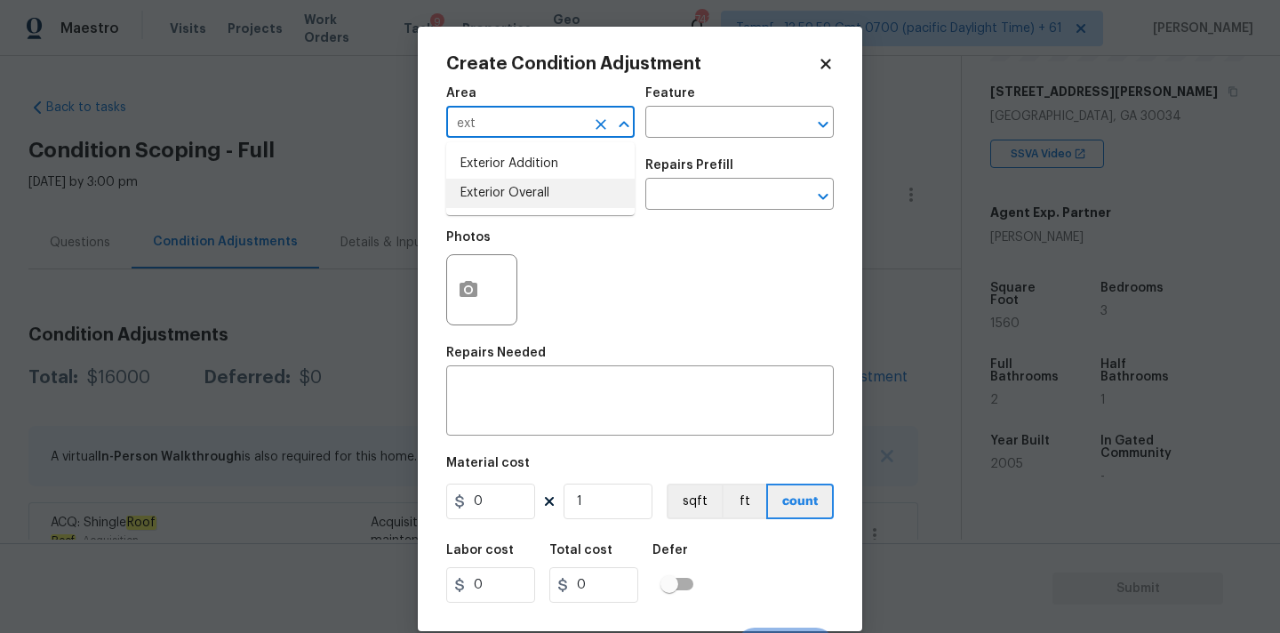
click at [532, 193] on li "Exterior Overall" at bounding box center [540, 193] width 188 height 29
type input "Exterior Overall"
click at [532, 196] on input "text" at bounding box center [515, 196] width 139 height 28
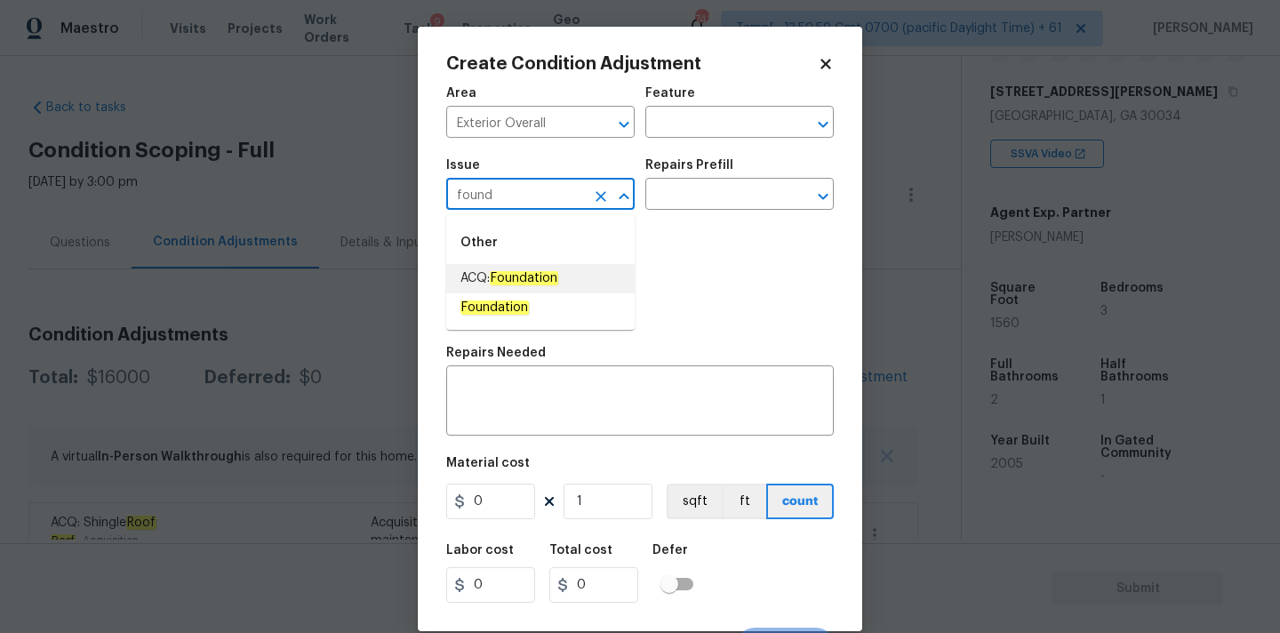
click at [532, 270] on span "ACQ: Foundation" at bounding box center [509, 278] width 98 height 19
type input "ACQ: Foundation"
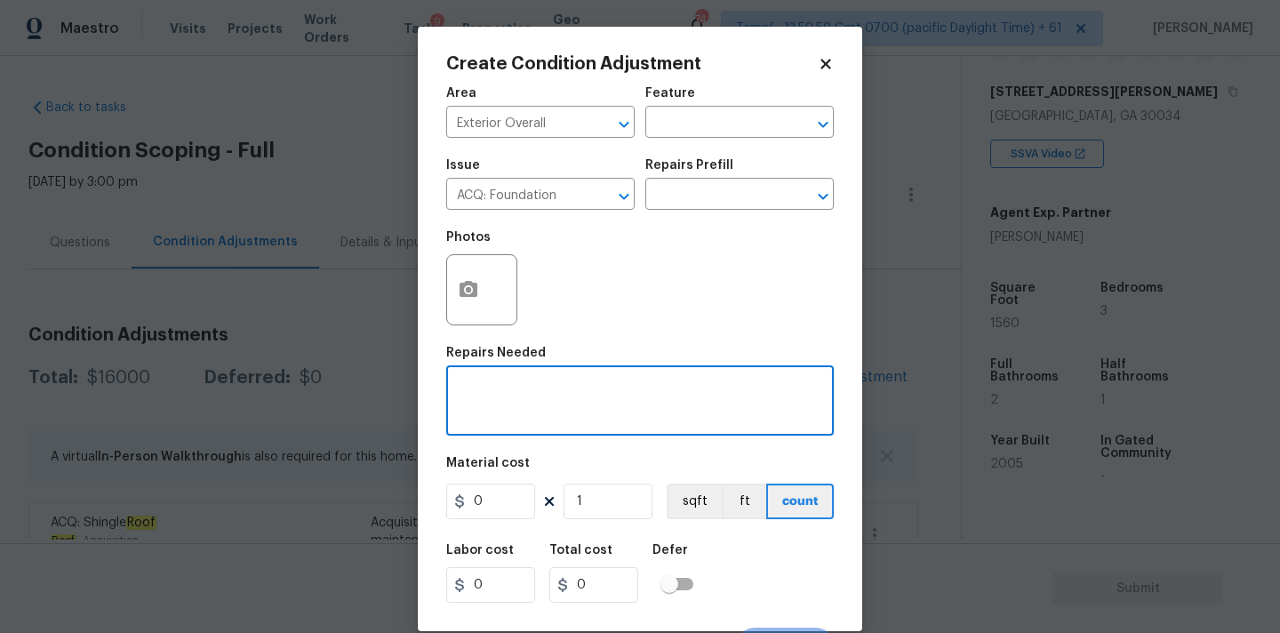
click at [539, 417] on textarea at bounding box center [640, 402] width 366 height 37
paste textarea "ACQ: Foundation"
type textarea "ACQ: Foundation charges"
click at [484, 507] on input "0" at bounding box center [490, 501] width 89 height 36
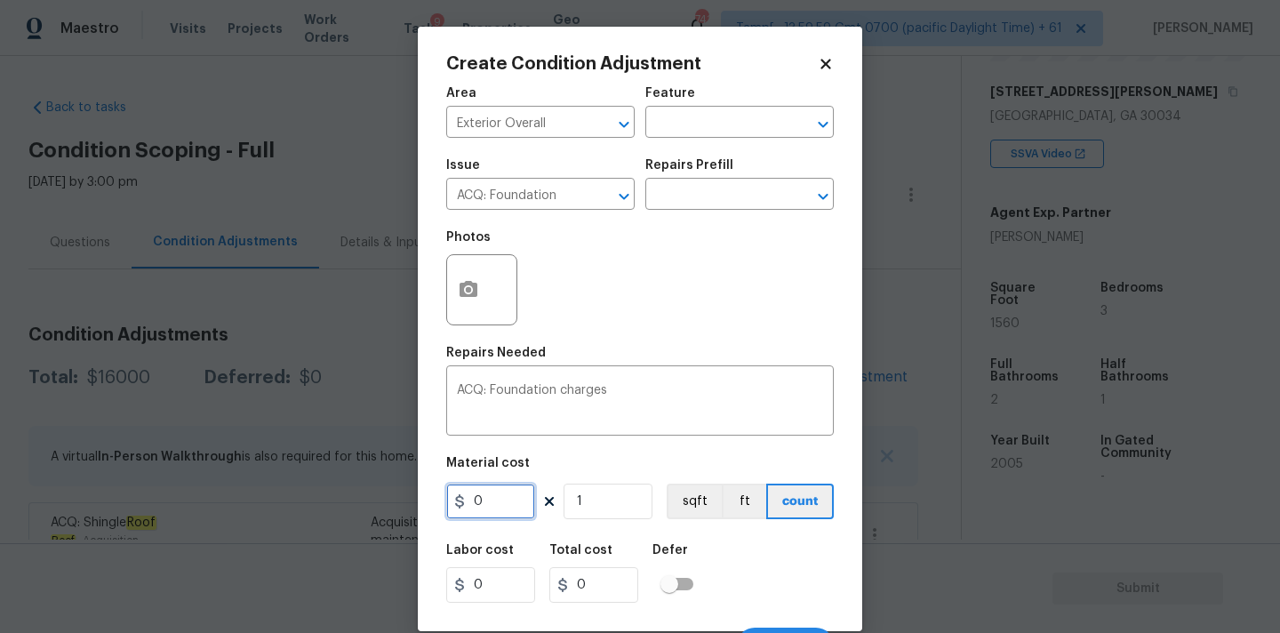
click at [484, 507] on input "0" at bounding box center [490, 501] width 89 height 36
type input "1000"
click at [515, 502] on input "1000" at bounding box center [490, 501] width 89 height 36
type input "10000"
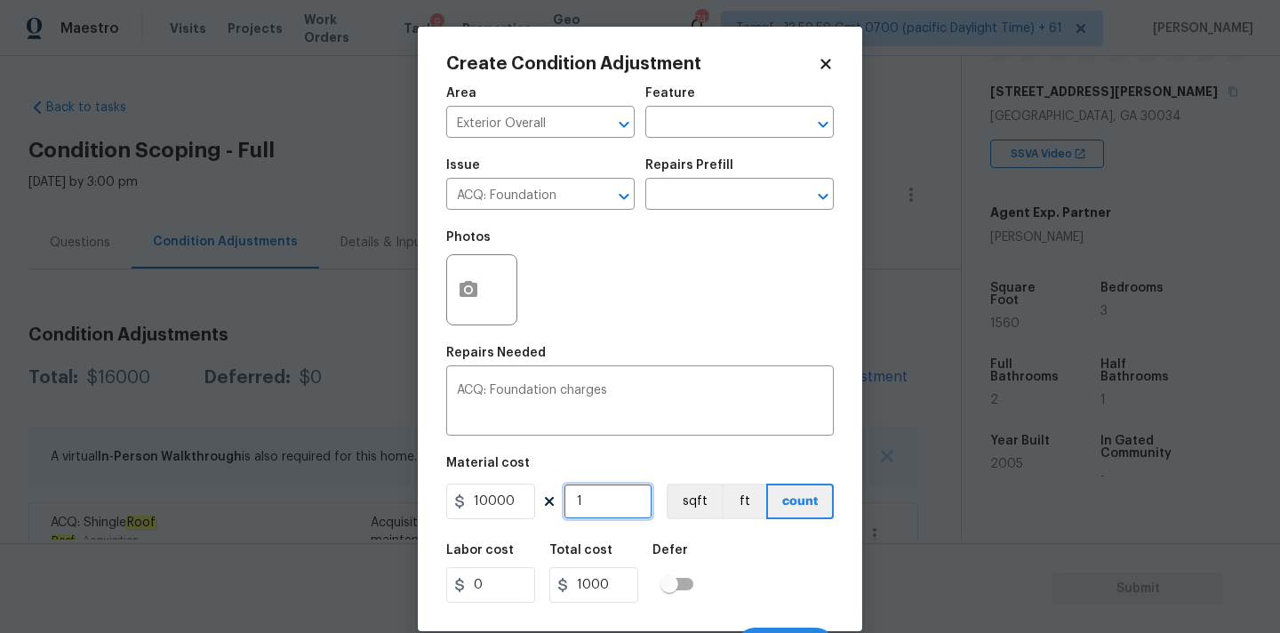
type input "10000"
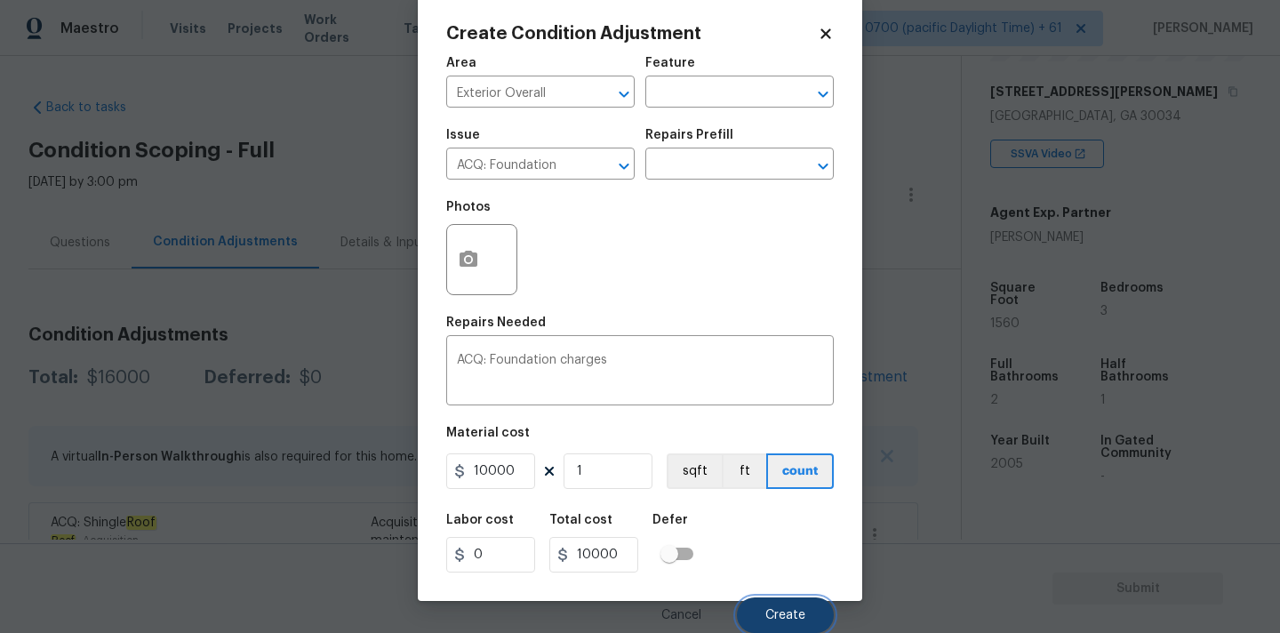
click at [773, 607] on button "Create" at bounding box center [785, 615] width 97 height 36
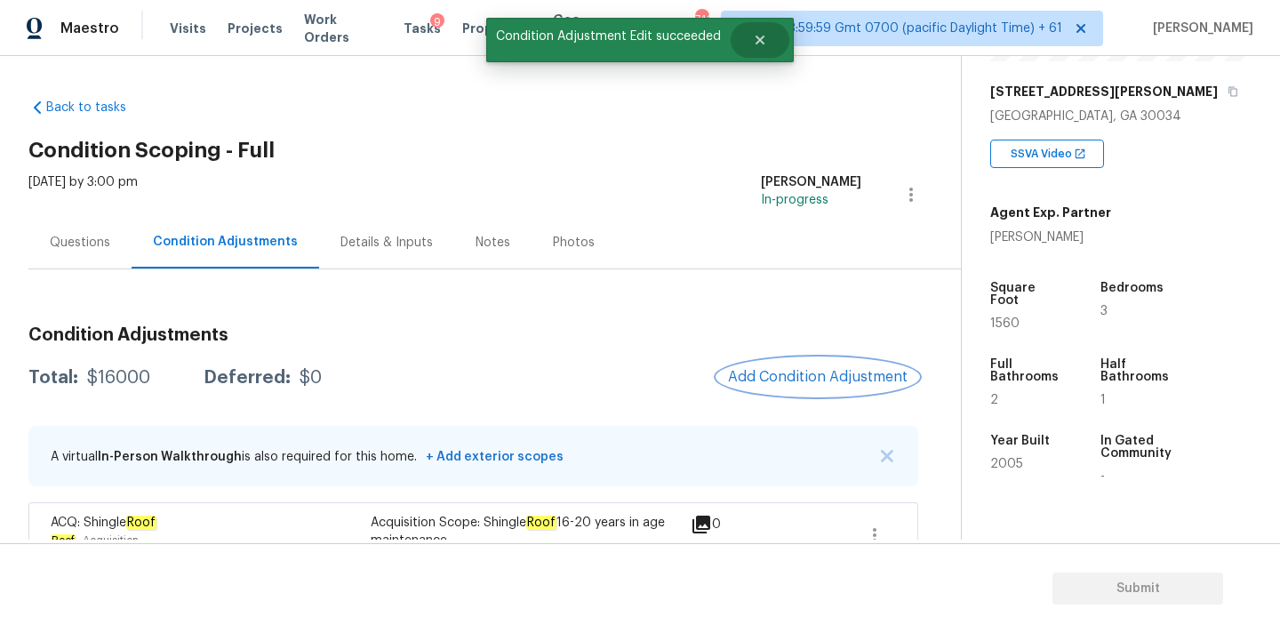
scroll to position [0, 0]
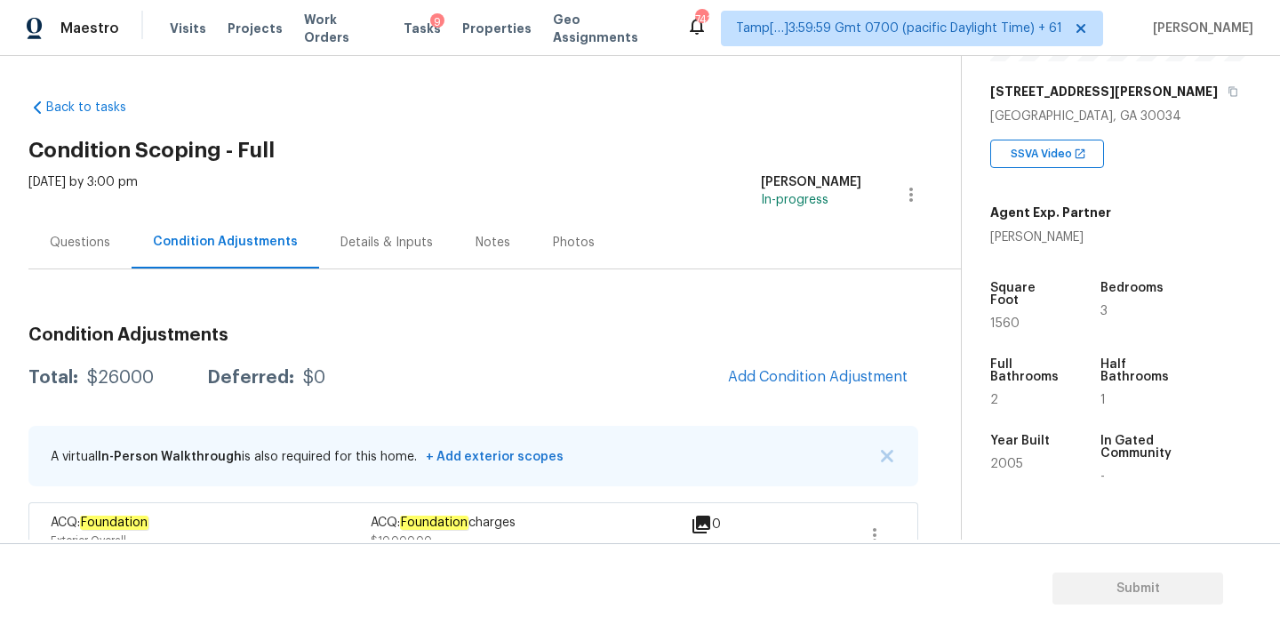
click at [68, 227] on div "Questions" at bounding box center [79, 242] width 103 height 52
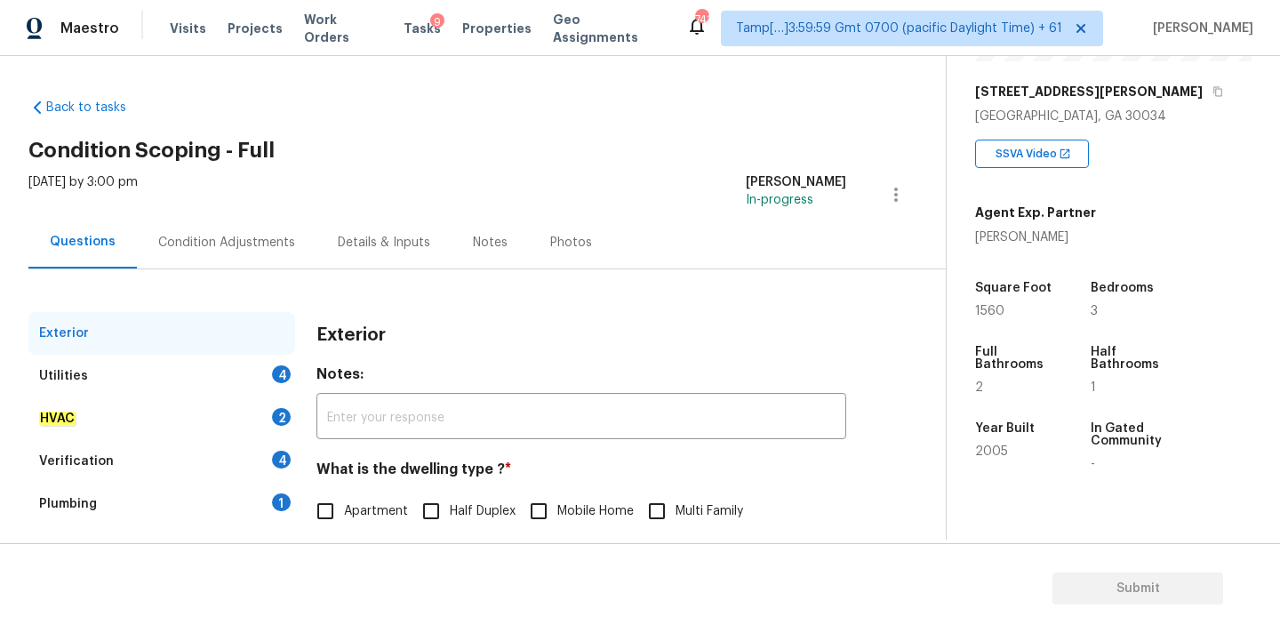
scroll to position [223, 0]
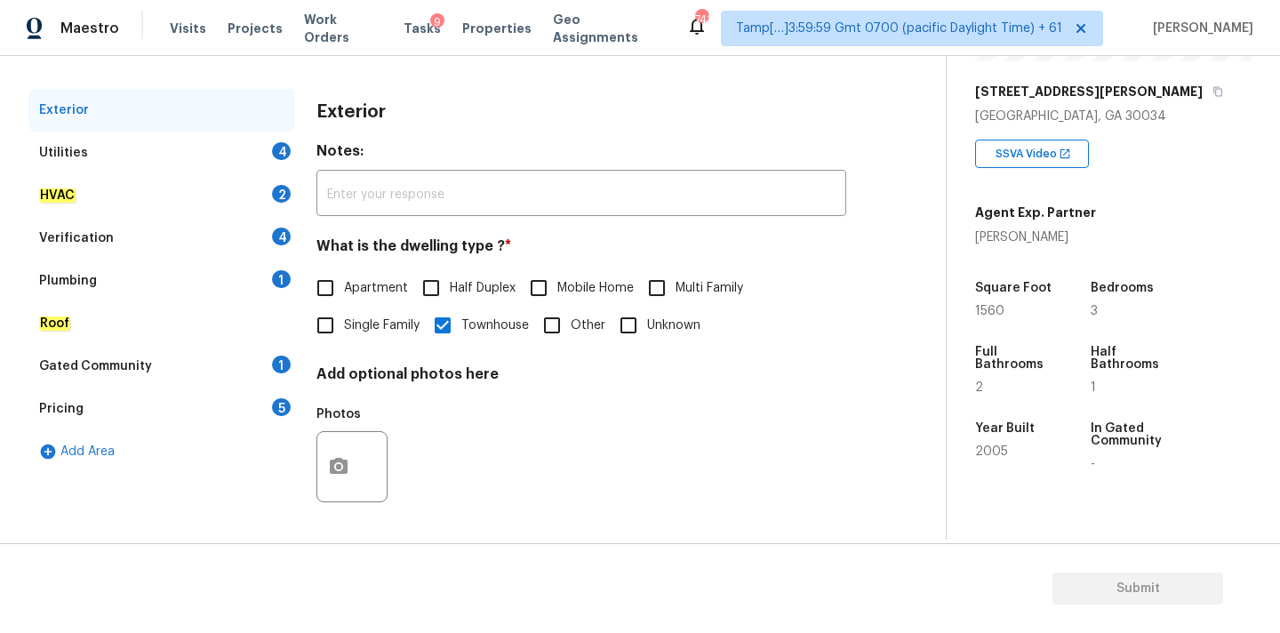
click at [87, 403] on div "Pricing 5" at bounding box center [161, 408] width 267 height 43
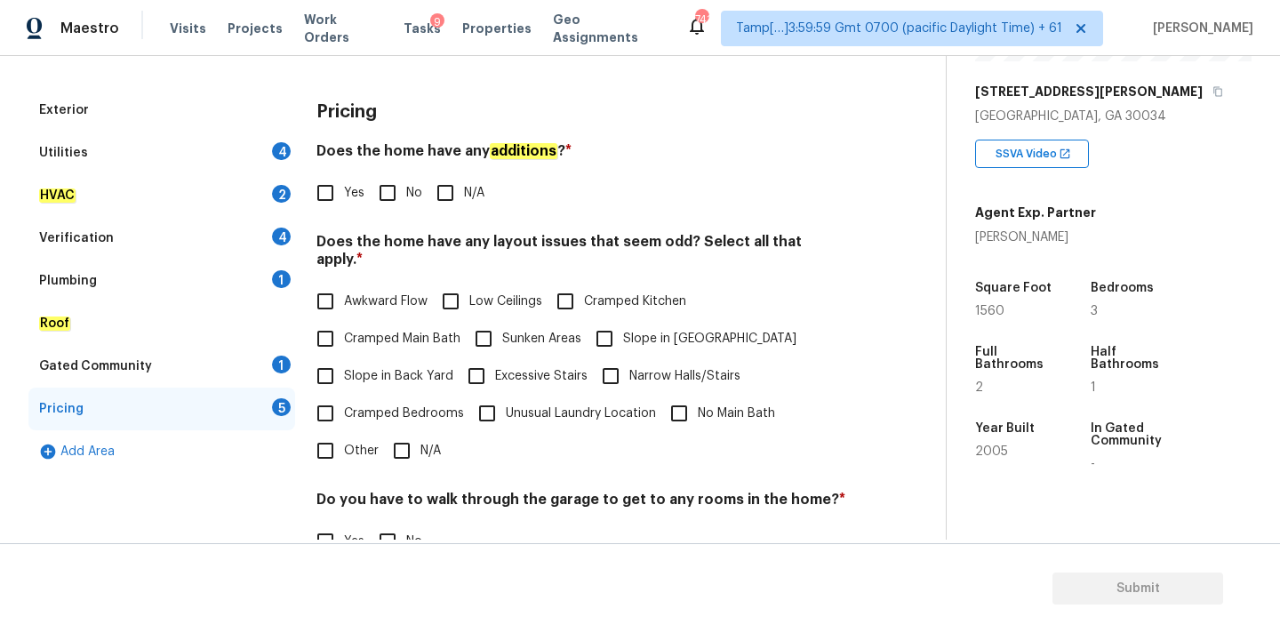
click at [614, 324] on input "Slope in Front Yard" at bounding box center [604, 338] width 37 height 37
checkbox input "true"
click at [137, 244] on div "Verification 4" at bounding box center [161, 238] width 267 height 43
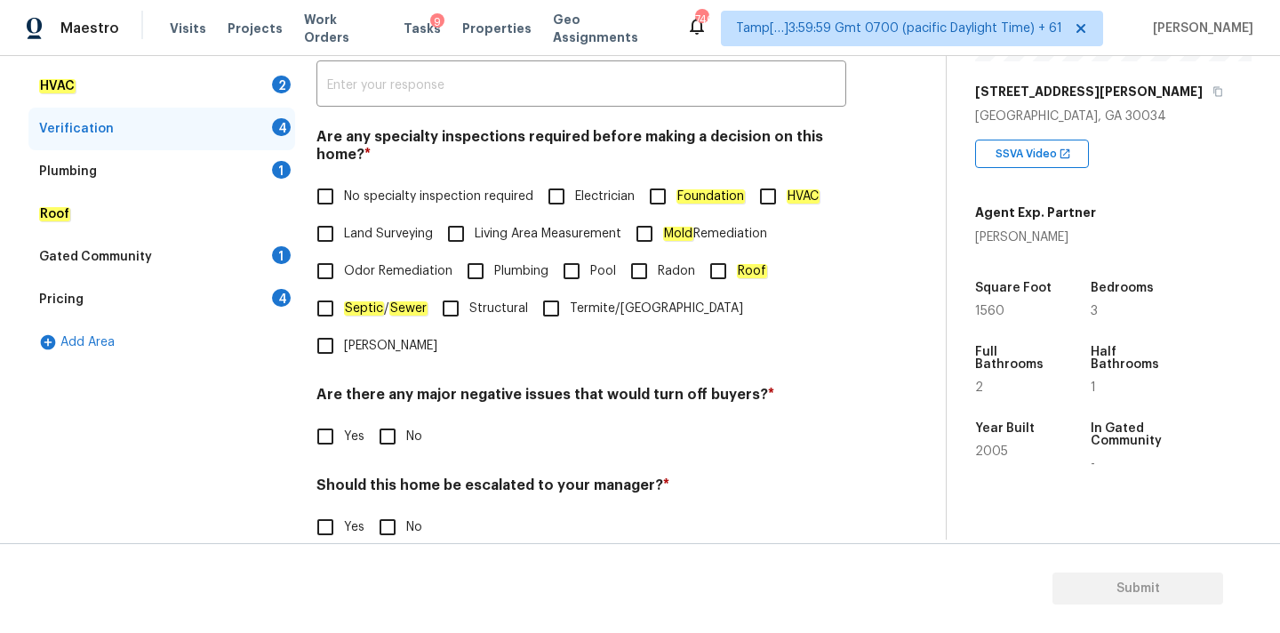
scroll to position [436, 0]
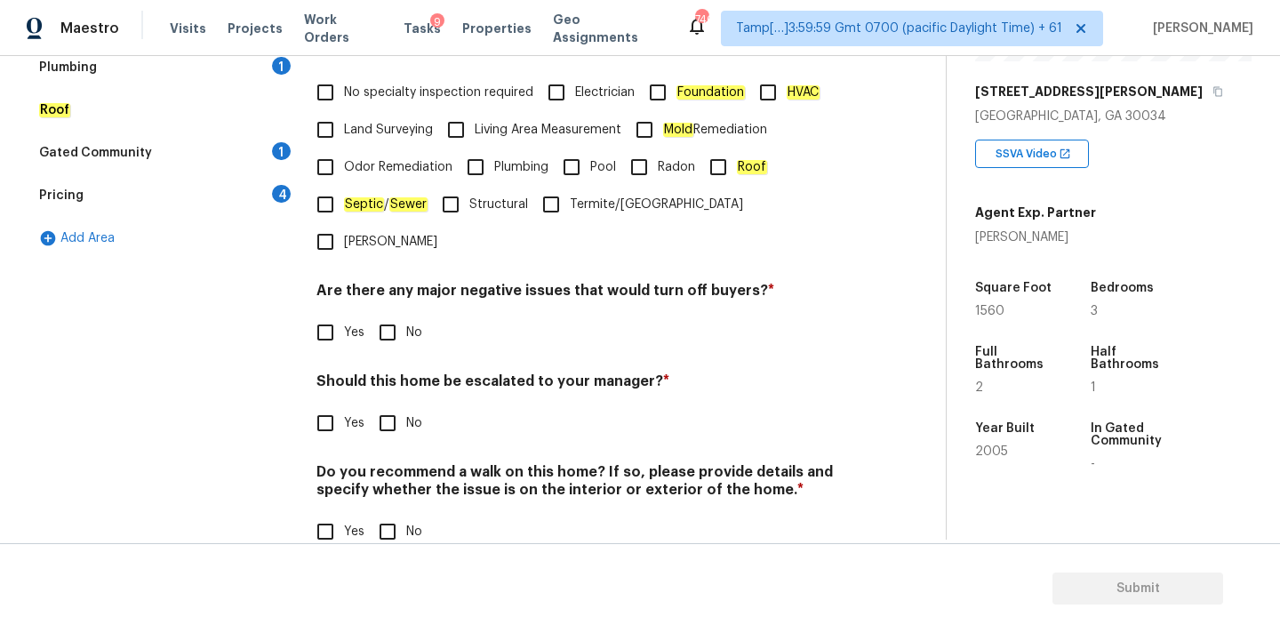
click at [342, 404] on input "Yes" at bounding box center [325, 422] width 37 height 37
checkbox input "true"
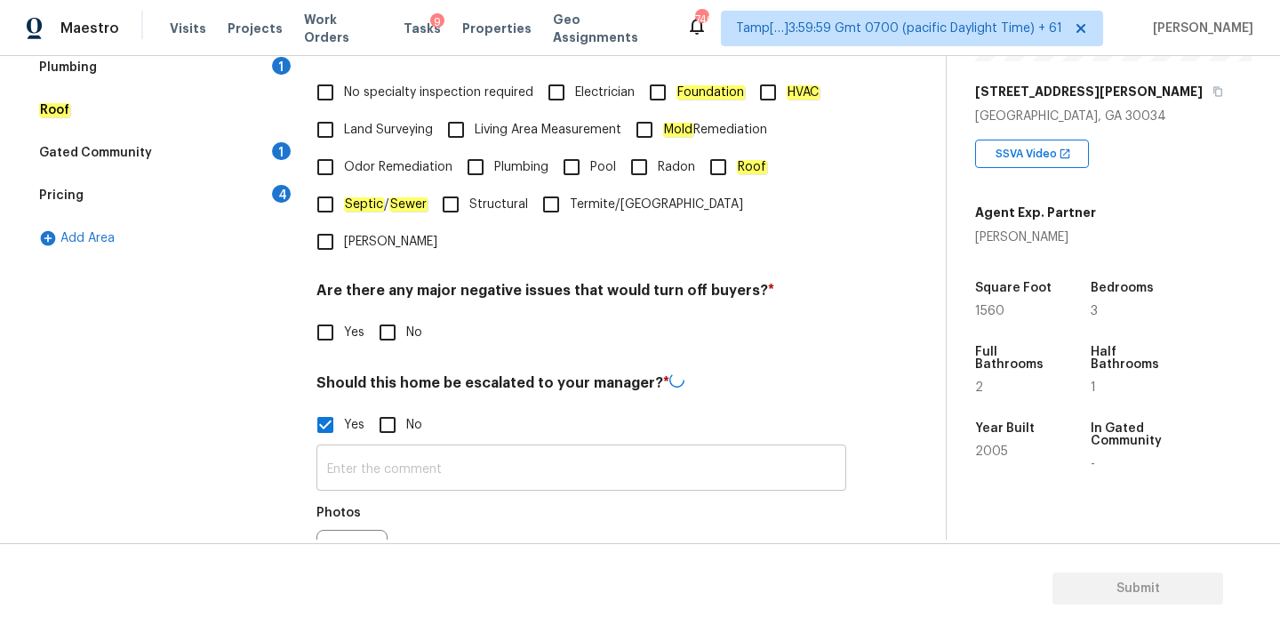
click at [395, 449] on input "text" at bounding box center [581, 470] width 530 height 42
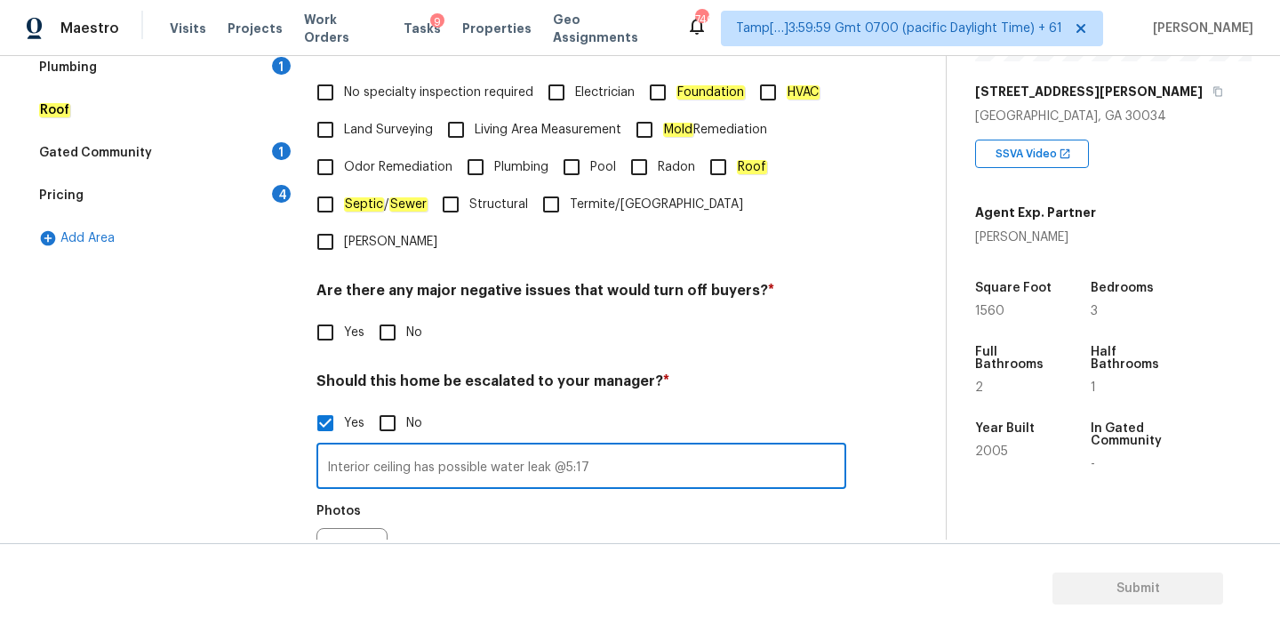
type input "Interior ceiling has possible water leak @5:17"
click at [330, 555] on icon "button" at bounding box center [339, 563] width 18 height 16
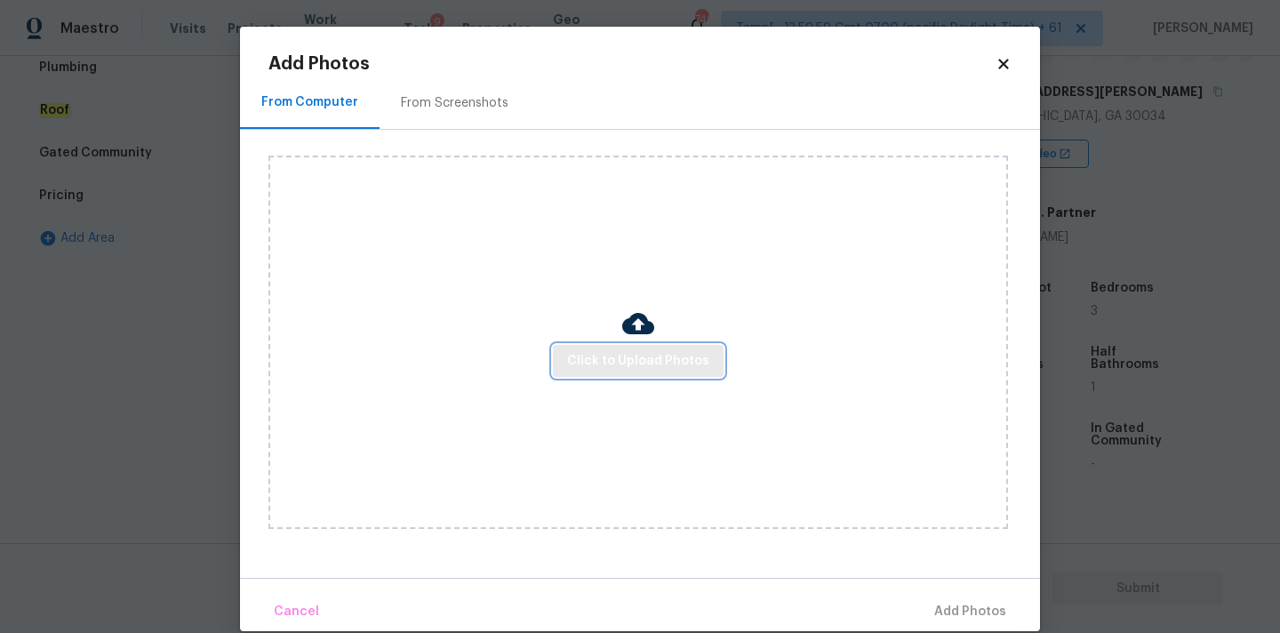
click at [583, 364] on span "Click to Upload Photos" at bounding box center [638, 361] width 142 height 22
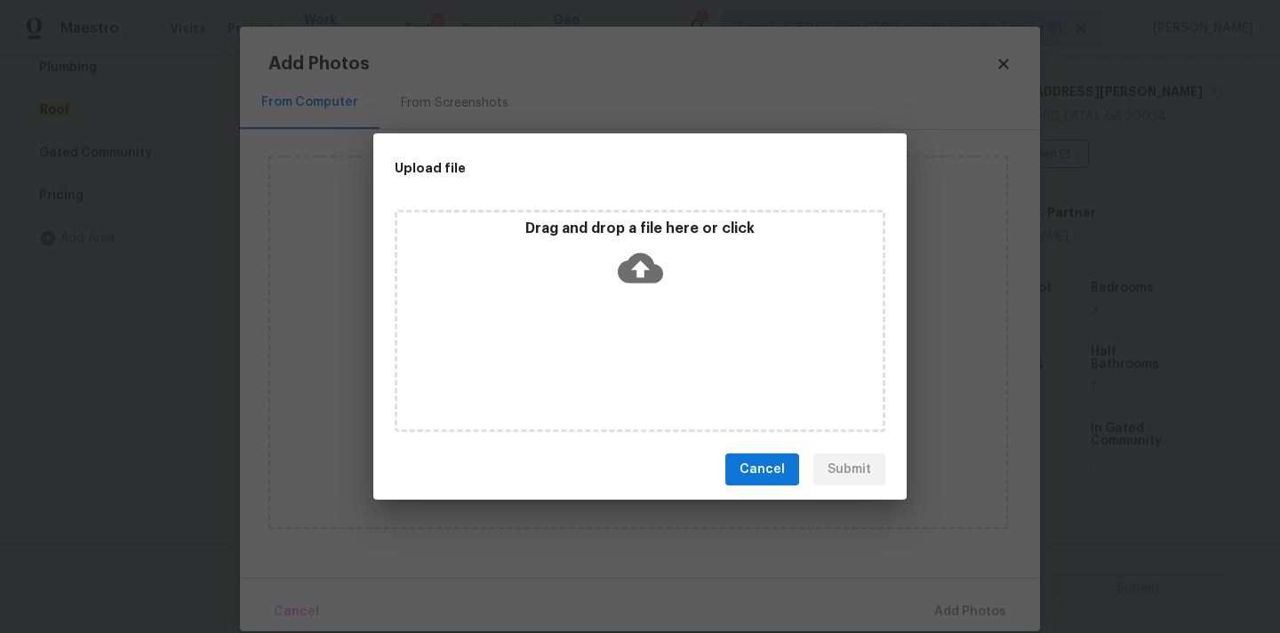
click at [641, 265] on icon at bounding box center [640, 267] width 45 height 45
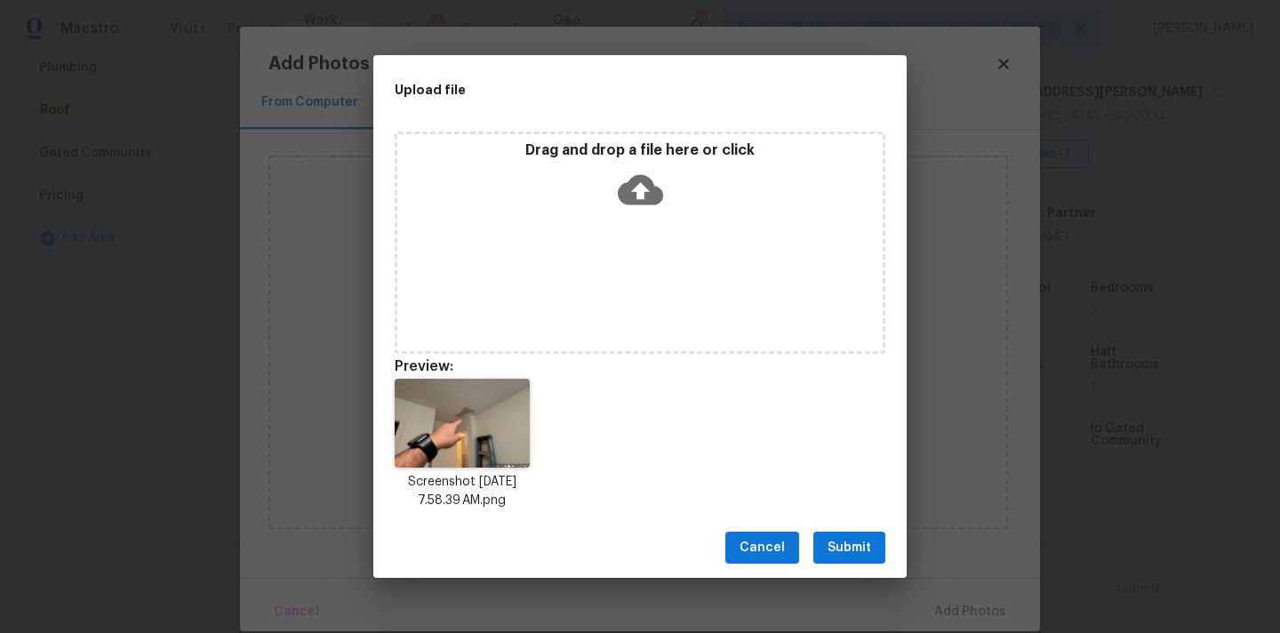
click at [847, 546] on span "Submit" at bounding box center [849, 548] width 44 height 22
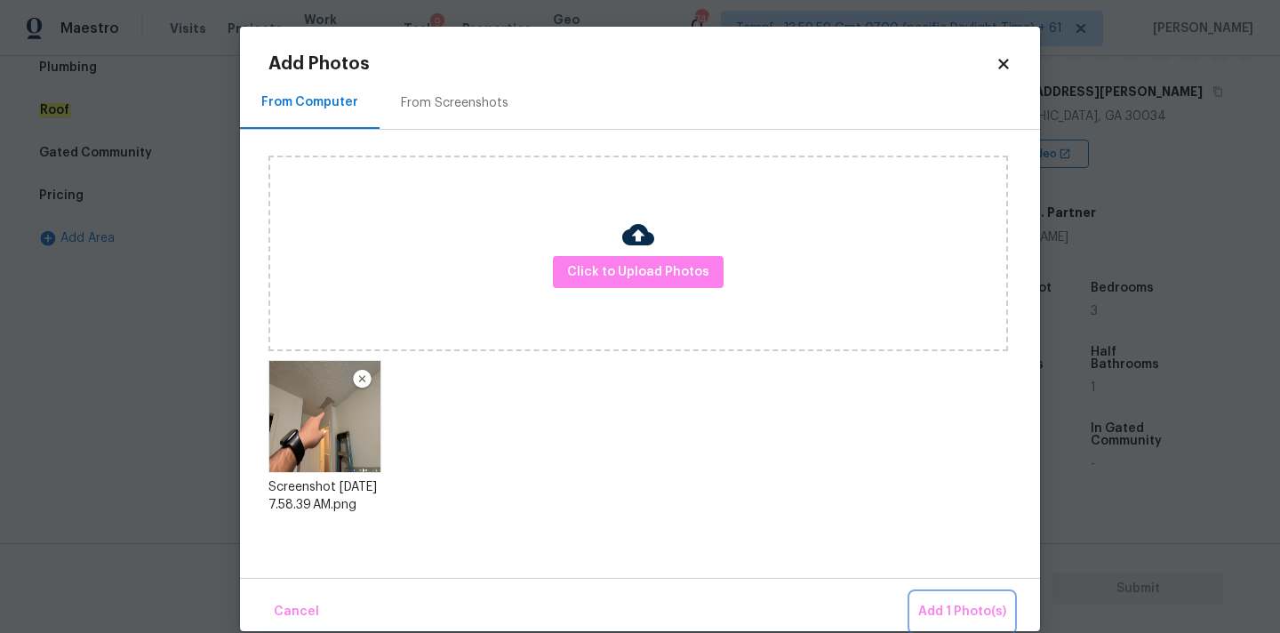
click at [974, 618] on span "Add 1 Photo(s)" at bounding box center [962, 612] width 88 height 22
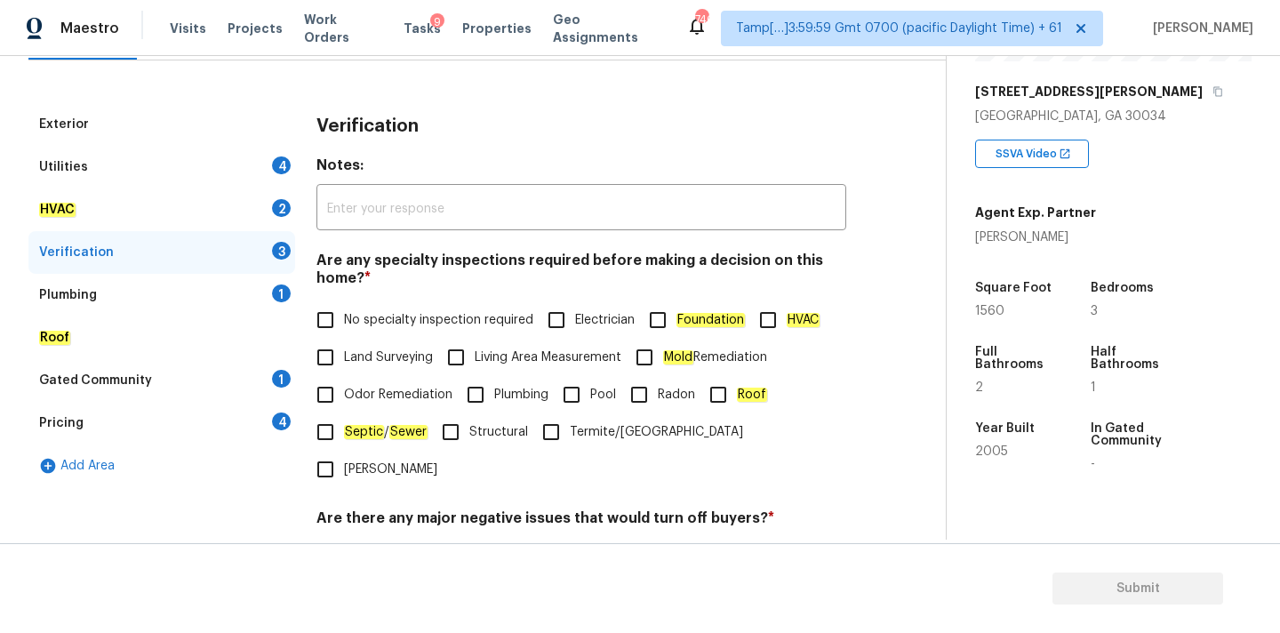
scroll to position [141, 0]
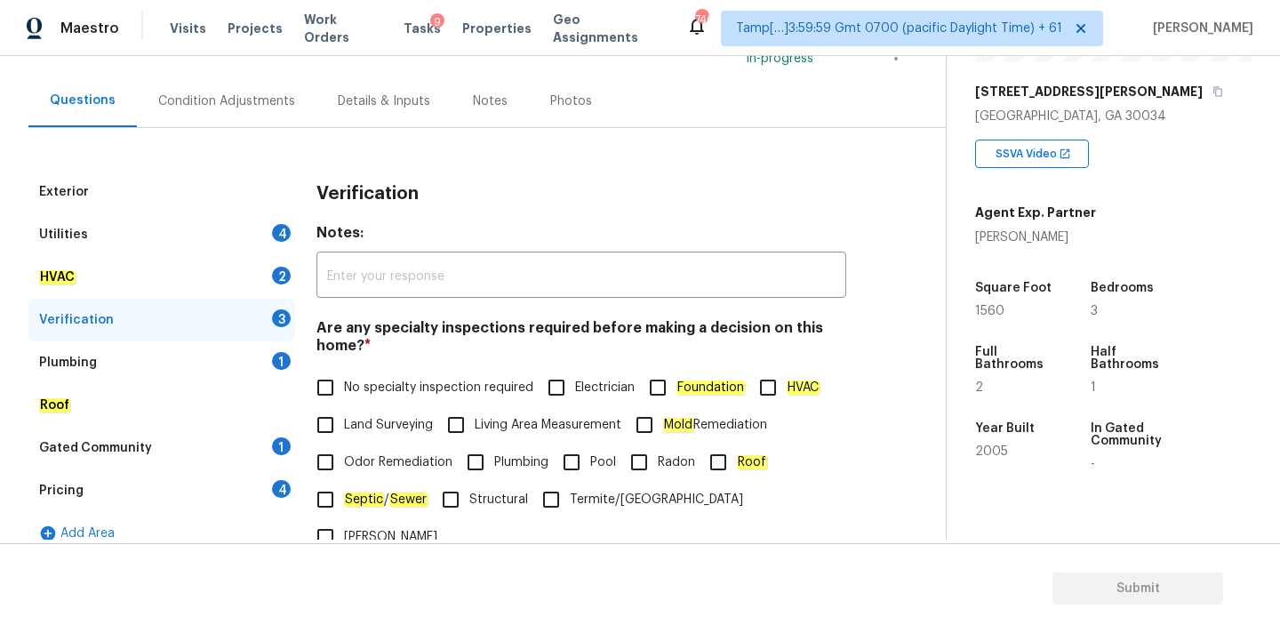
click at [211, 118] on div "Condition Adjustments" at bounding box center [227, 101] width 180 height 52
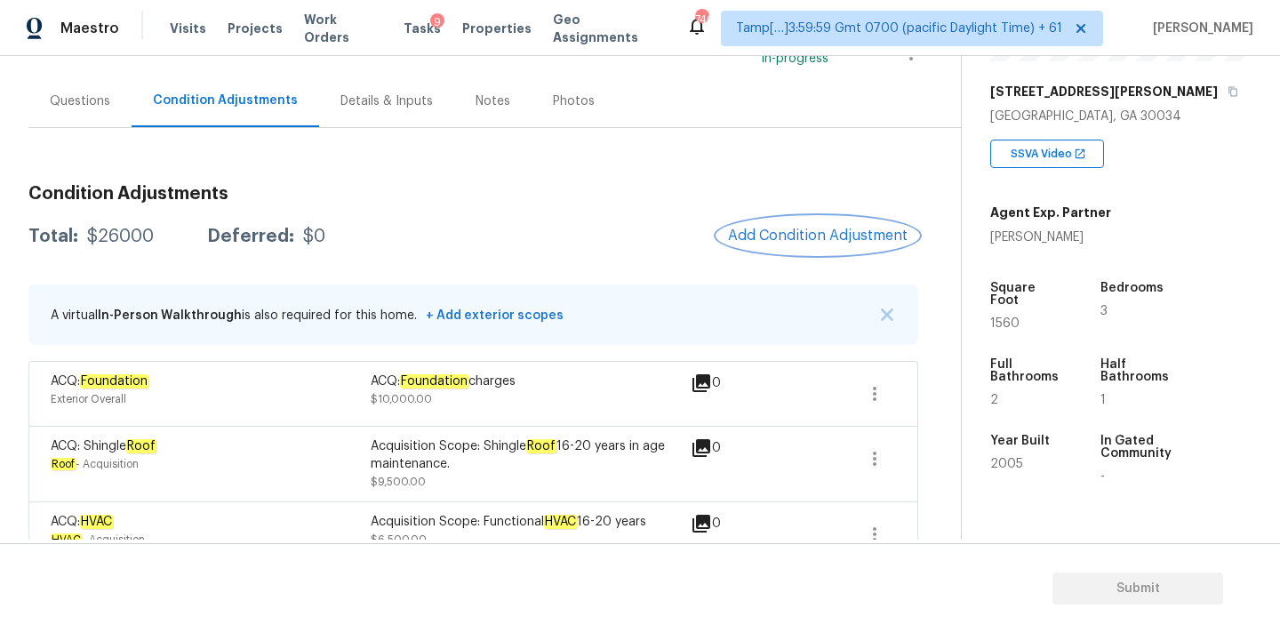
click at [747, 235] on span "Add Condition Adjustment" at bounding box center [818, 236] width 180 height 16
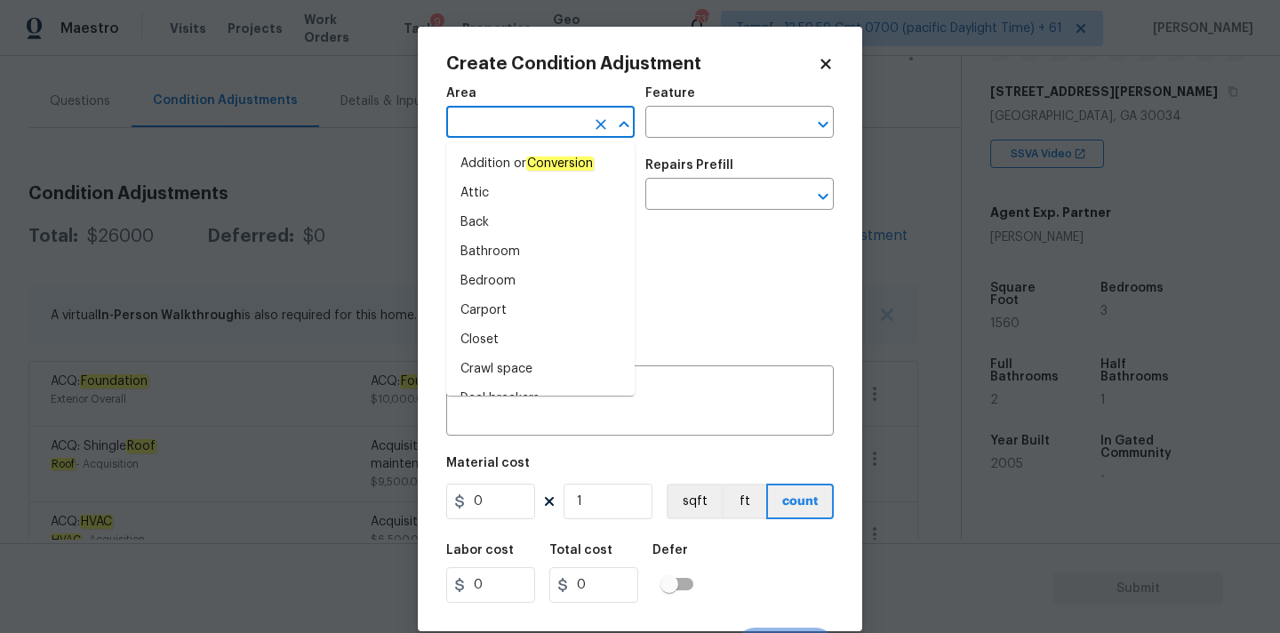
click at [528, 121] on input "text" at bounding box center [515, 124] width 139 height 28
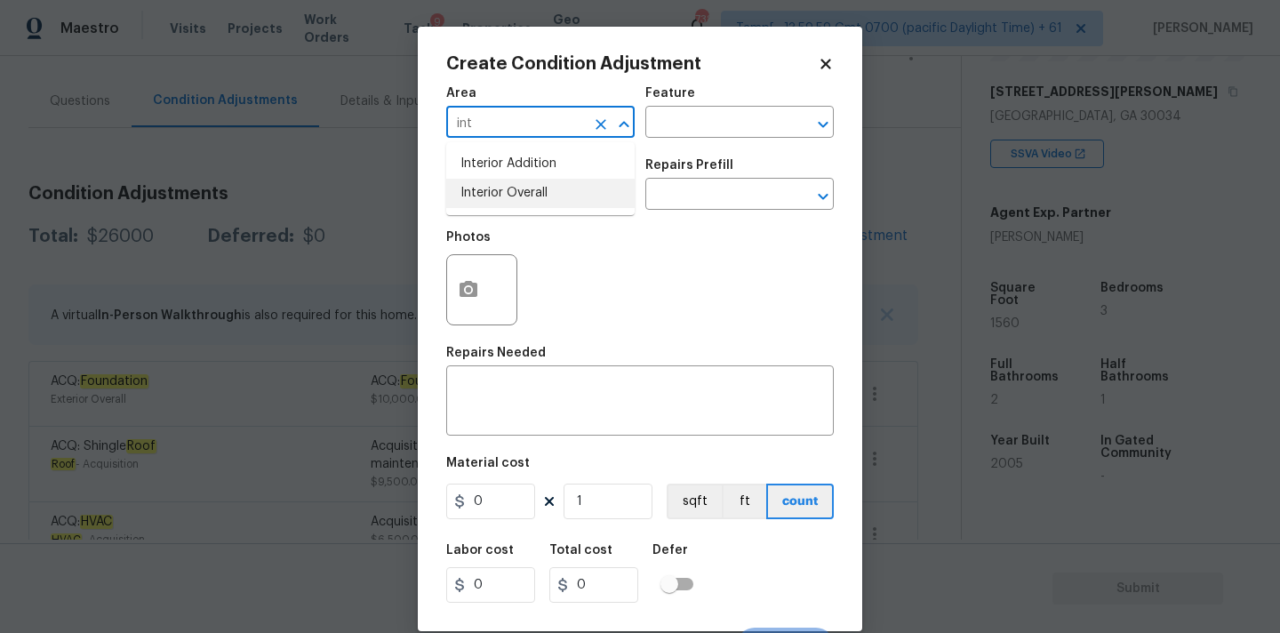
click at [526, 193] on li "Interior Overall" at bounding box center [540, 193] width 188 height 29
type input "Interior Overall"
click at [526, 204] on input "text" at bounding box center [515, 196] width 139 height 28
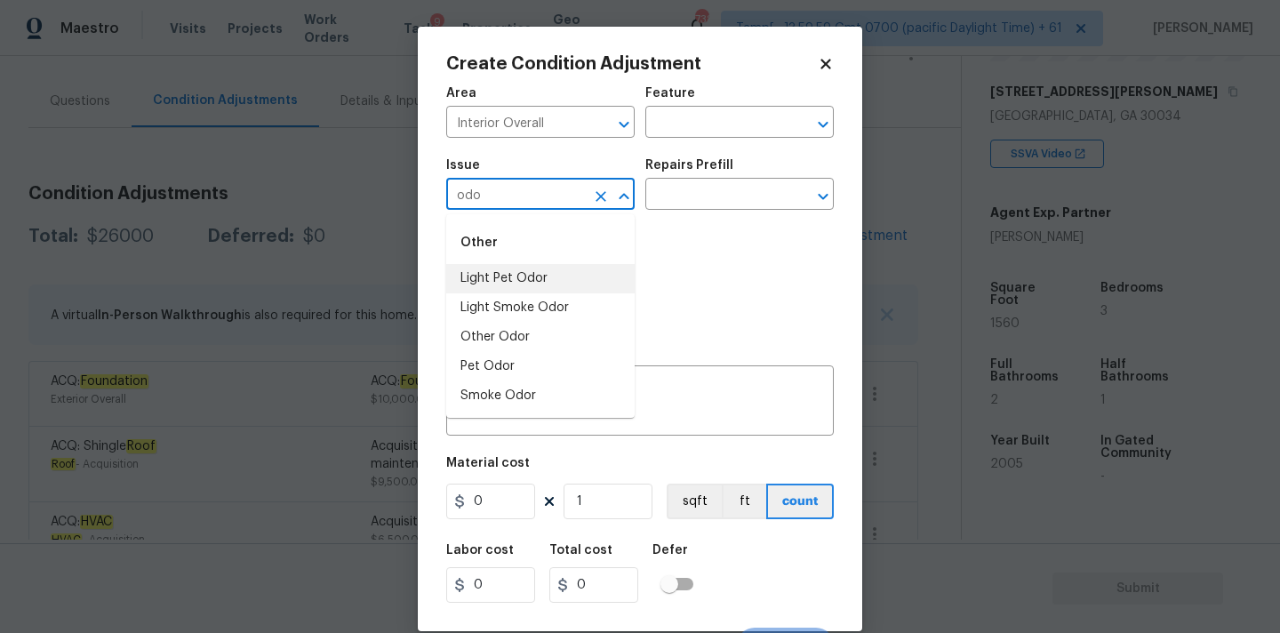
click at [538, 285] on li "Light Pet Odor" at bounding box center [540, 278] width 188 height 29
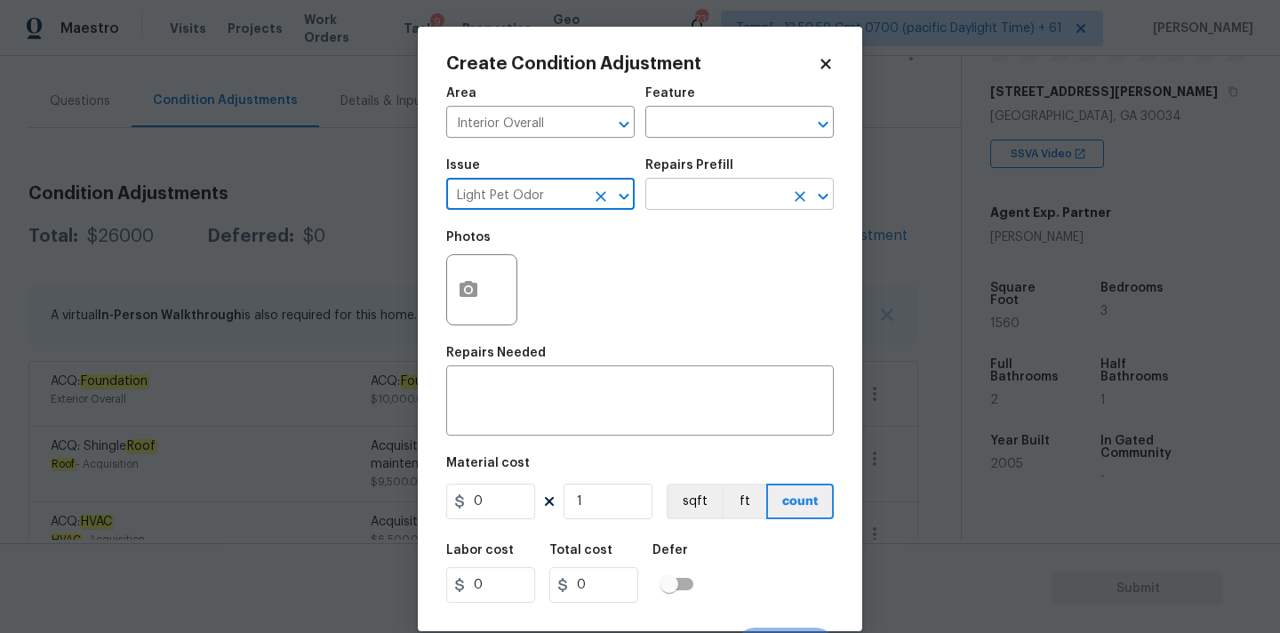
type input "Light Pet Odor"
click at [699, 202] on input "text" at bounding box center [714, 196] width 139 height 28
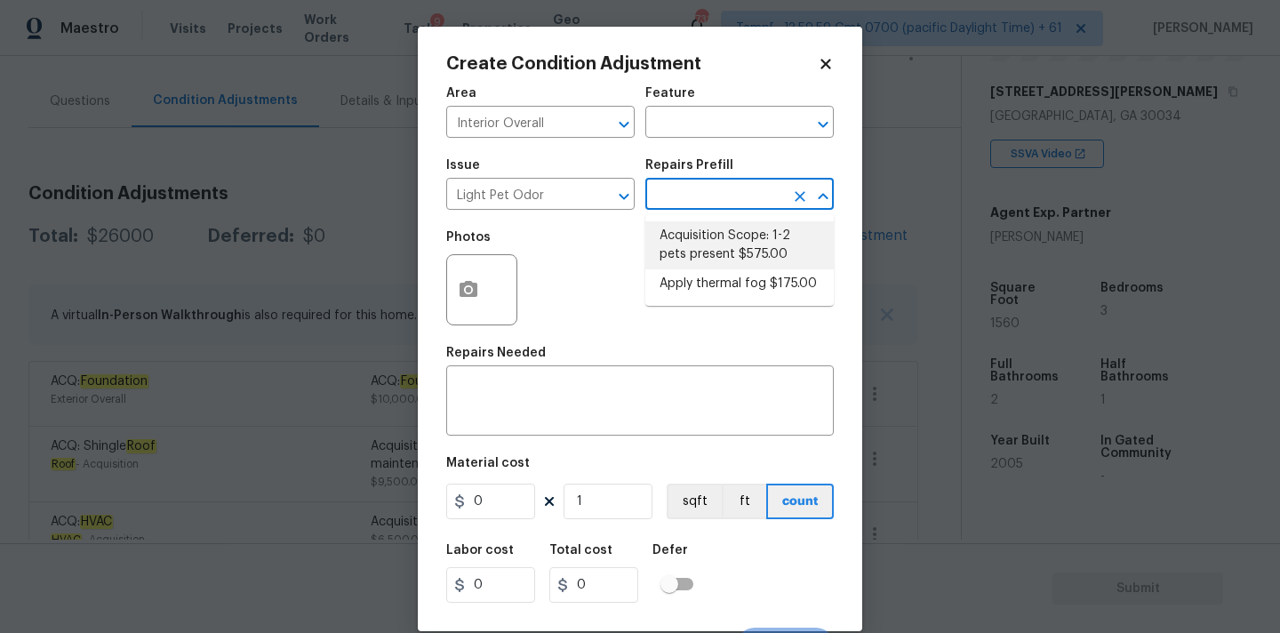
click at [699, 245] on li "Acquisition Scope: 1-2 pets present $575.00" at bounding box center [739, 245] width 188 height 48
type textarea "Acquisition Scope: 1-2 pets present"
type input "575"
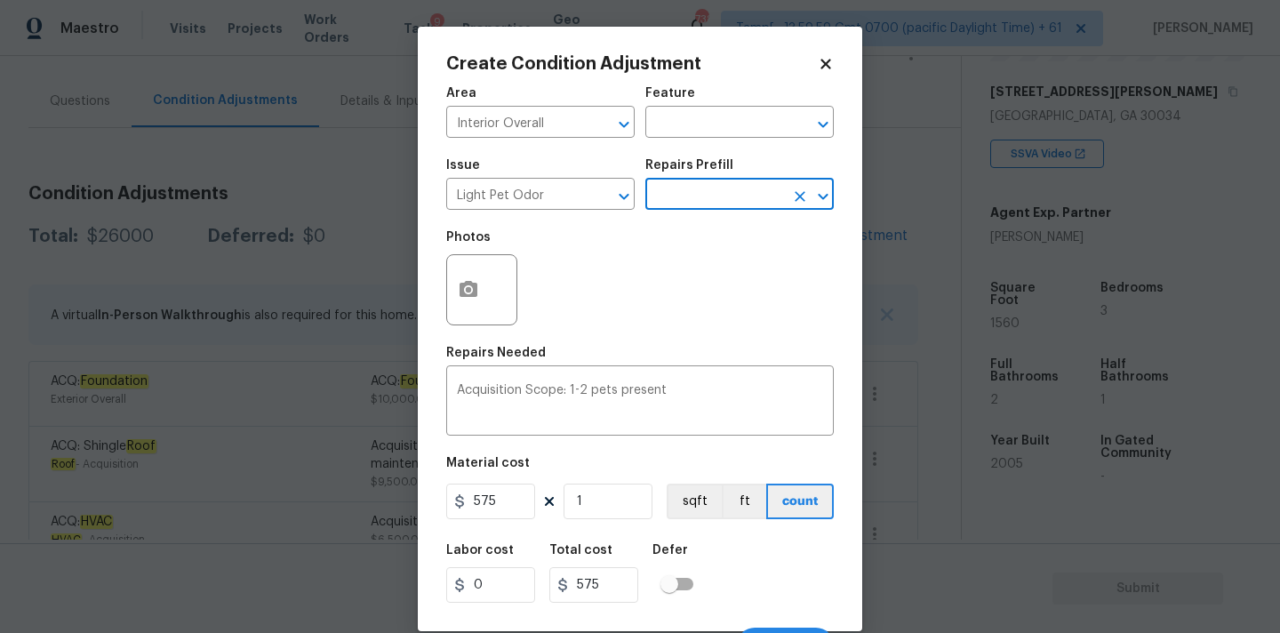
scroll to position [31, 0]
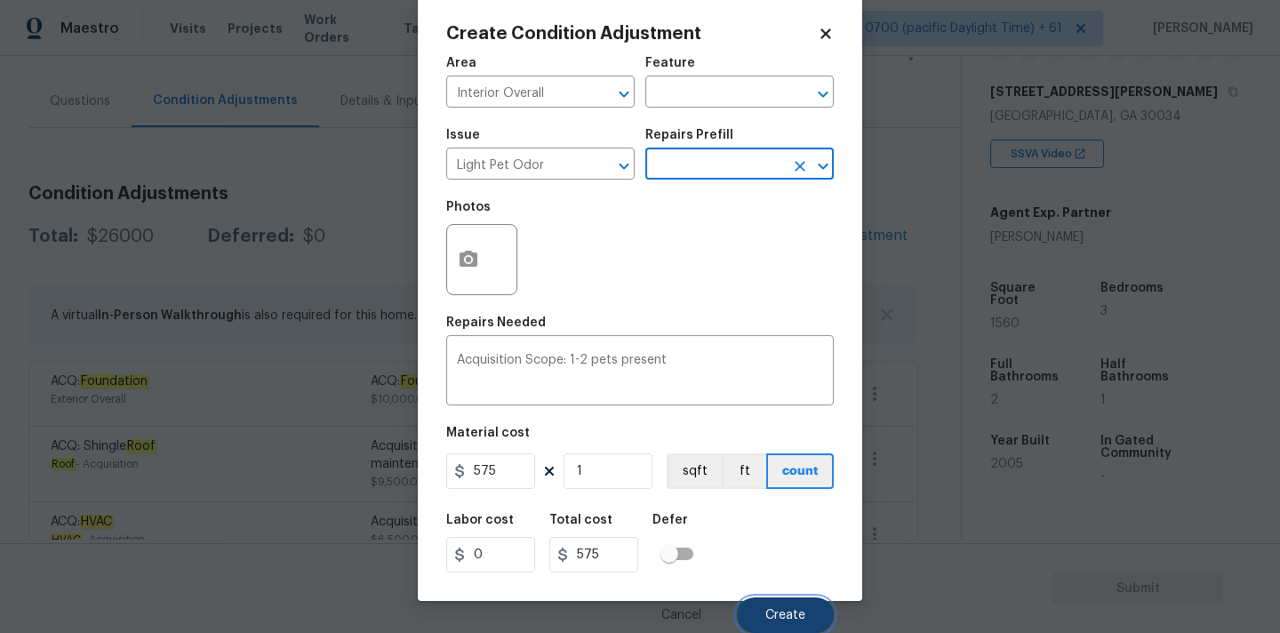
click at [765, 605] on button "Create" at bounding box center [785, 615] width 97 height 36
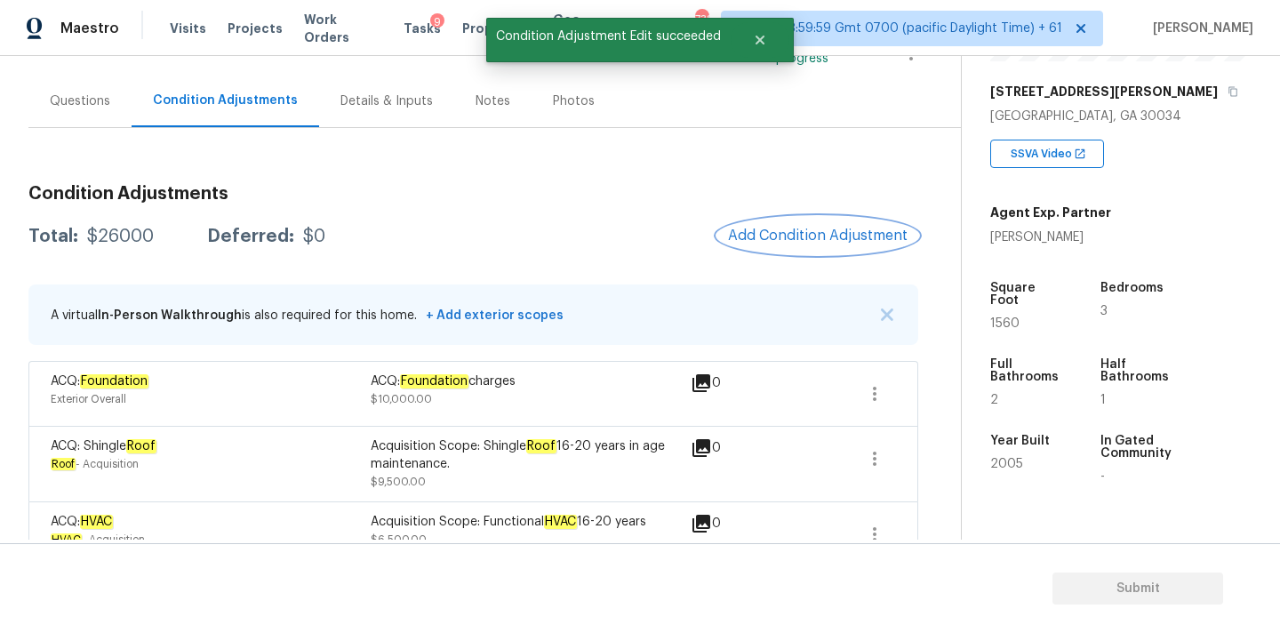
scroll to position [0, 0]
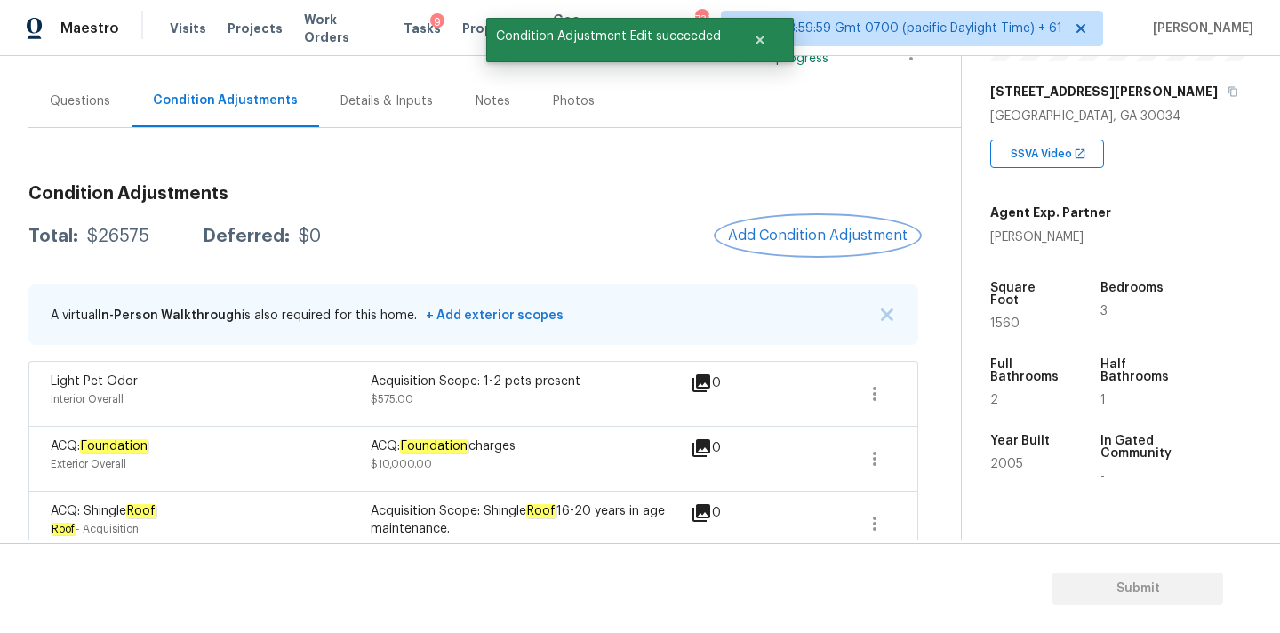
click at [776, 236] on span "Add Condition Adjustment" at bounding box center [818, 236] width 180 height 16
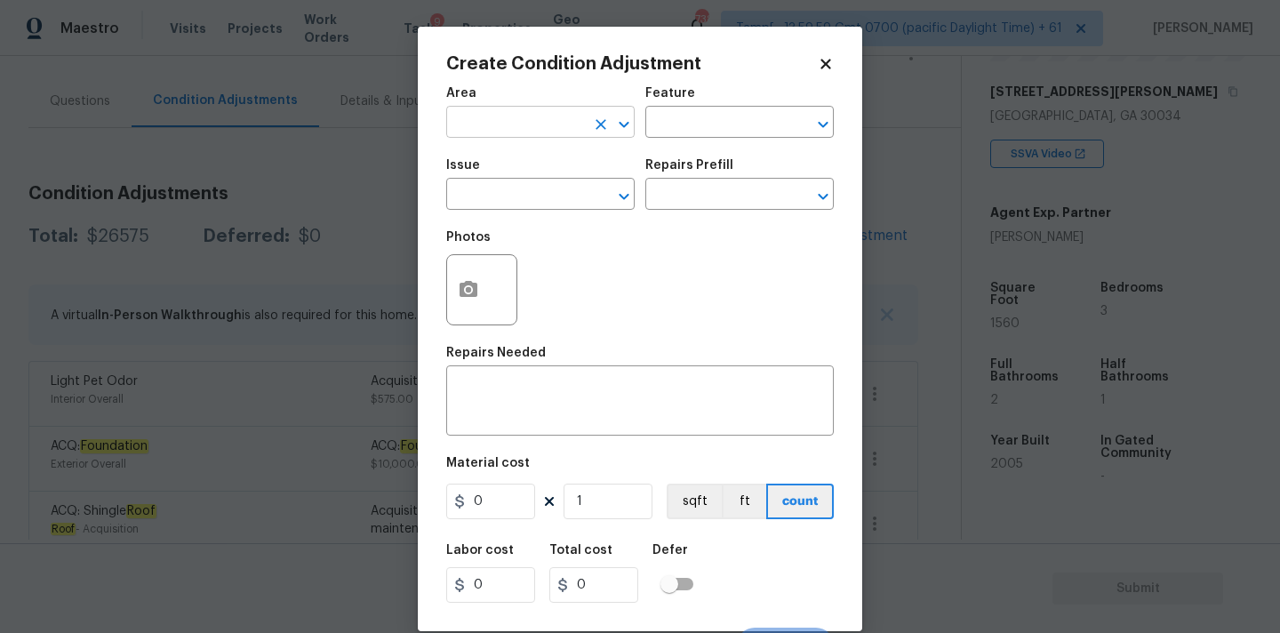
click at [522, 118] on input "text" at bounding box center [515, 124] width 139 height 28
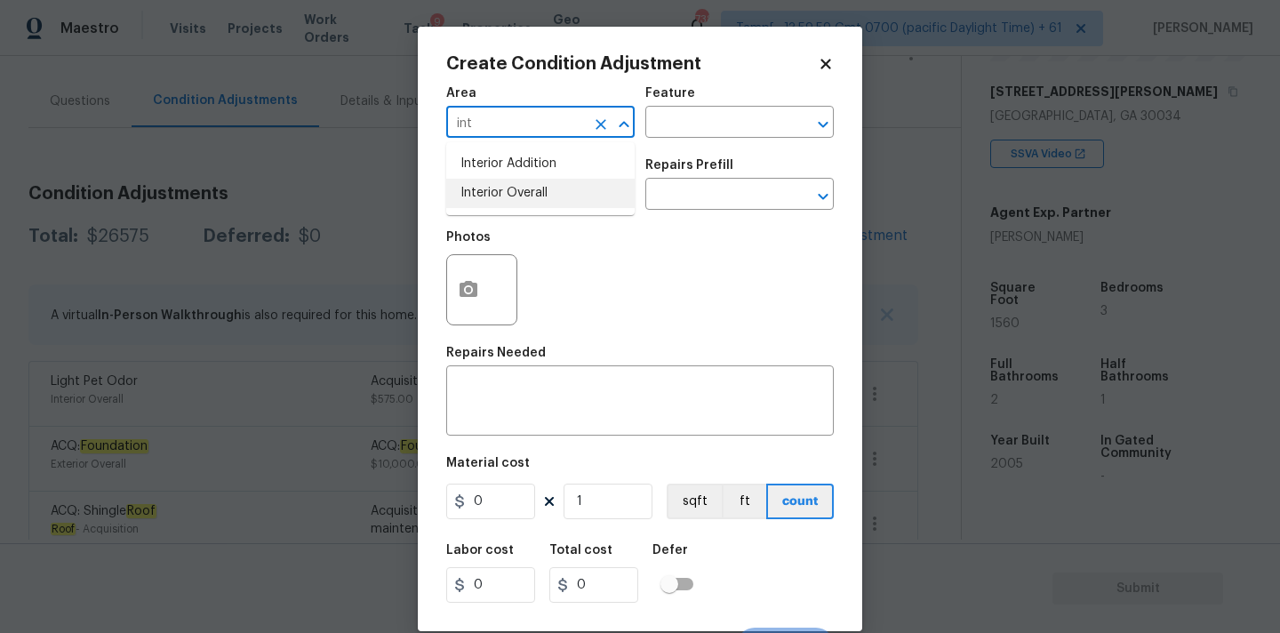
click at [528, 197] on li "Interior Overall" at bounding box center [540, 193] width 188 height 29
type input "Interior Overall"
click at [528, 197] on input "text" at bounding box center [515, 196] width 139 height 28
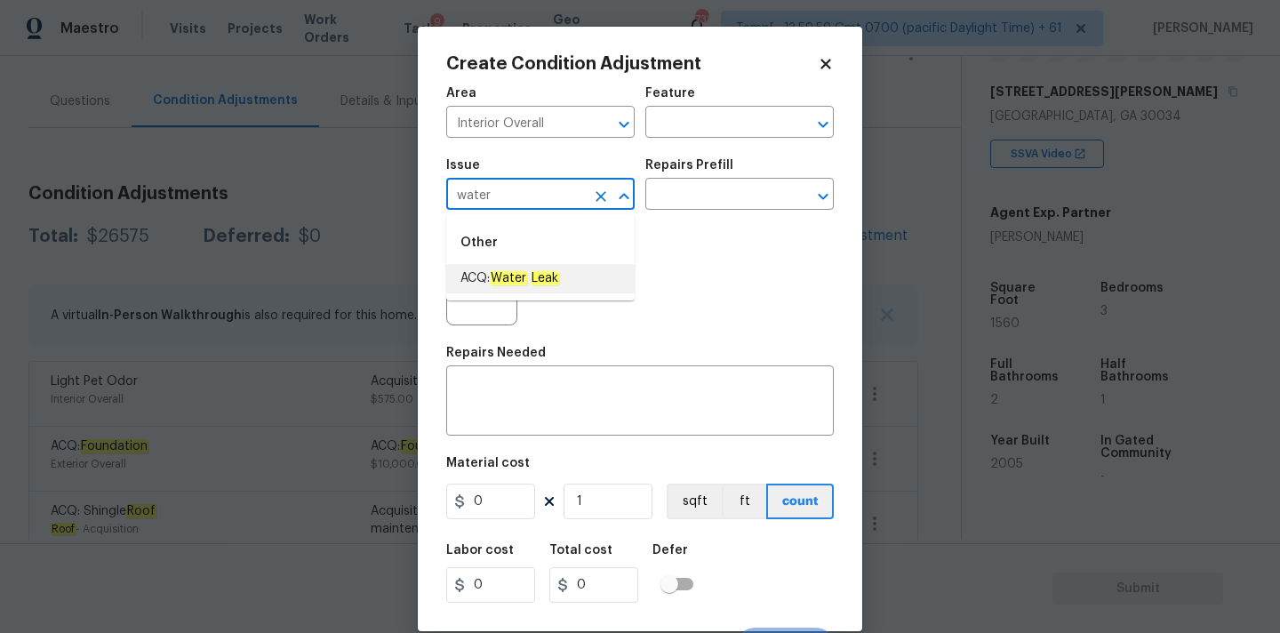
click at [529, 270] on span "ACQ: Water Leak" at bounding box center [509, 278] width 99 height 19
type input "ACQ: Water Leak"
click at [699, 201] on input "text" at bounding box center [714, 196] width 139 height 28
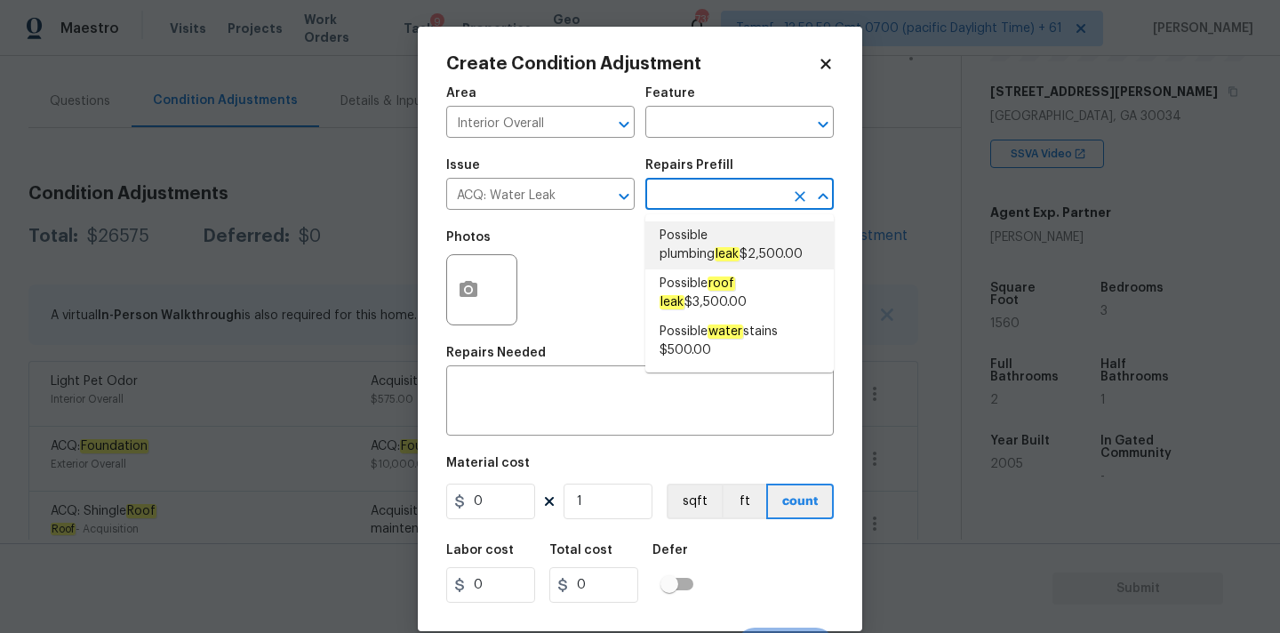
click at [713, 251] on span "Possible plumbing leak $2,500.00" at bounding box center [739, 245] width 160 height 37
type input "Acquisition"
type textarea "Acquisition Scope: Possible plumbing leak"
type input "2500"
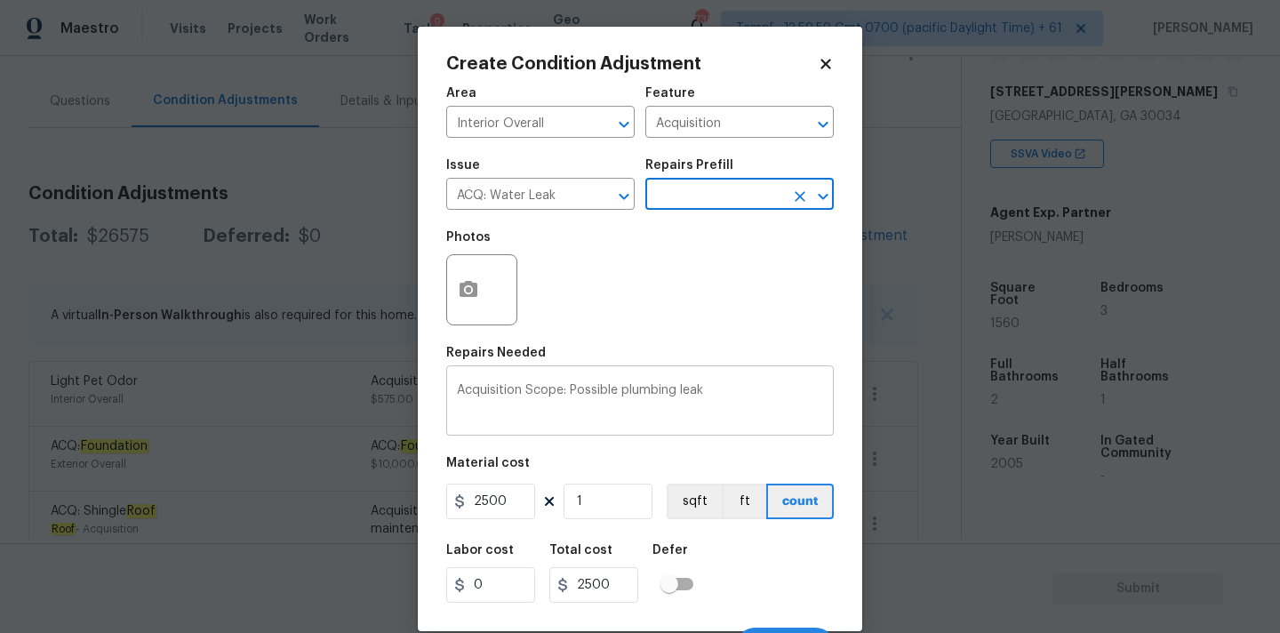
click at [630, 392] on textarea "Acquisition Scope: Possible plumbing leak" at bounding box center [640, 402] width 366 height 37
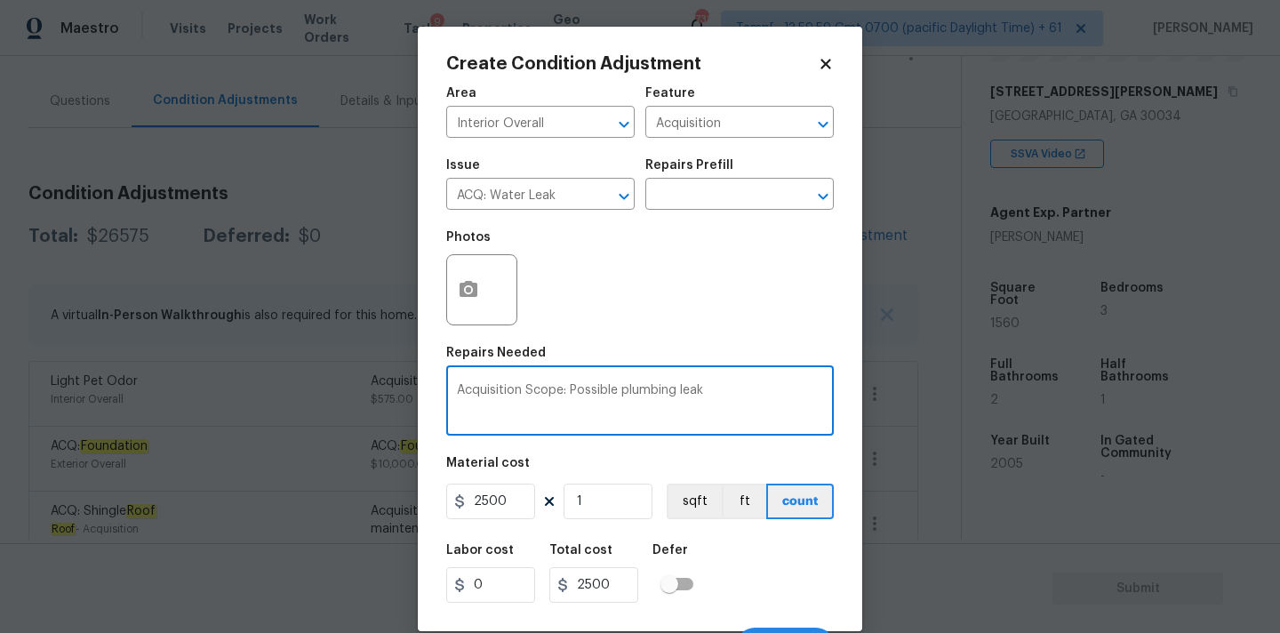
click at [630, 392] on textarea "Acquisition Scope: Possible plumbing leak" at bounding box center [640, 402] width 366 height 37
type textarea "Acquisition Scope: Possible water leak"
click at [483, 299] on button "button" at bounding box center [468, 289] width 43 height 69
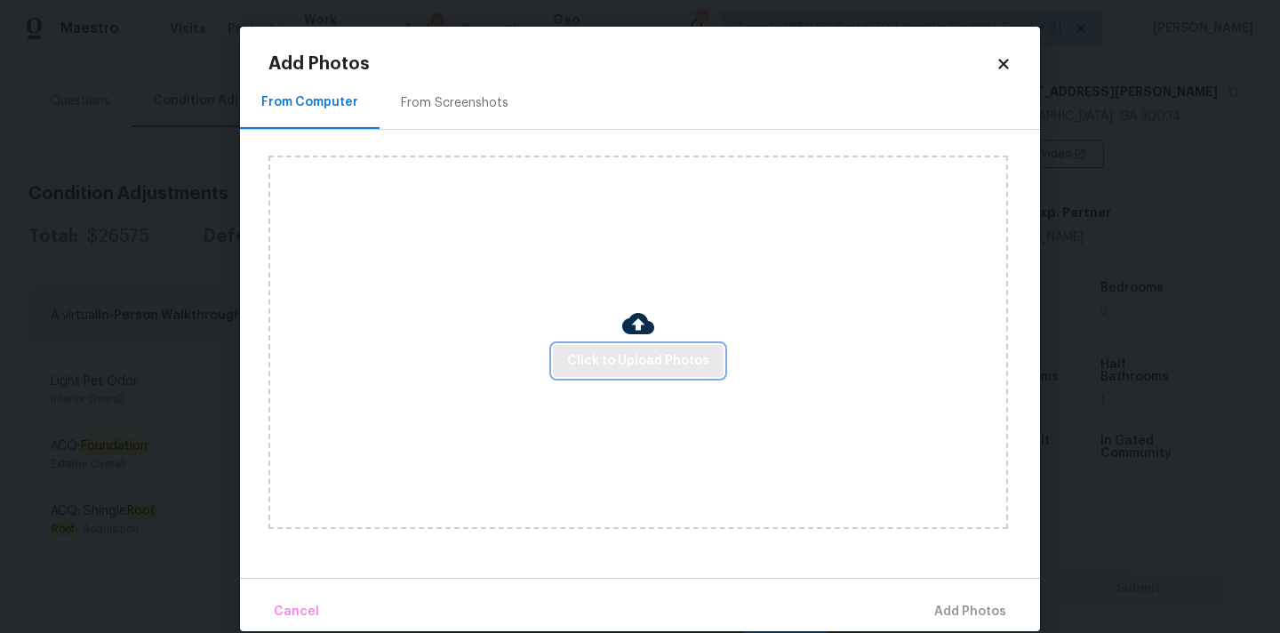
click at [619, 365] on span "Click to Upload Photos" at bounding box center [638, 361] width 142 height 22
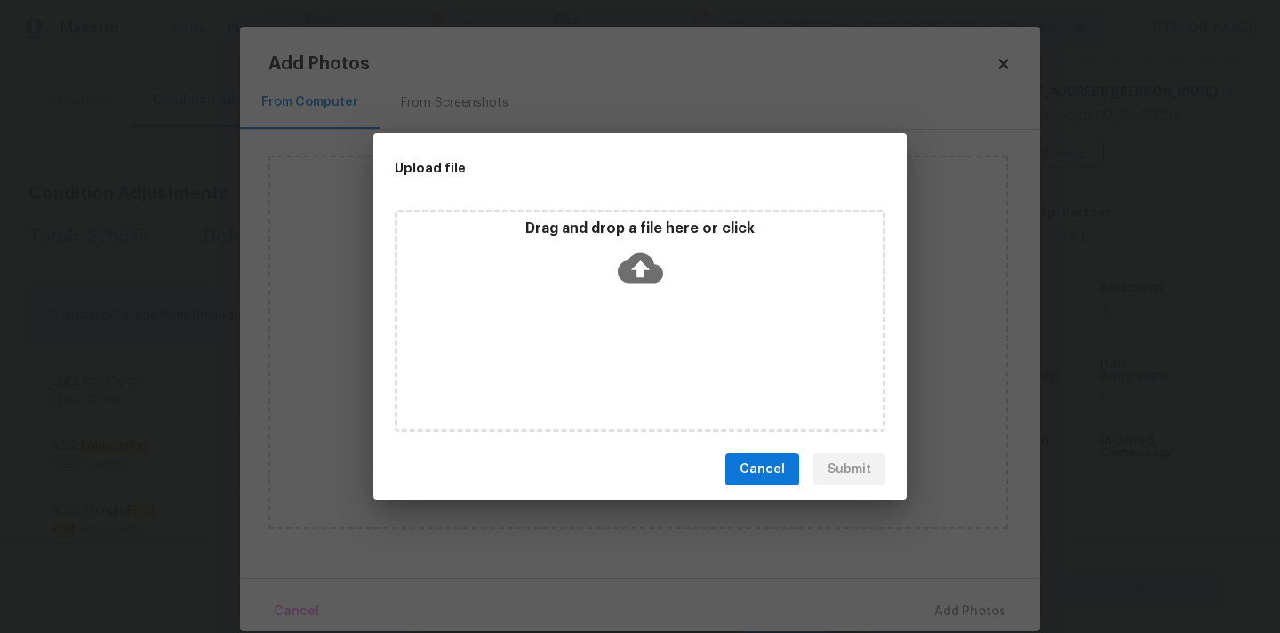
click at [646, 270] on icon at bounding box center [640, 268] width 45 height 30
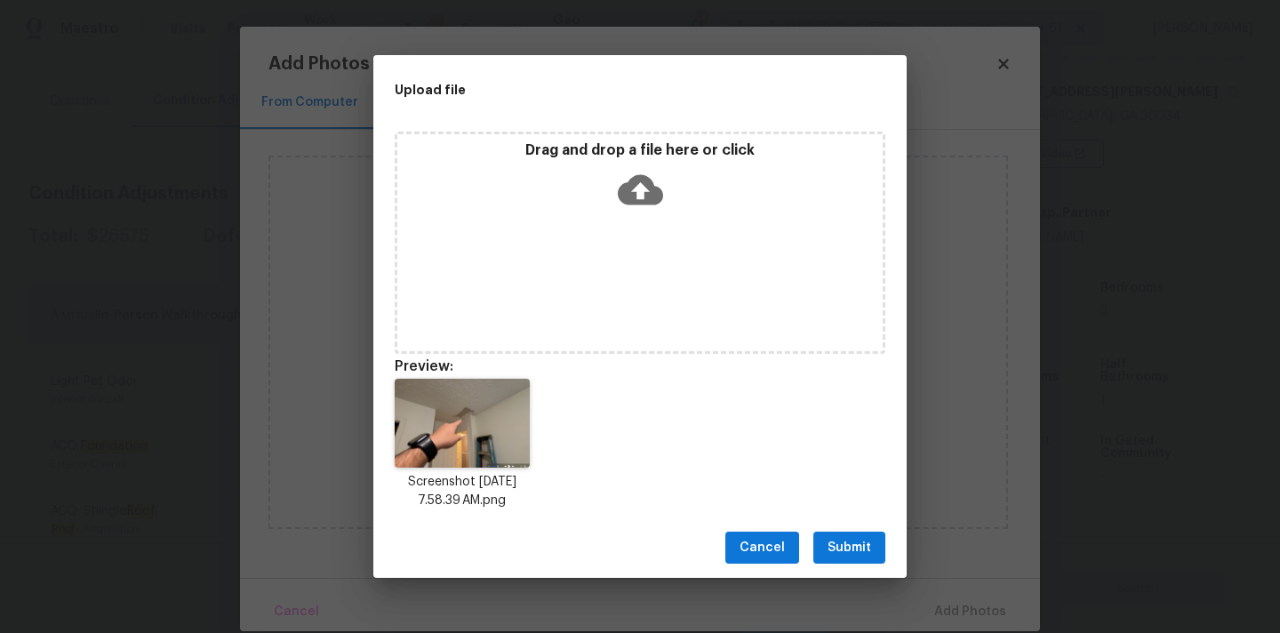
click at [858, 547] on span "Submit" at bounding box center [849, 548] width 44 height 22
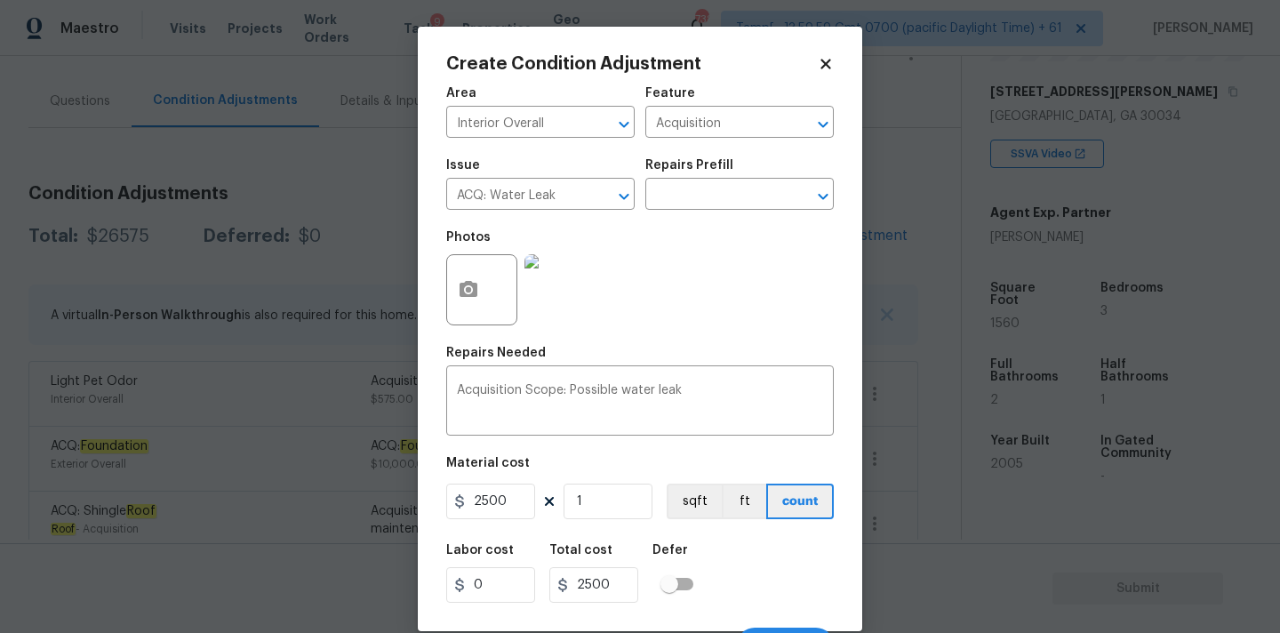
scroll to position [31, 0]
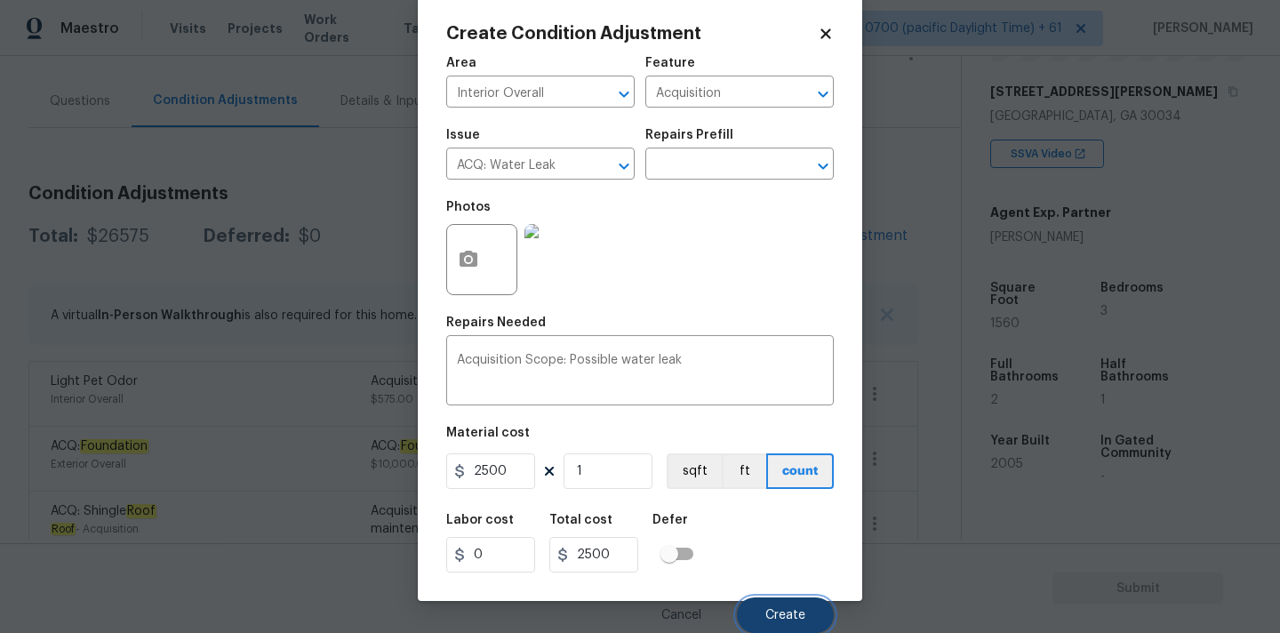
click at [760, 609] on button "Create" at bounding box center [785, 615] width 97 height 36
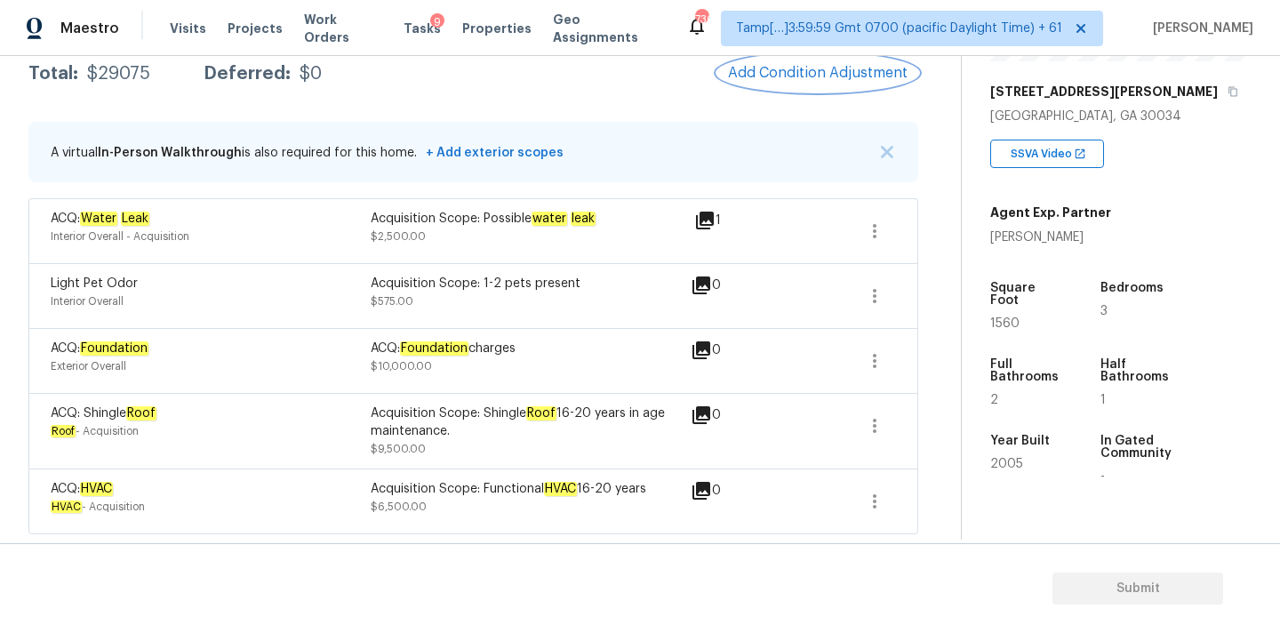
scroll to position [289, 0]
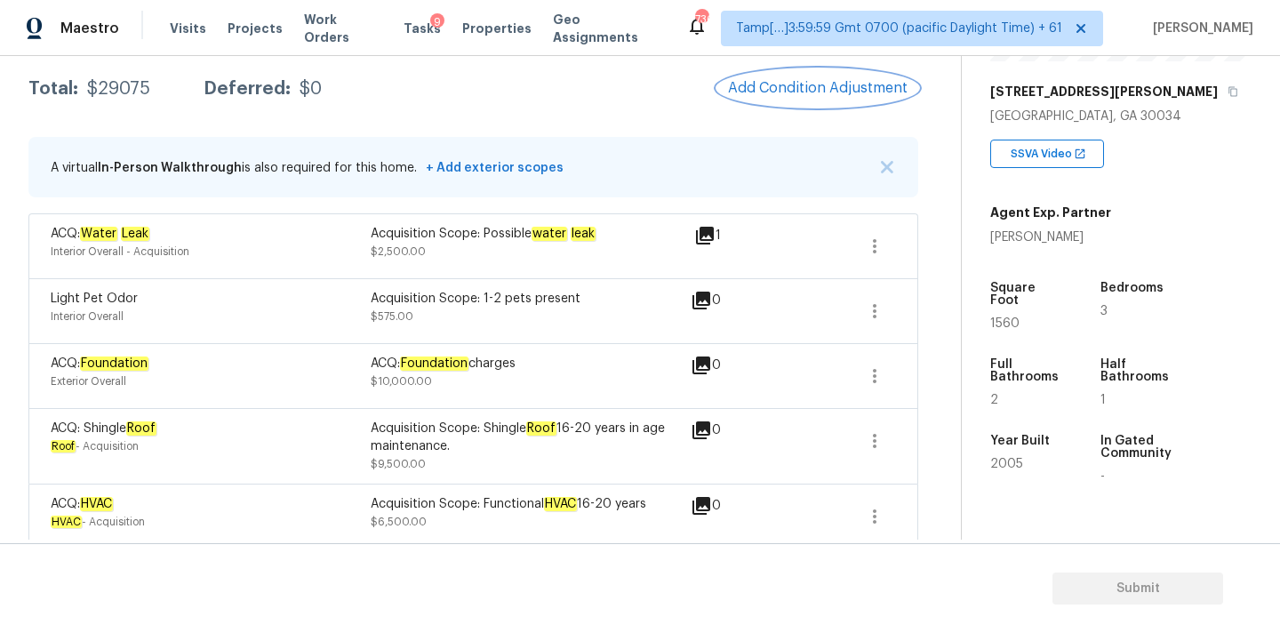
click at [803, 94] on span "Add Condition Adjustment" at bounding box center [818, 88] width 180 height 16
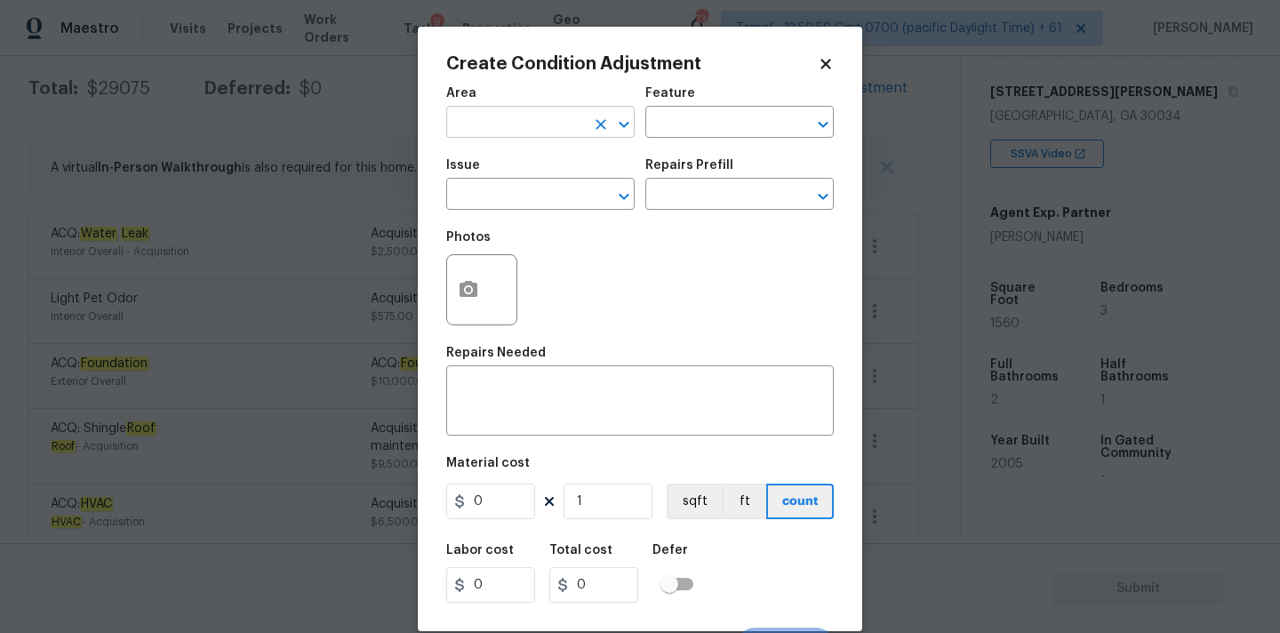
click at [529, 130] on input "text" at bounding box center [515, 124] width 139 height 28
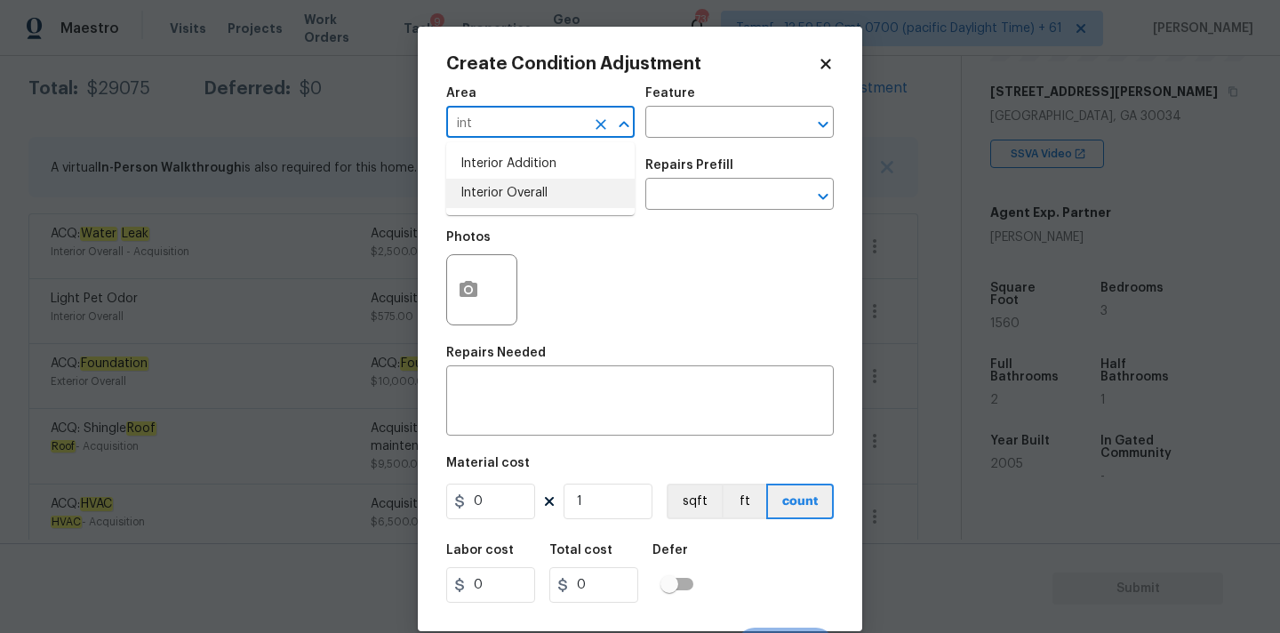
click at [527, 191] on li "Interior Overall" at bounding box center [540, 193] width 188 height 29
type input "Interior Overall"
click at [527, 192] on input "text" at bounding box center [515, 196] width 139 height 28
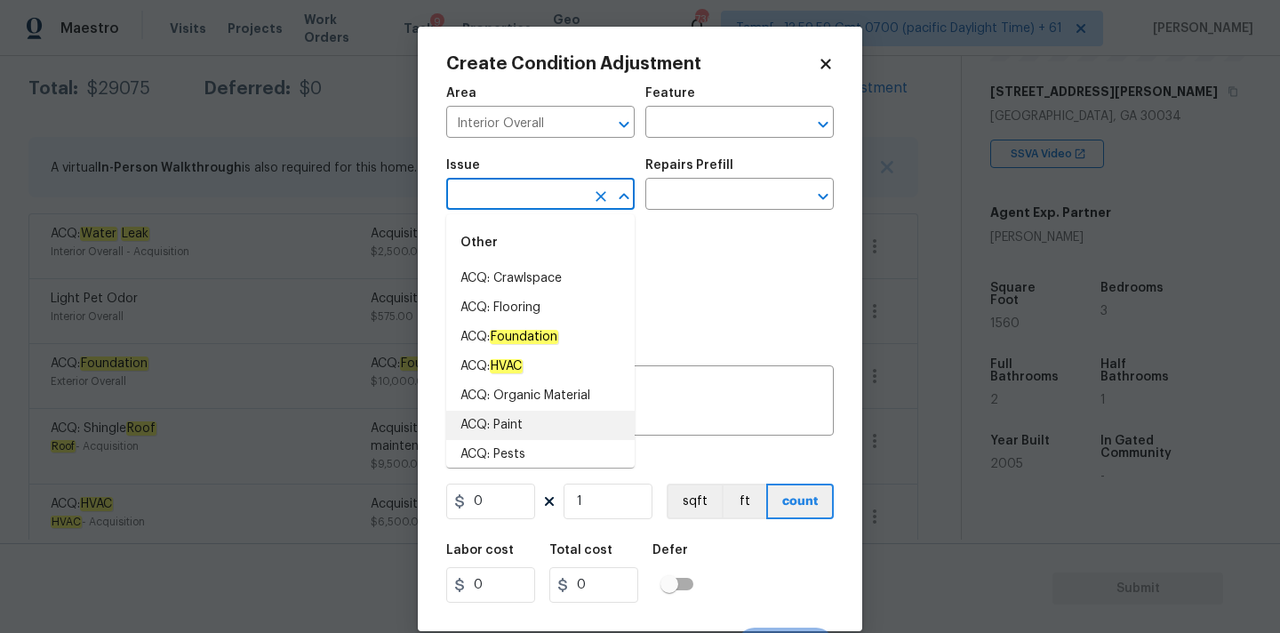
click at [519, 411] on li "ACQ: Paint" at bounding box center [540, 425] width 188 height 29
type input "ACQ: Paint"
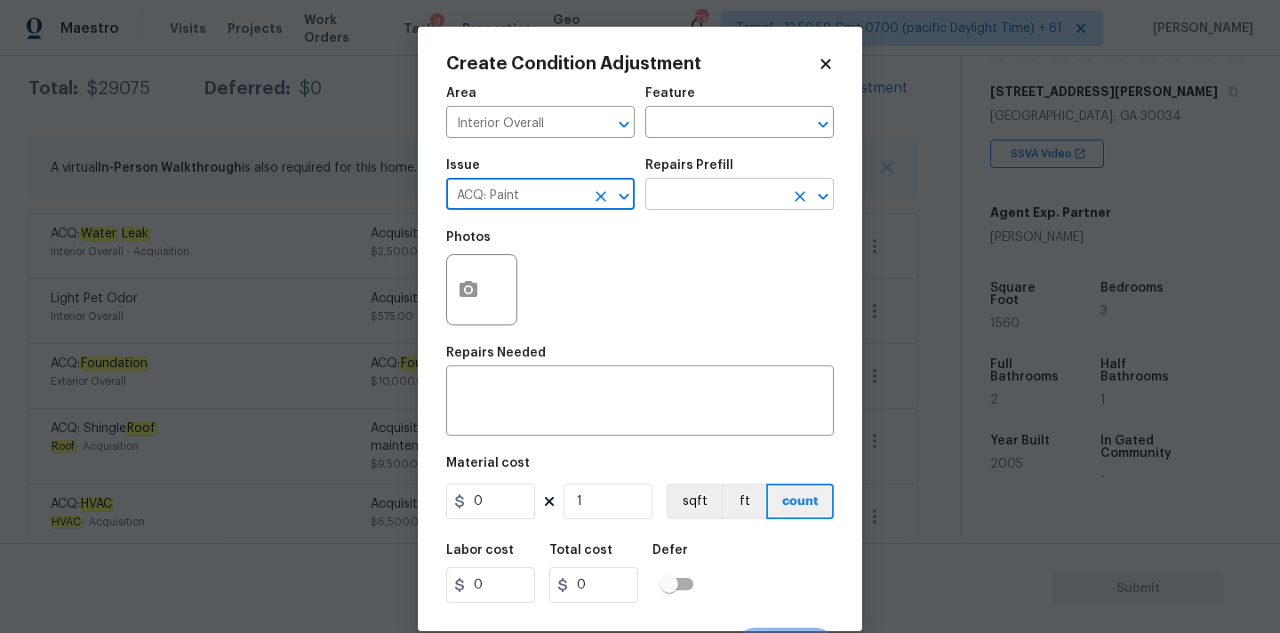
click at [716, 196] on input "text" at bounding box center [714, 196] width 139 height 28
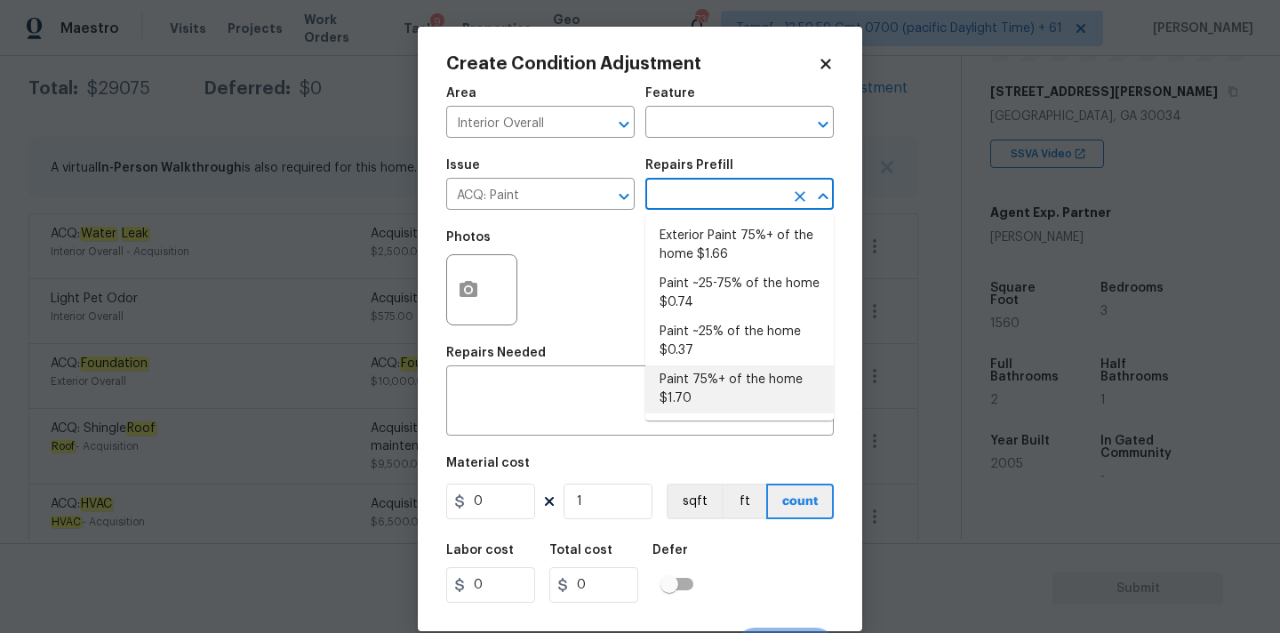
click at [707, 377] on li "Paint 75%+ of the home $1.70" at bounding box center [739, 389] width 188 height 48
type input "Acquisition"
type textarea "Acquisition Scope: 75%+ of the home will likely require interior paint"
type input "1.7"
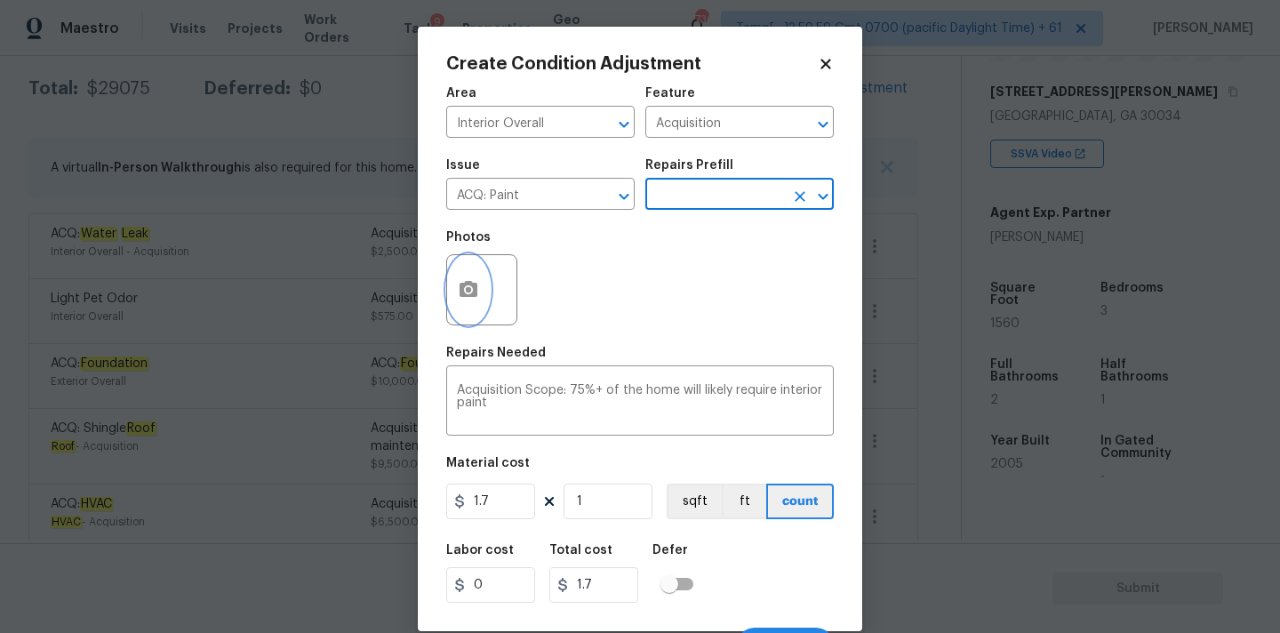
click at [475, 285] on icon "button" at bounding box center [468, 289] width 18 height 16
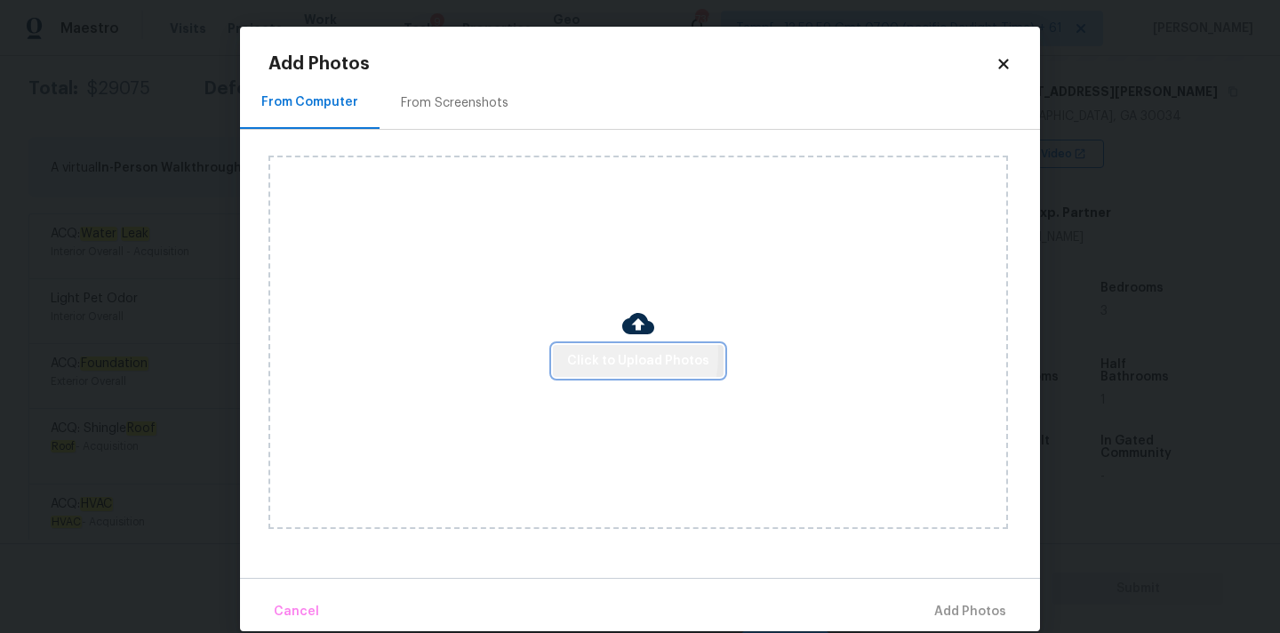
click at [579, 354] on span "Click to Upload Photos" at bounding box center [638, 361] width 142 height 22
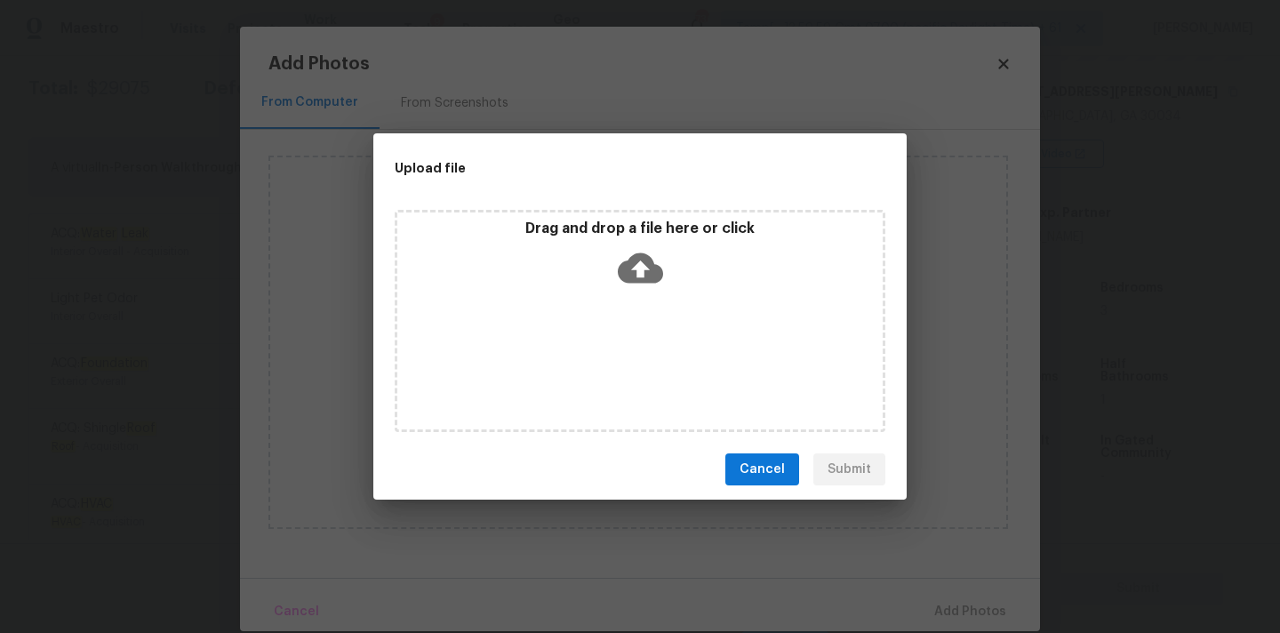
click at [633, 244] on div "Drag and drop a file here or click" at bounding box center [639, 258] width 485 height 76
